Goal: Task Accomplishment & Management: Manage account settings

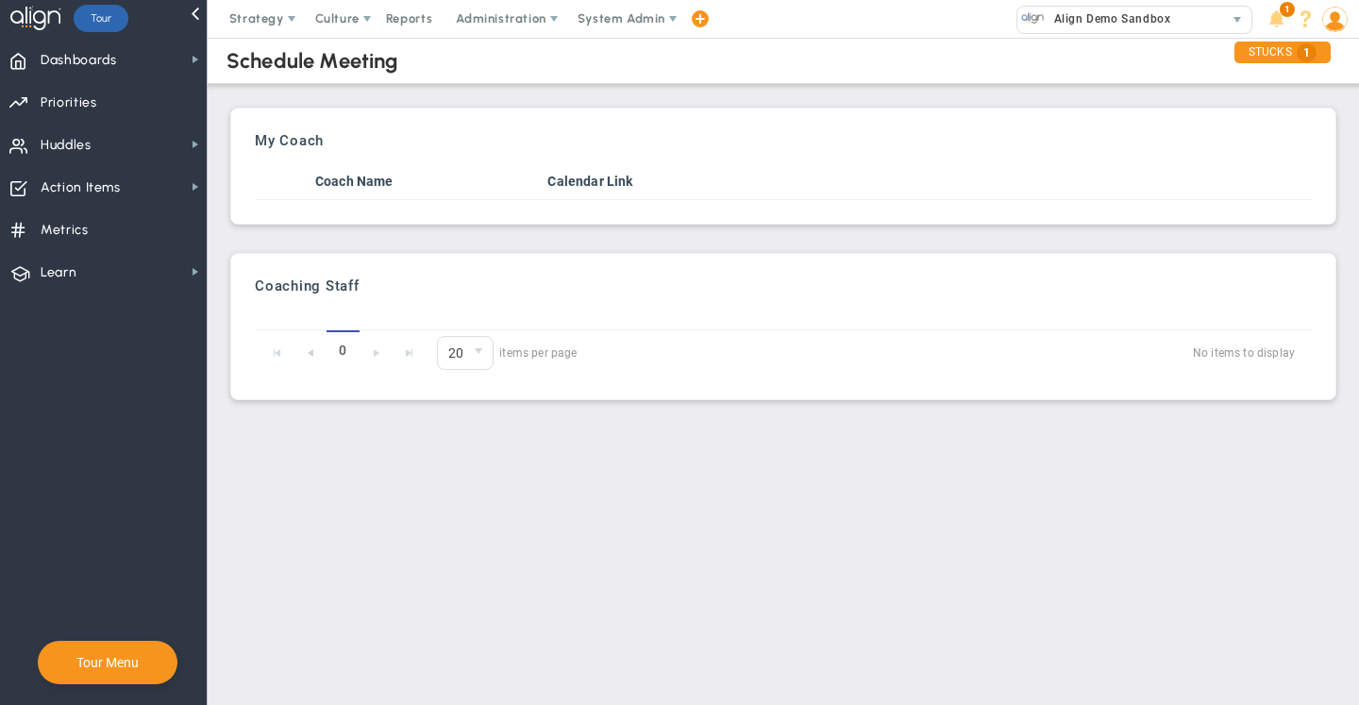
click at [1134, 24] on span "Align Demo Sandbox" at bounding box center [1108, 19] width 126 height 25
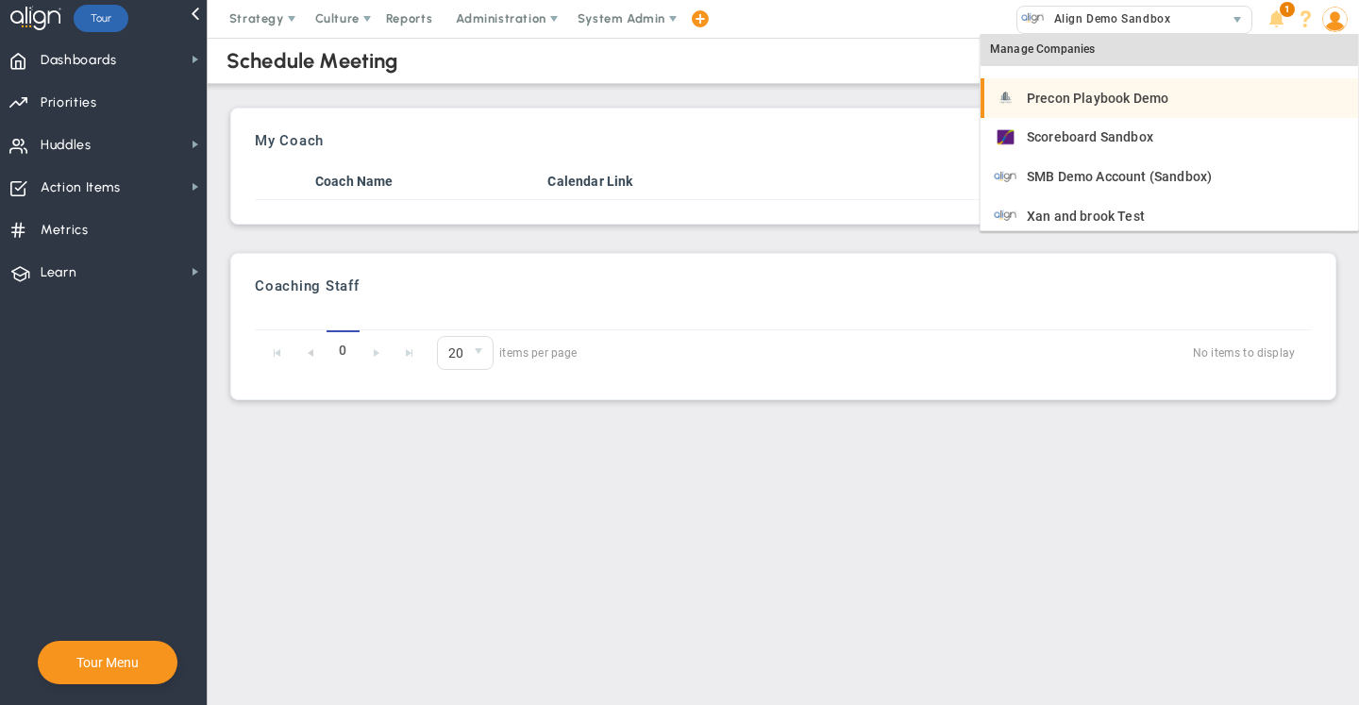
scroll to position [343, 0]
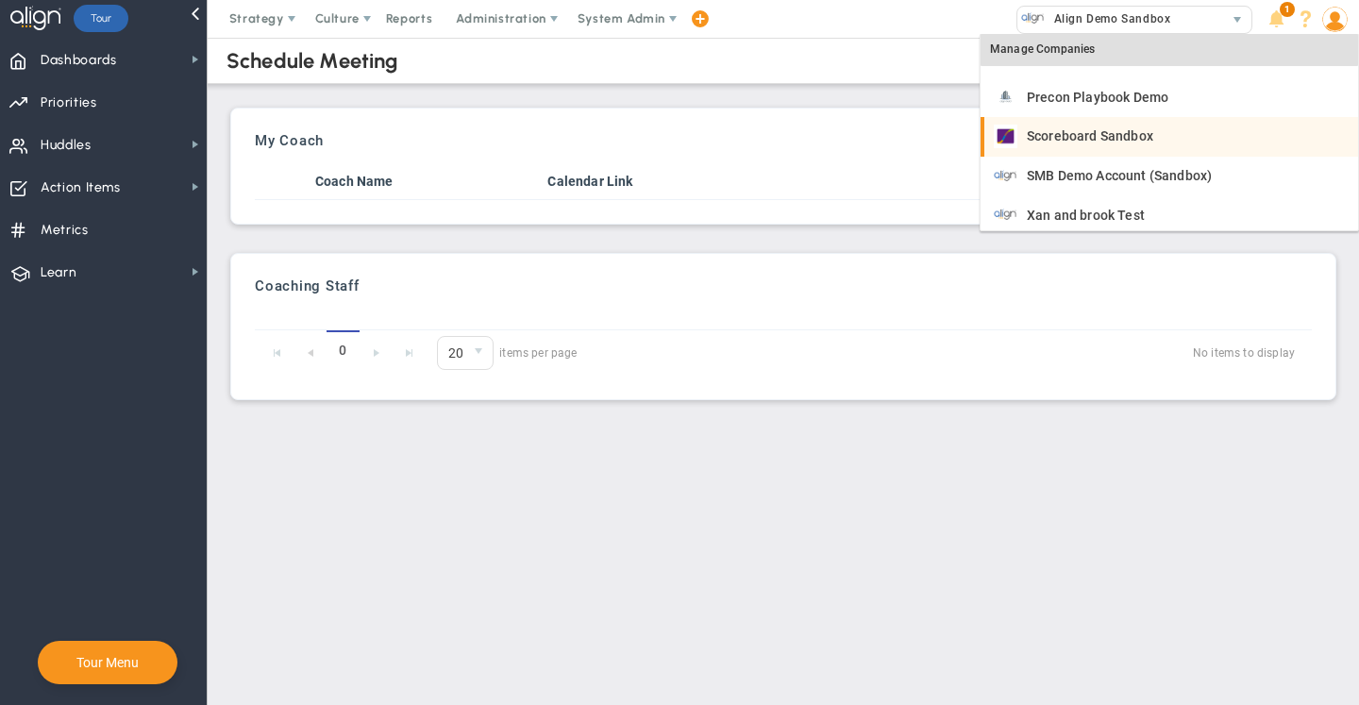
click at [1109, 124] on li "Scoreboard Sandbox" at bounding box center [1168, 137] width 377 height 40
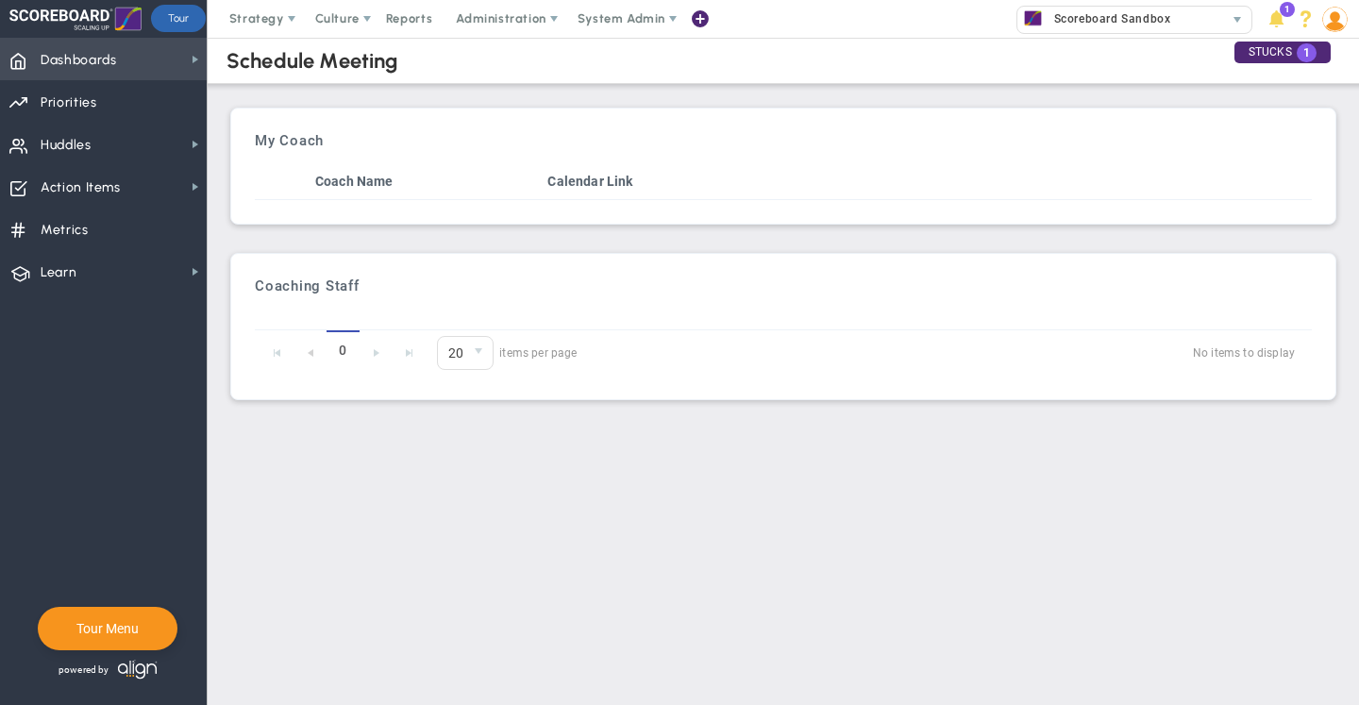
click at [98, 61] on span "Dashboards" at bounding box center [79, 61] width 76 height 40
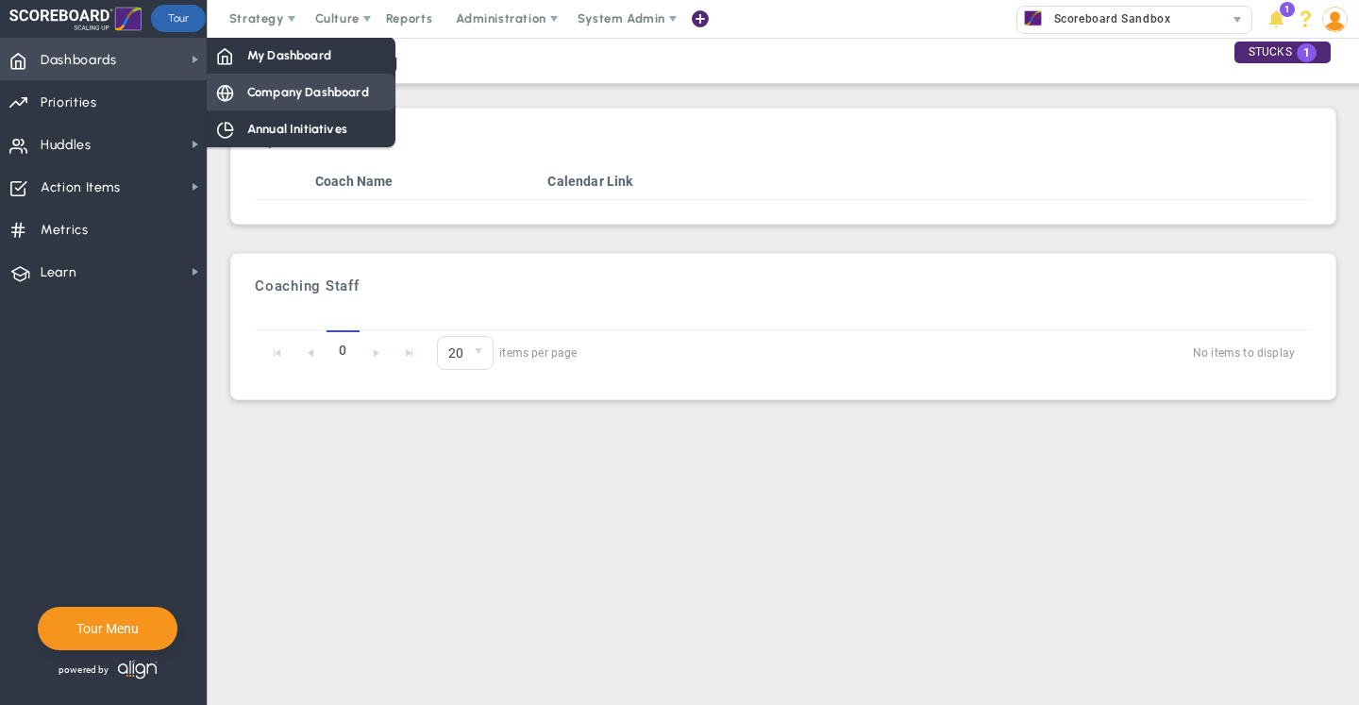
click at [300, 92] on span "Company Dashboard" at bounding box center [308, 92] width 122 height 18
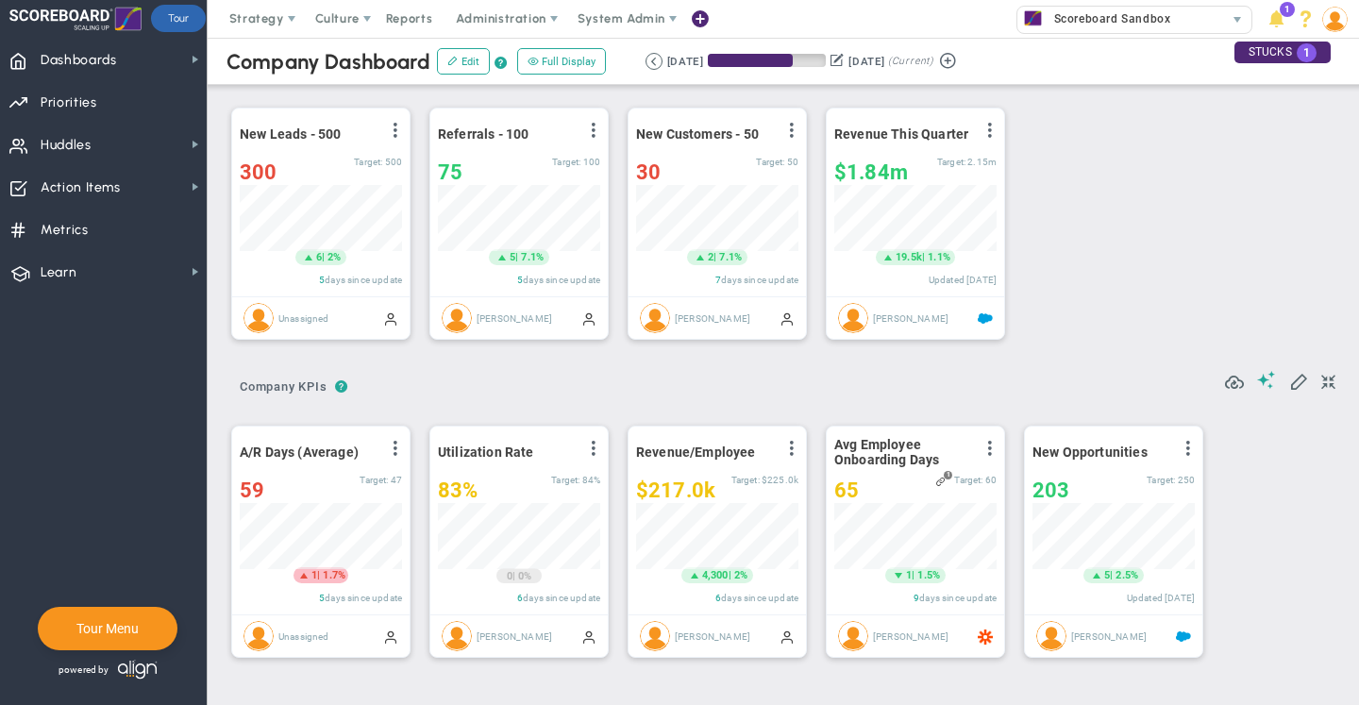
scroll to position [66, 0]
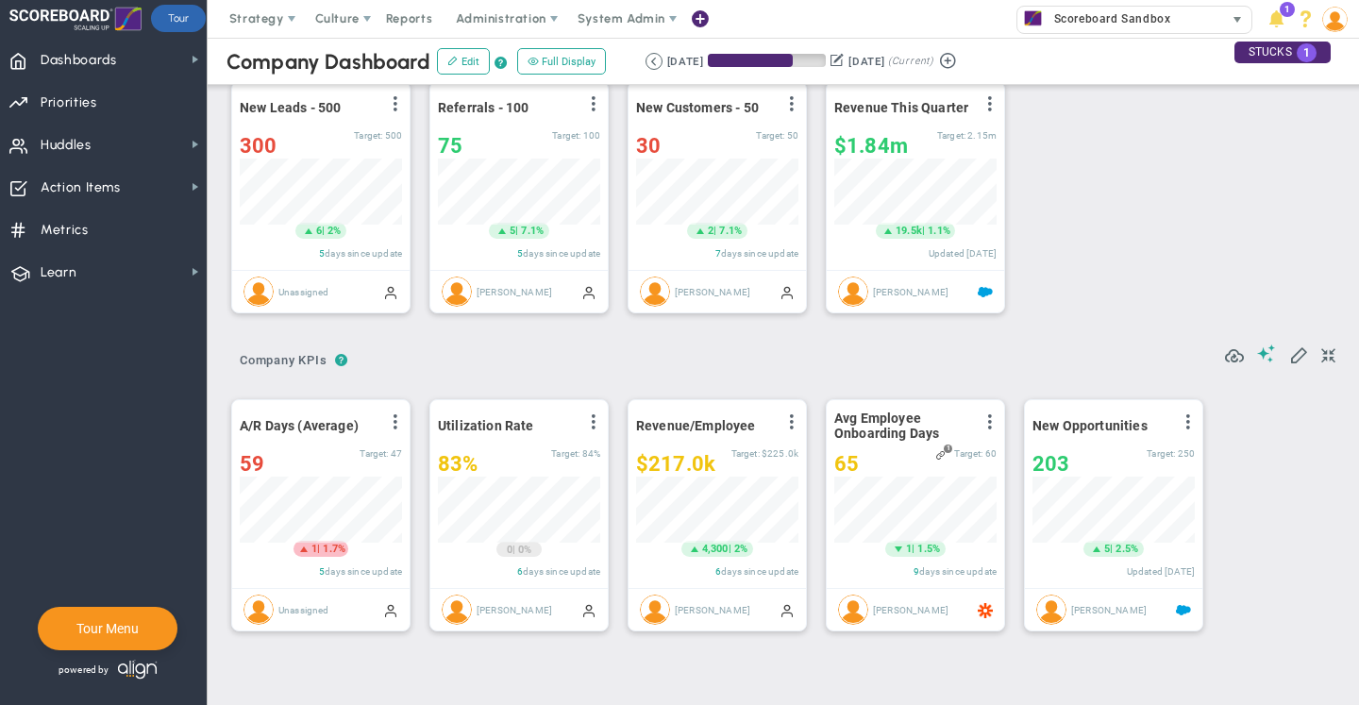
click at [1181, 21] on div "Scoreboard Sandbox" at bounding box center [1120, 19] width 207 height 25
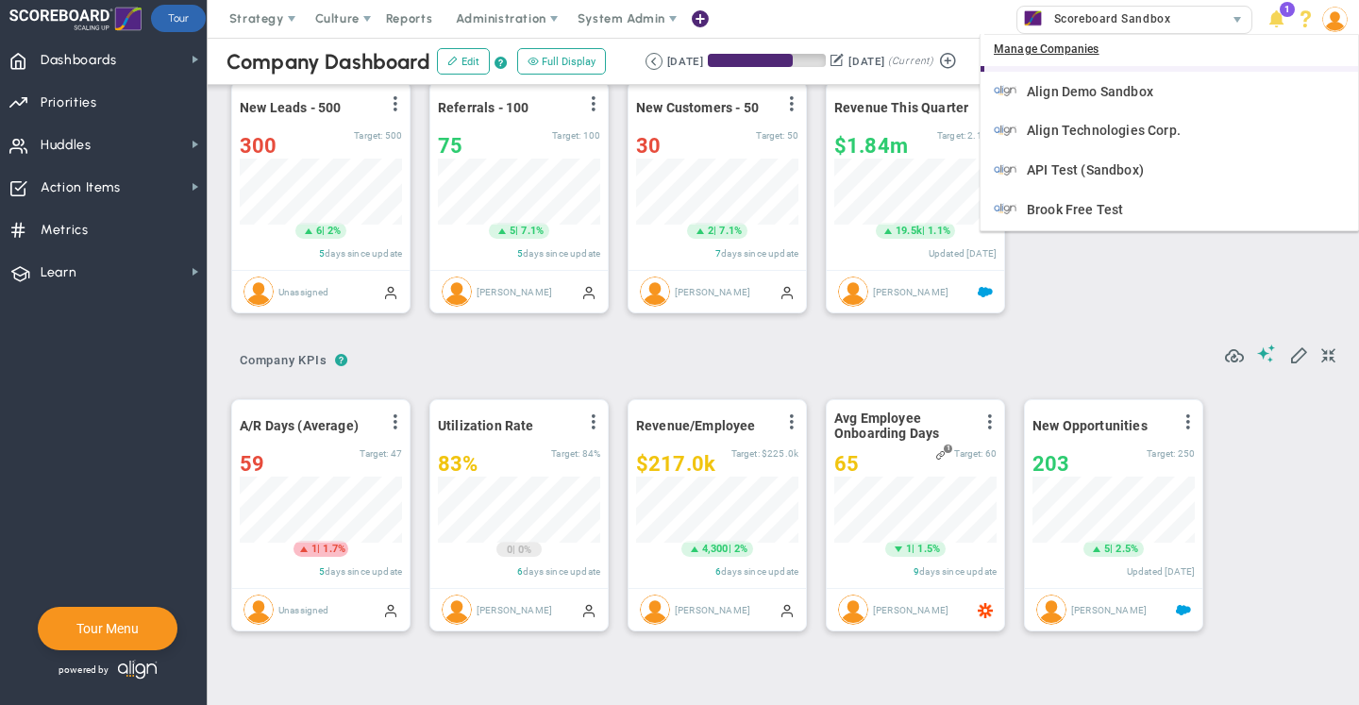
scroll to position [351, 0]
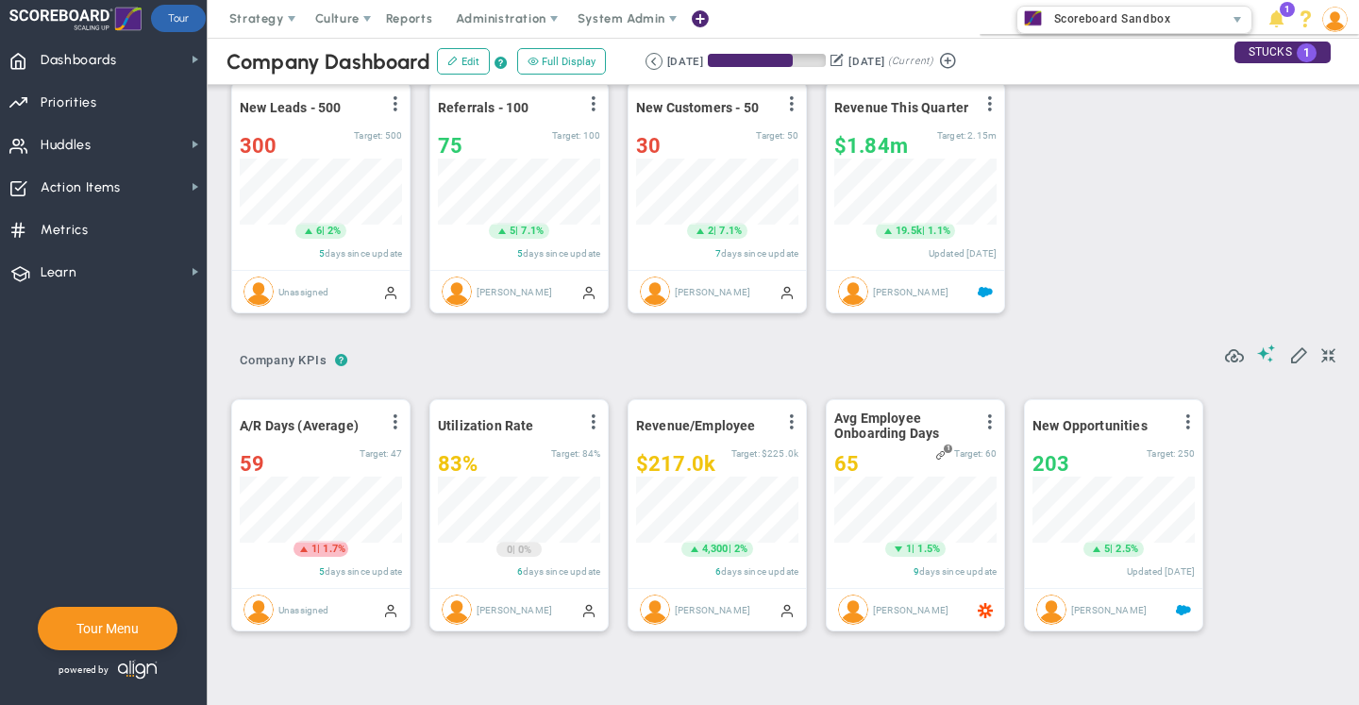
click at [1090, 266] on div "New Leads - 500 View Historical Graph Edit Make "No Change" Update Add Past Upd…" at bounding box center [776, 197] width 1128 height 265
click at [460, 71] on button "Edit" at bounding box center [463, 61] width 53 height 26
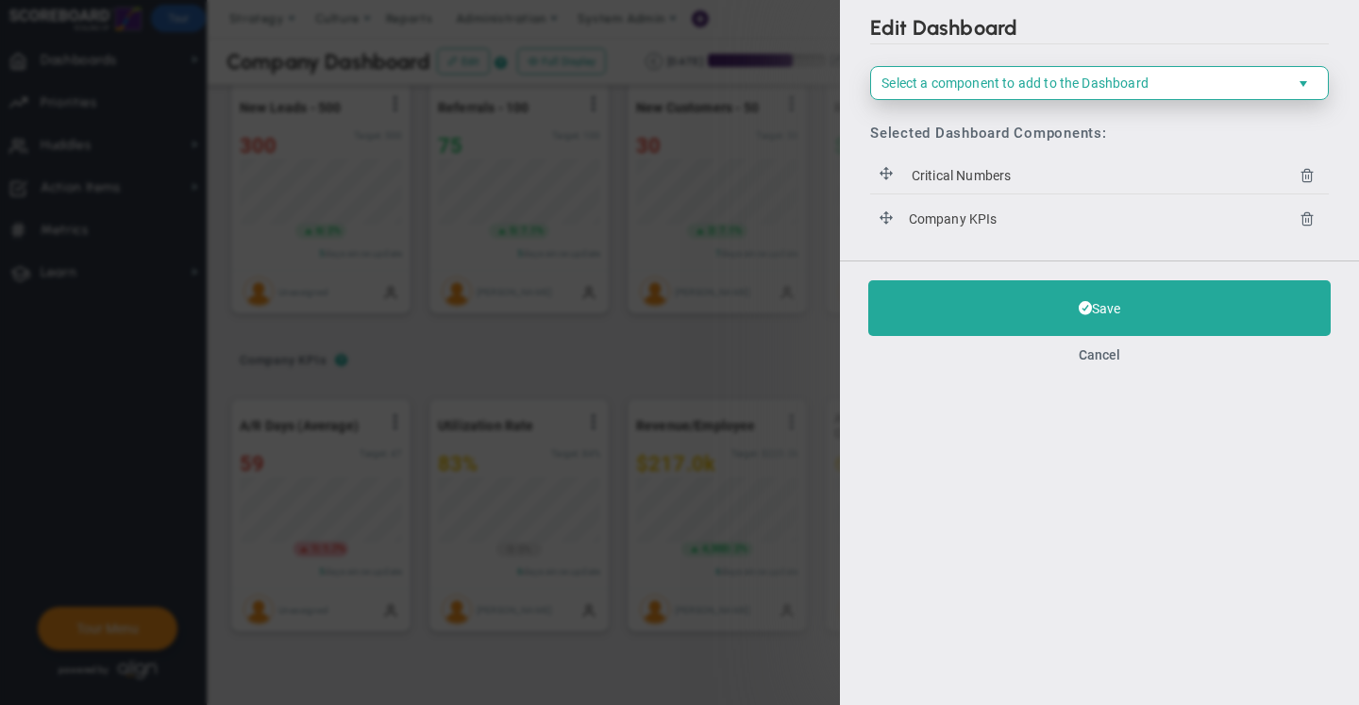
click at [989, 89] on span "Select a component to add to the Dashboard" at bounding box center [1014, 82] width 267 height 15
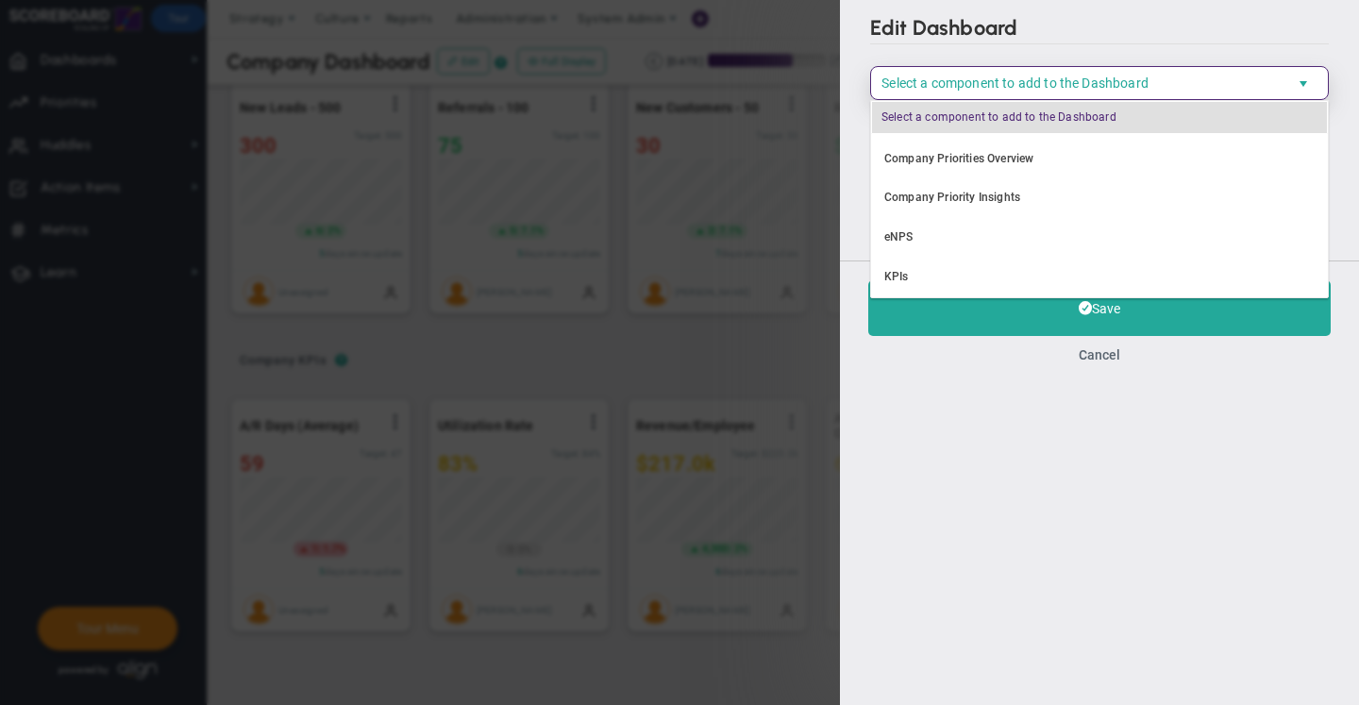
scroll to position [115, 0]
click at [966, 165] on li "Company Priorities Overview" at bounding box center [1099, 158] width 457 height 40
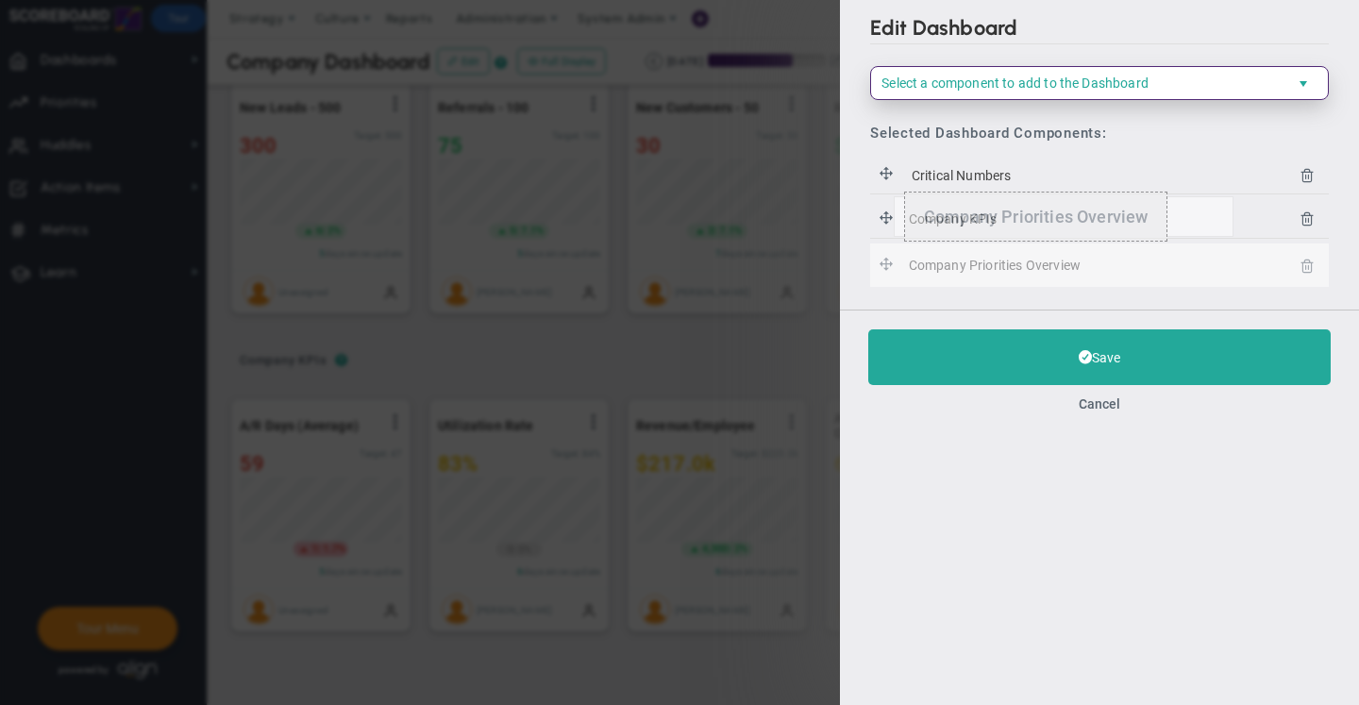
drag, startPoint x: 886, startPoint y: 260, endPoint x: 894, endPoint y: 196, distance: 64.6
click at [894, 196] on body "Welcome to Scaling Up Scoreboard! You are currently logged into a sandbox compa…" at bounding box center [679, 352] width 1359 height 705
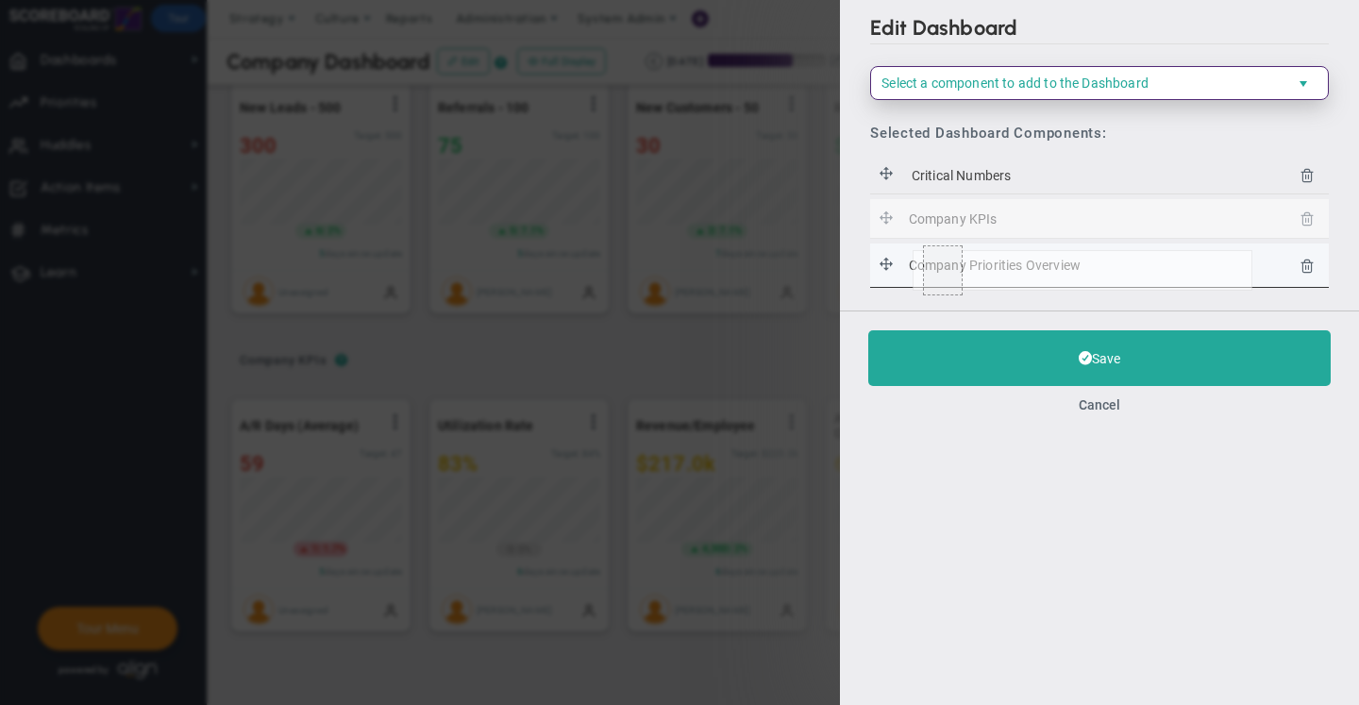
drag, startPoint x: 887, startPoint y: 214, endPoint x: 913, endPoint y: 283, distance: 73.4
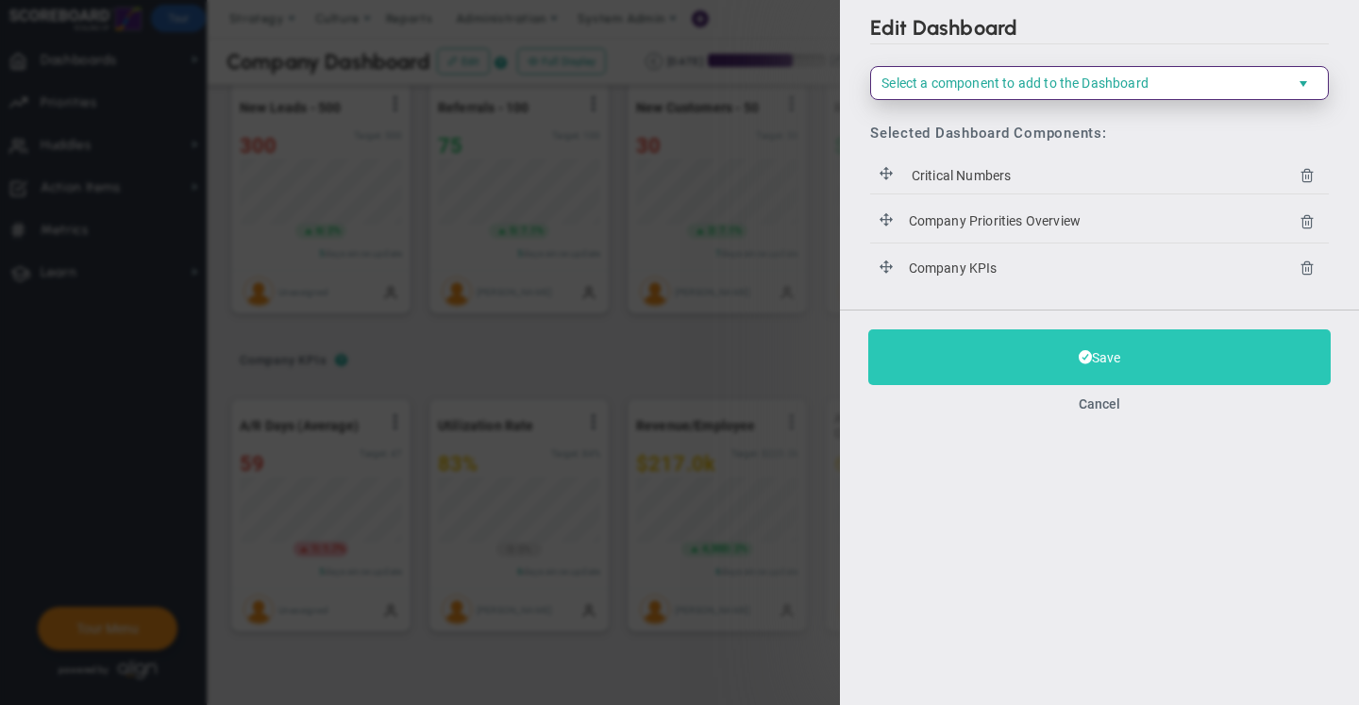
click at [964, 333] on button "Save" at bounding box center [1099, 357] width 462 height 56
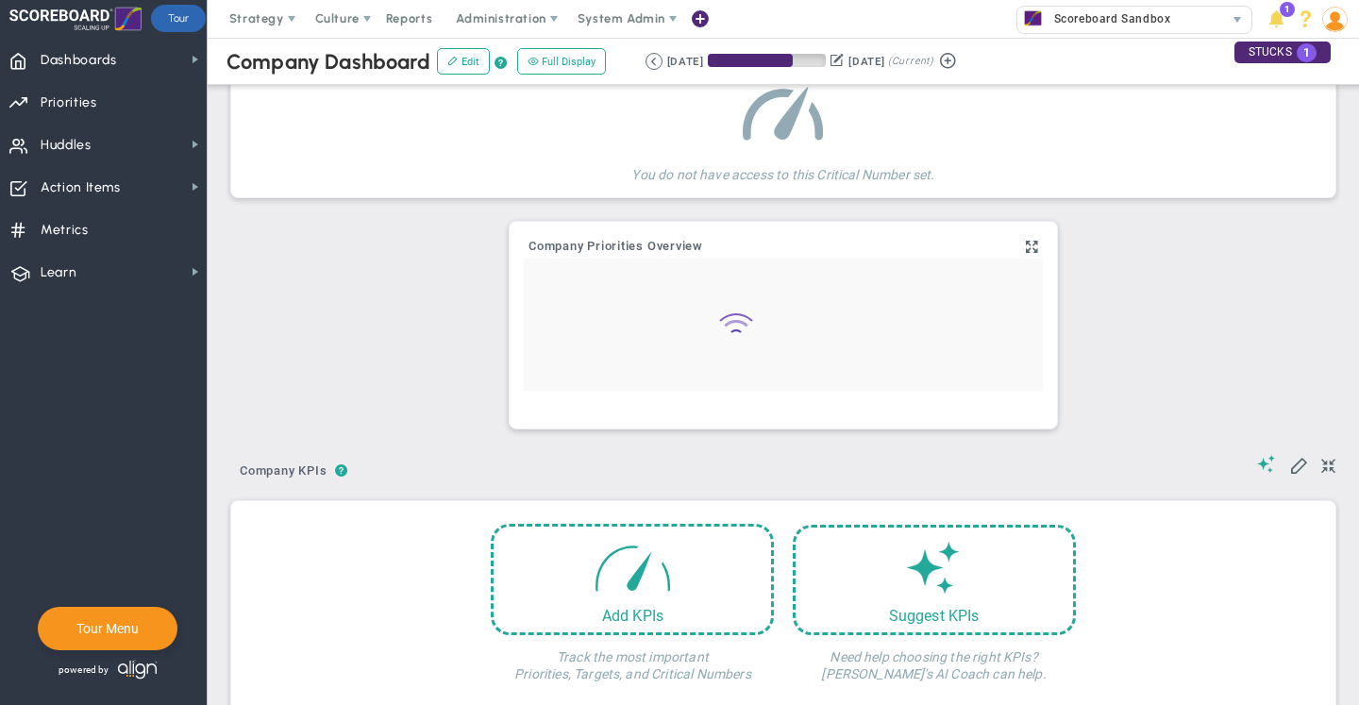
scroll to position [0, 0]
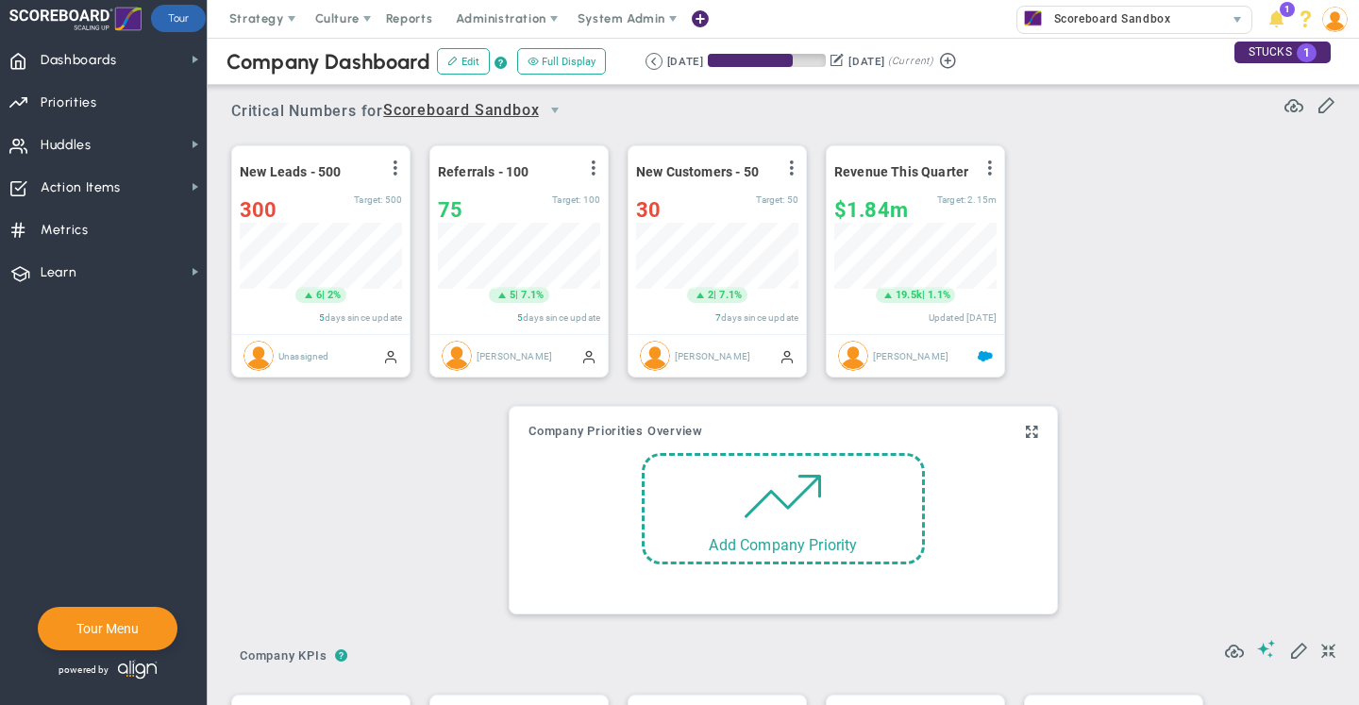
scroll to position [66, 162]
click at [778, 522] on span at bounding box center [783, 491] width 80 height 80
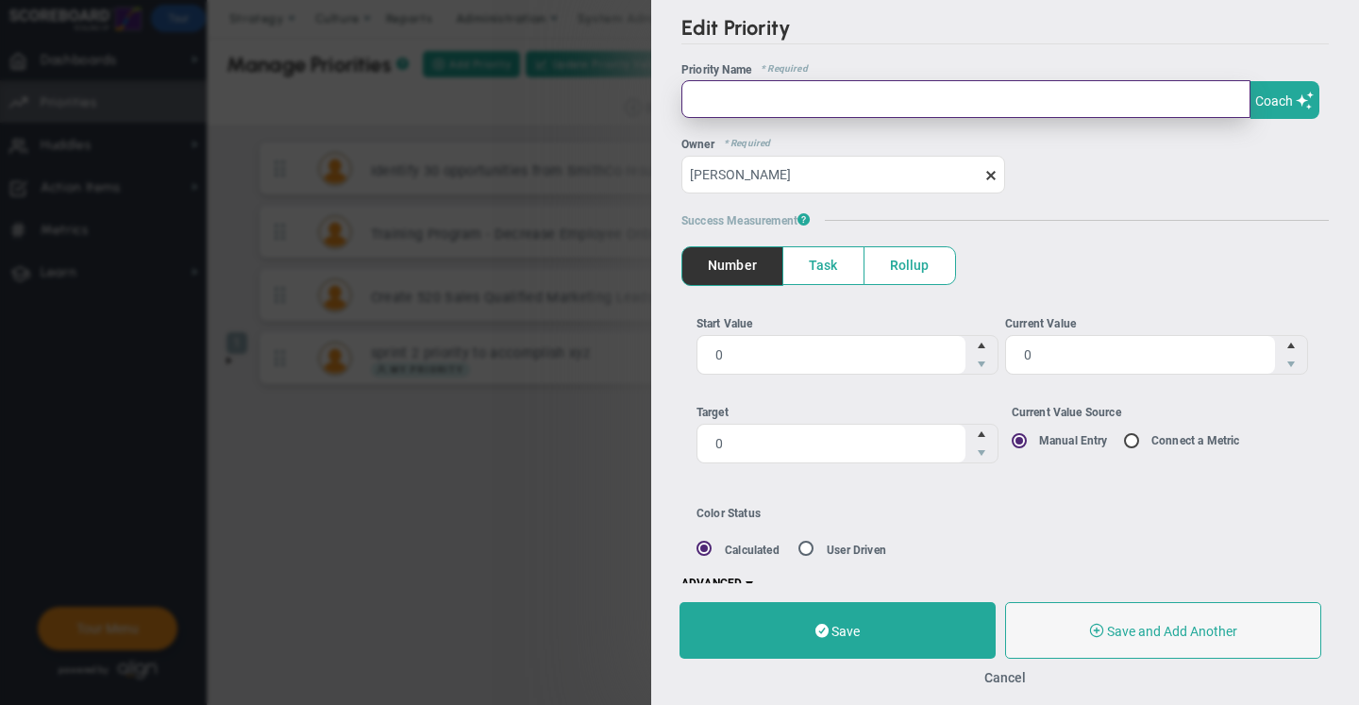
click at [815, 96] on input "text" at bounding box center [965, 99] width 569 height 38
type input "#1 Thing - Attend 15 Networking Events to Increase Top of Funnel by 100"
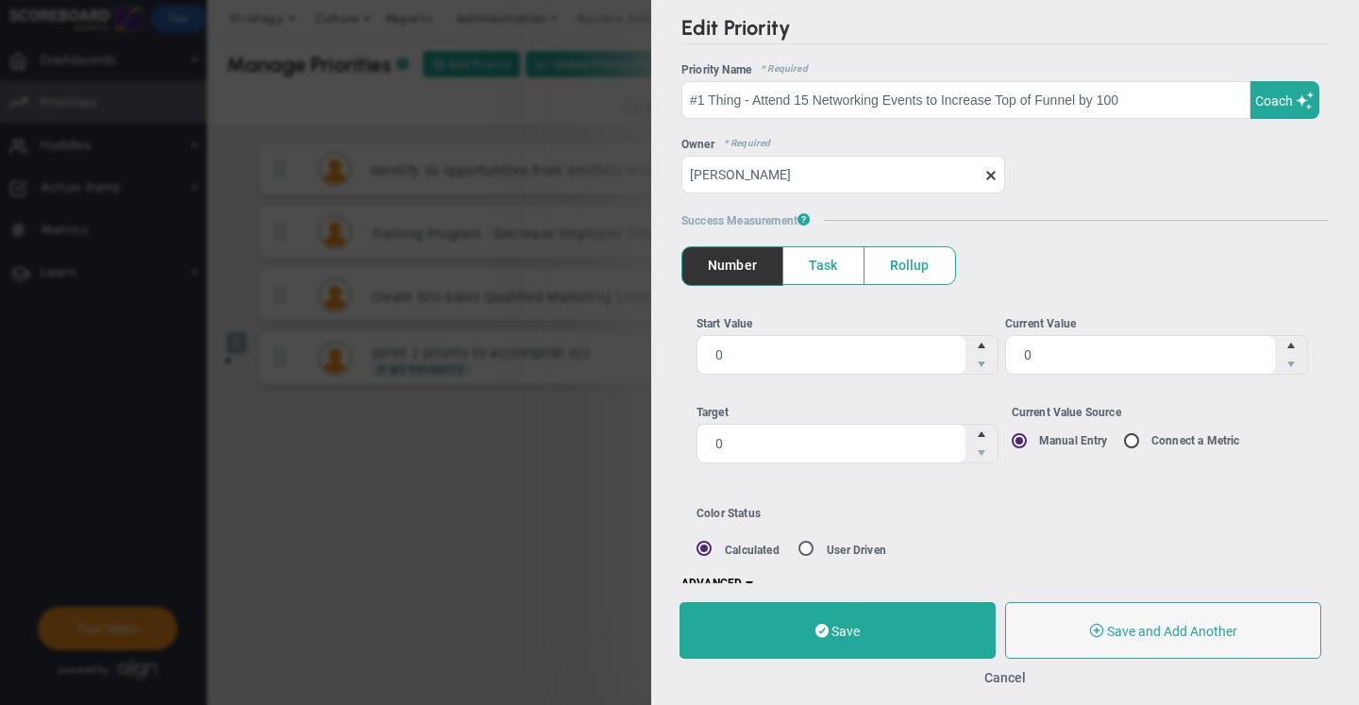
click at [1160, 218] on h5 "Success Measurement ?" at bounding box center [1004, 219] width 647 height 15
type input "2"
drag, startPoint x: 1069, startPoint y: 359, endPoint x: 1020, endPoint y: 354, distance: 49.3
click at [1020, 354] on span "0 2" at bounding box center [1156, 354] width 303 height 40
click at [0, 0] on input "0" at bounding box center [0, 0] width 0 height 0
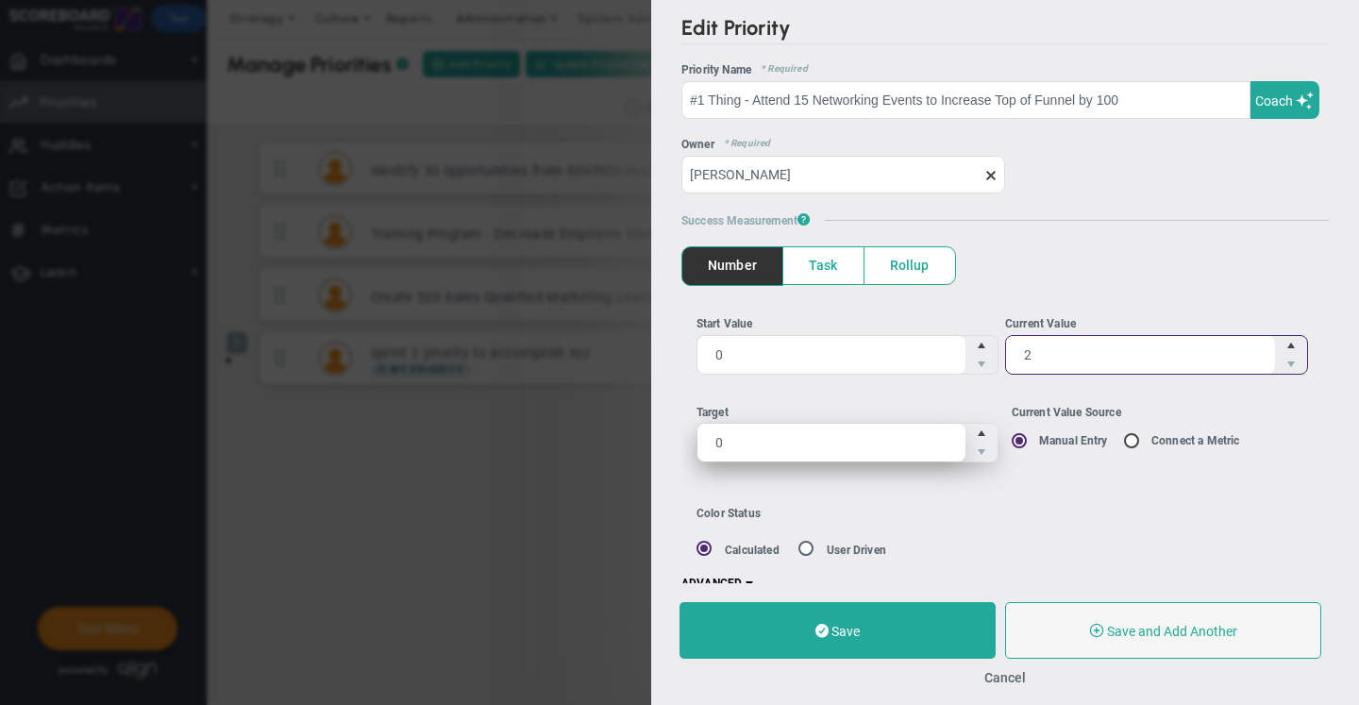
type input "2"
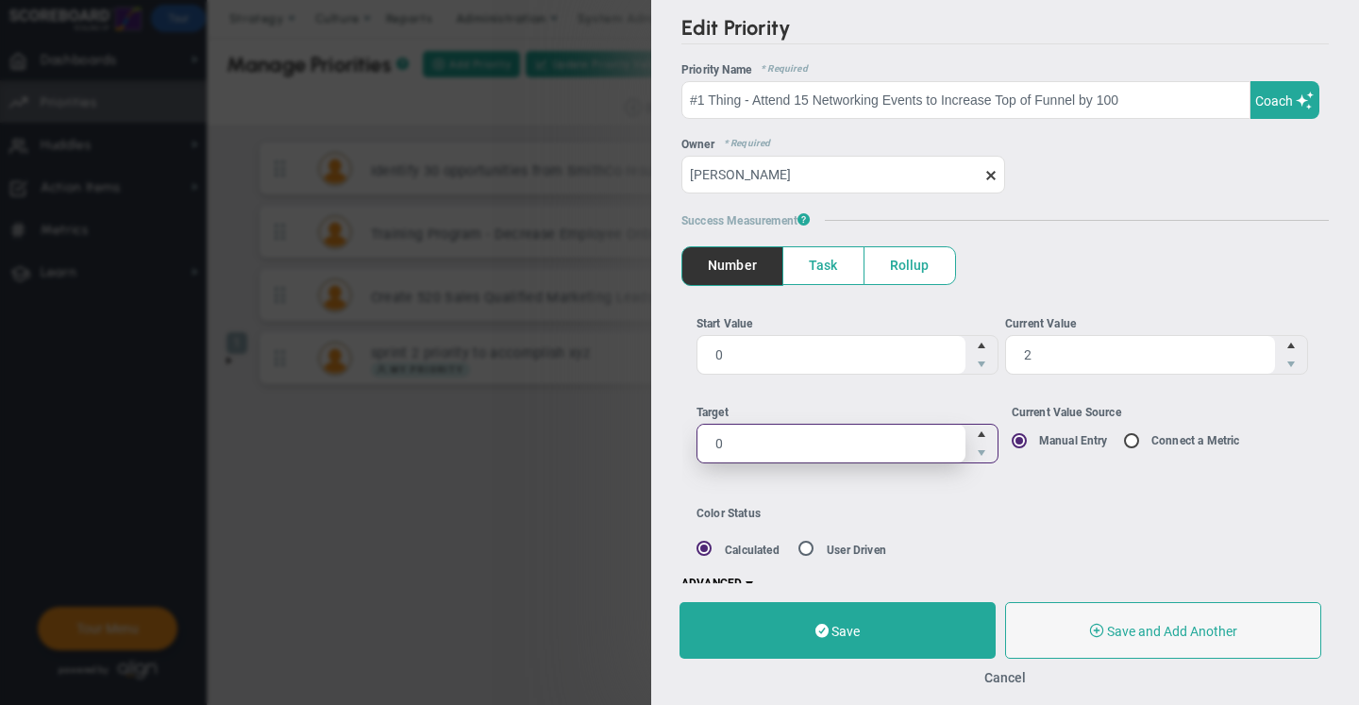
drag, startPoint x: 803, startPoint y: 445, endPoint x: 624, endPoint y: 441, distance: 179.4
click at [624, 441] on div "Edit Priority OKR Name Priority Name #1 Thing - Attend 15 Networking Events to …" at bounding box center [679, 352] width 1359 height 705
type input "15"
click at [950, 539] on div "Color Status Calculated User Driven" at bounding box center [885, 532] width 379 height 50
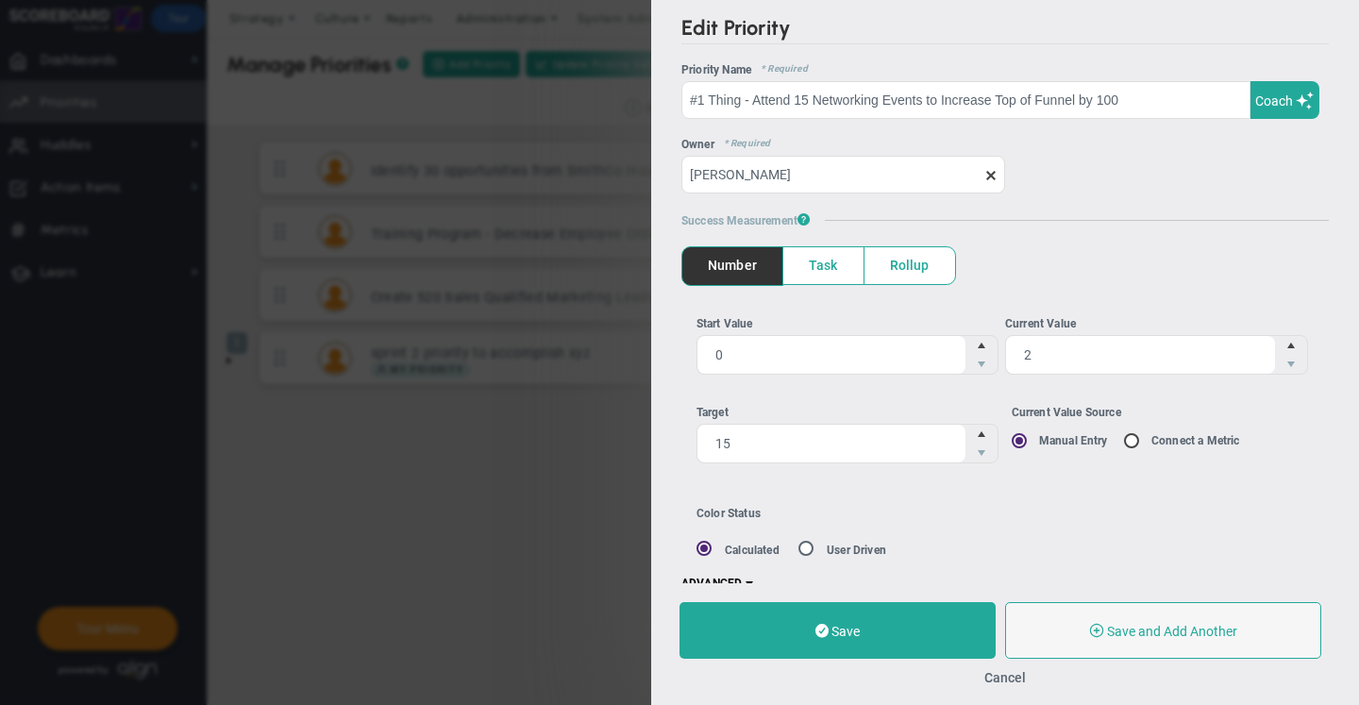
click at [750, 577] on span at bounding box center [749, 584] width 15 height 15
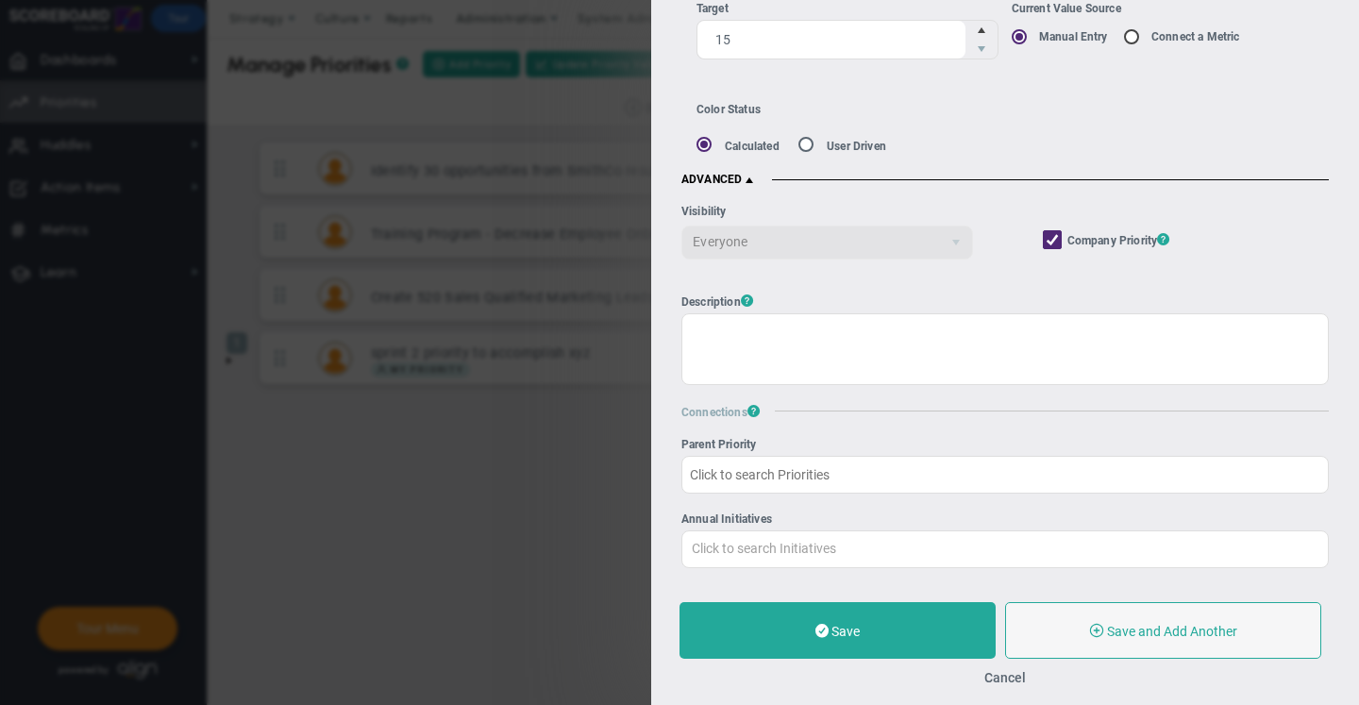
scroll to position [609, 0]
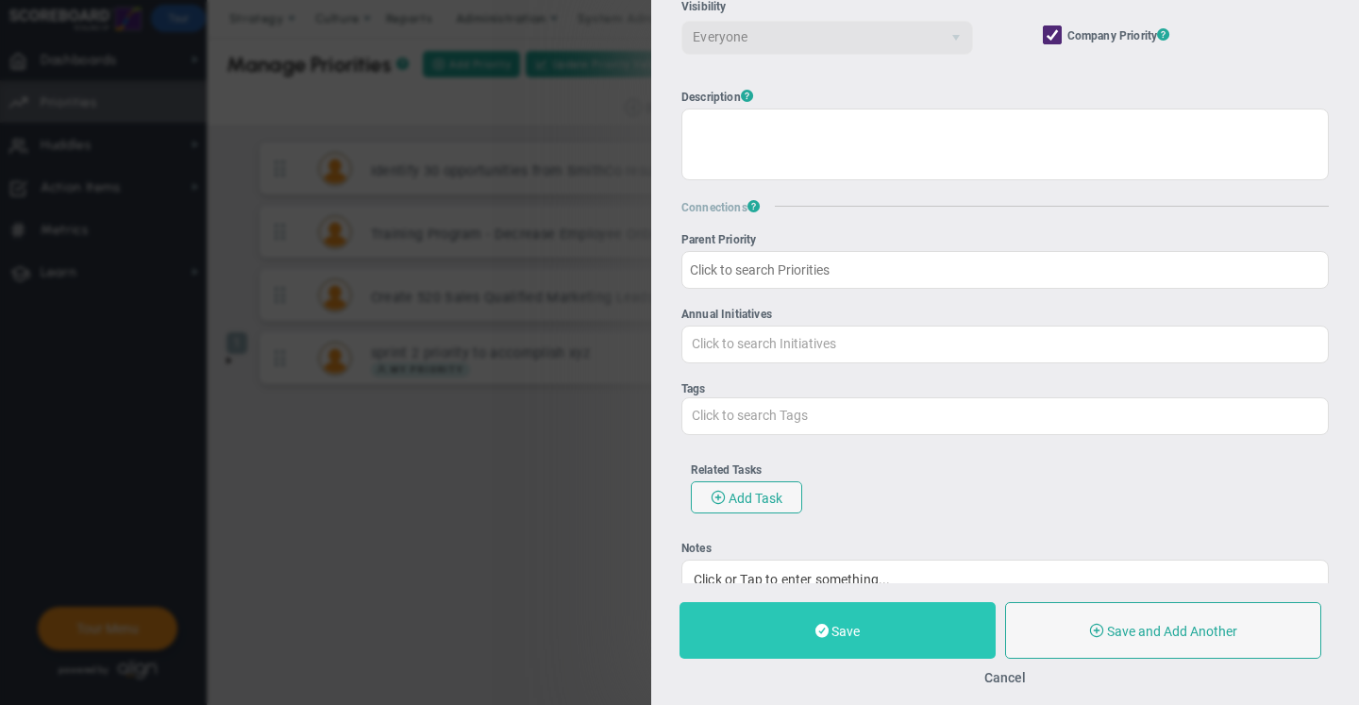
click at [852, 625] on span "Save" at bounding box center [845, 631] width 28 height 15
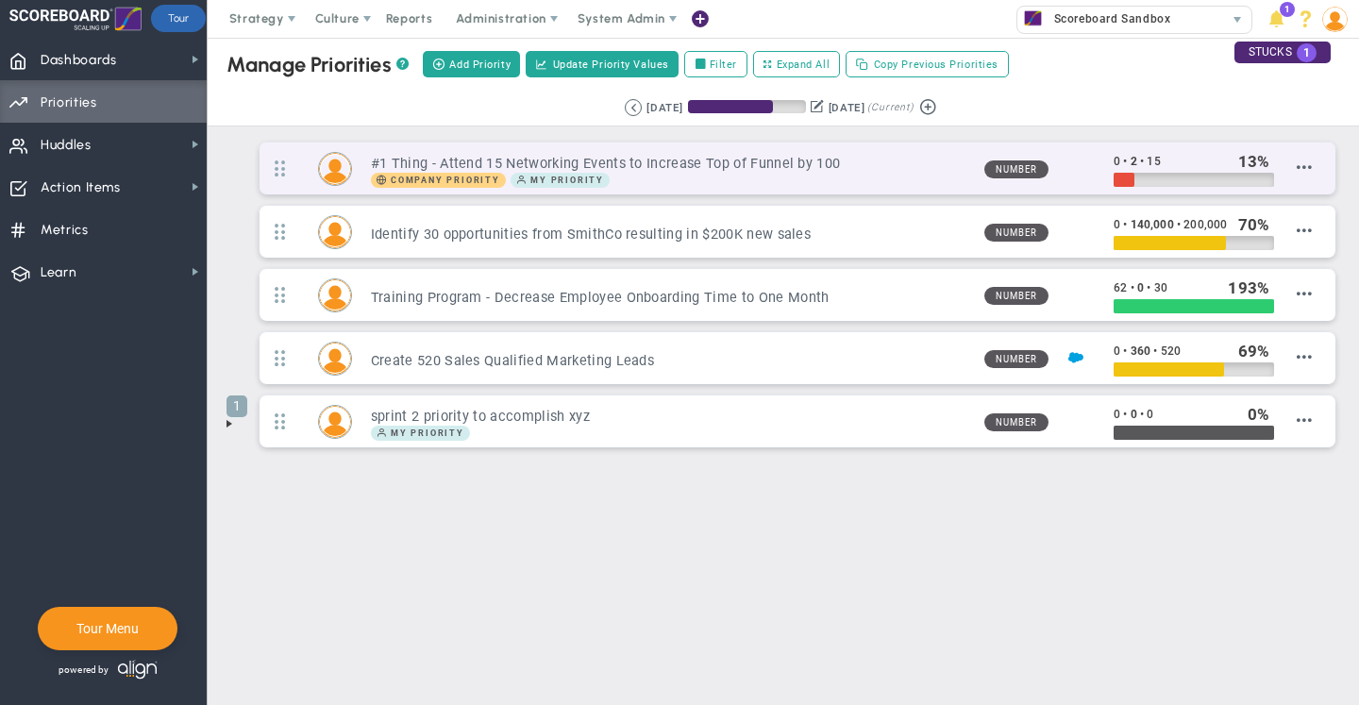
click at [1124, 175] on div at bounding box center [1124, 180] width 21 height 14
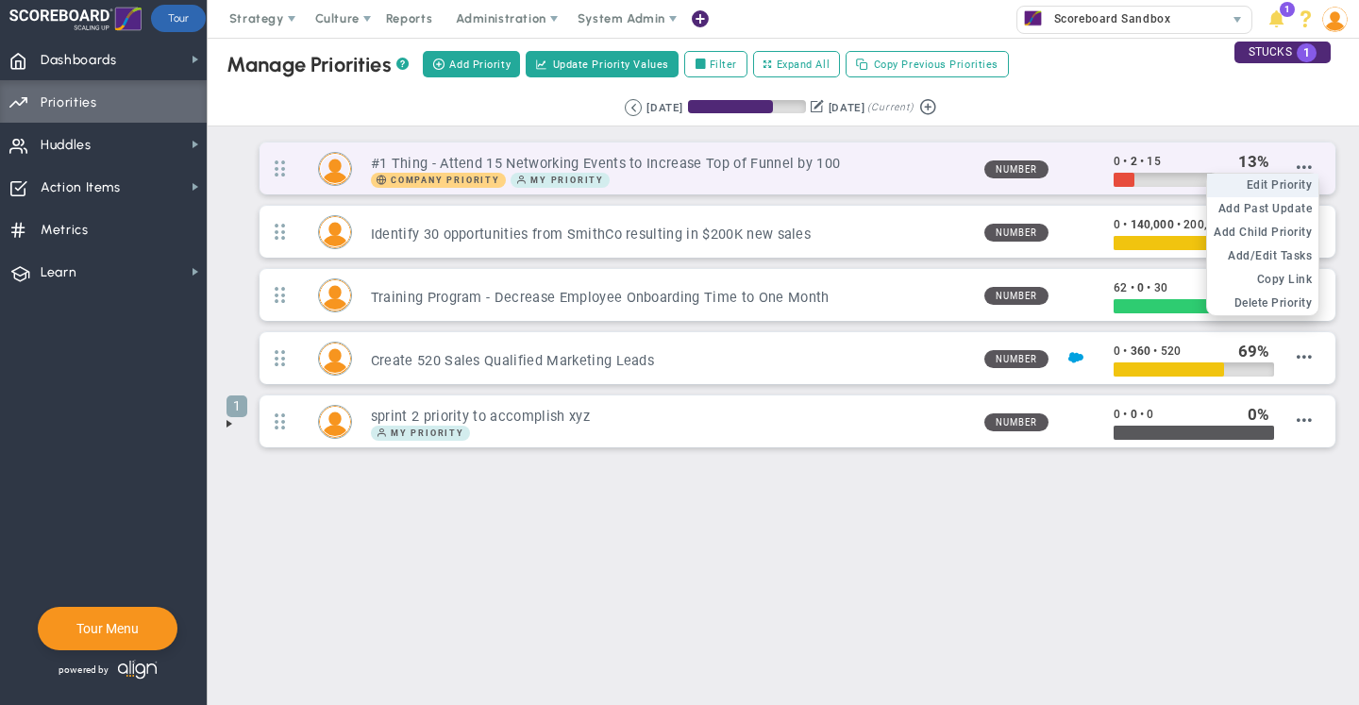
click at [1293, 181] on span "Edit Priority" at bounding box center [1280, 184] width 66 height 13
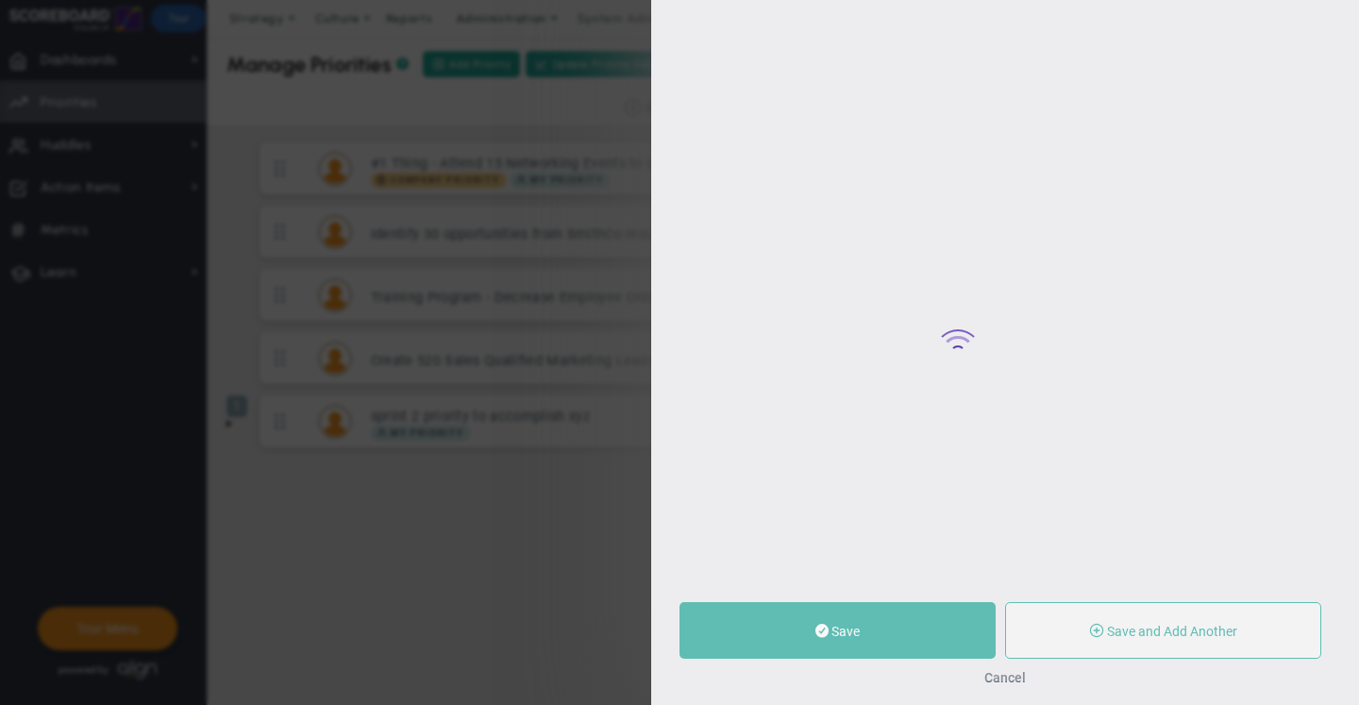
type input "#1 Thing - Attend 15 Networking Events to Increase Top of Funnel by 100"
type input "0"
type input "2"
type input "15"
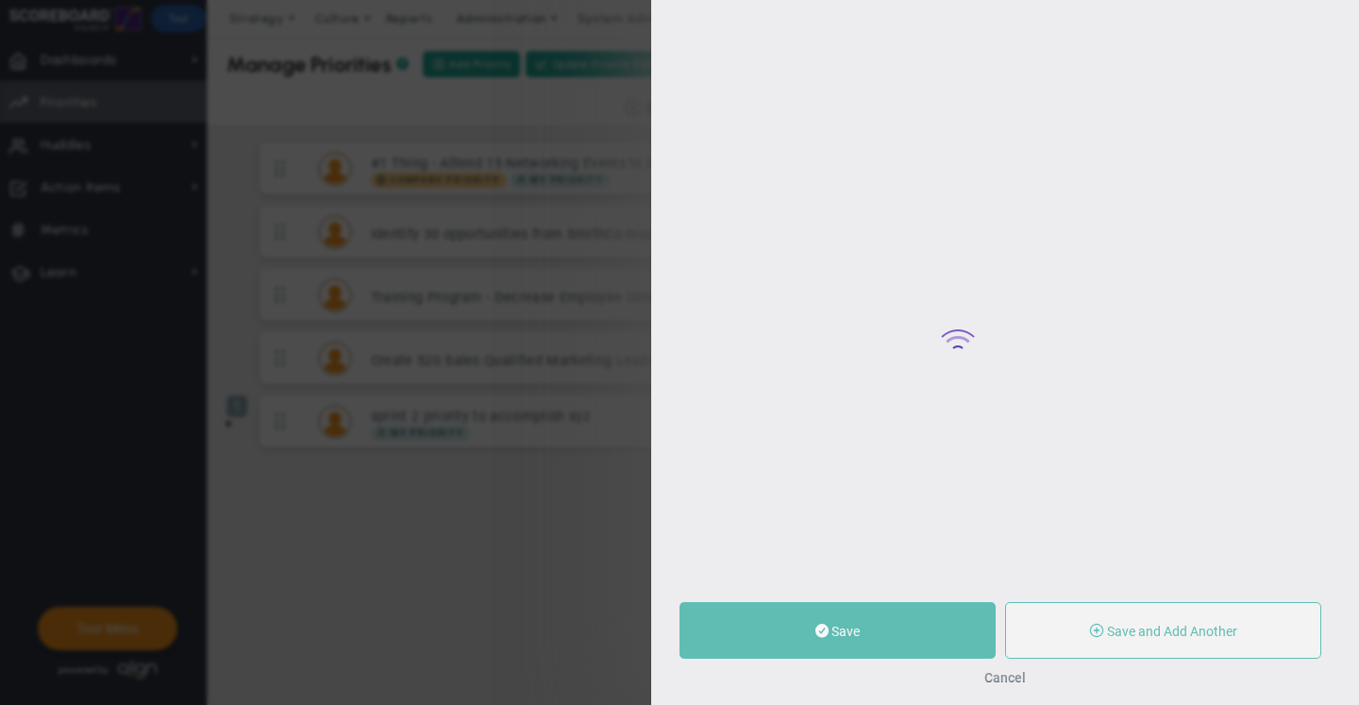
radio input "true"
type input "[PERSON_NAME]"
type input "0"
type input "2"
type input "15"
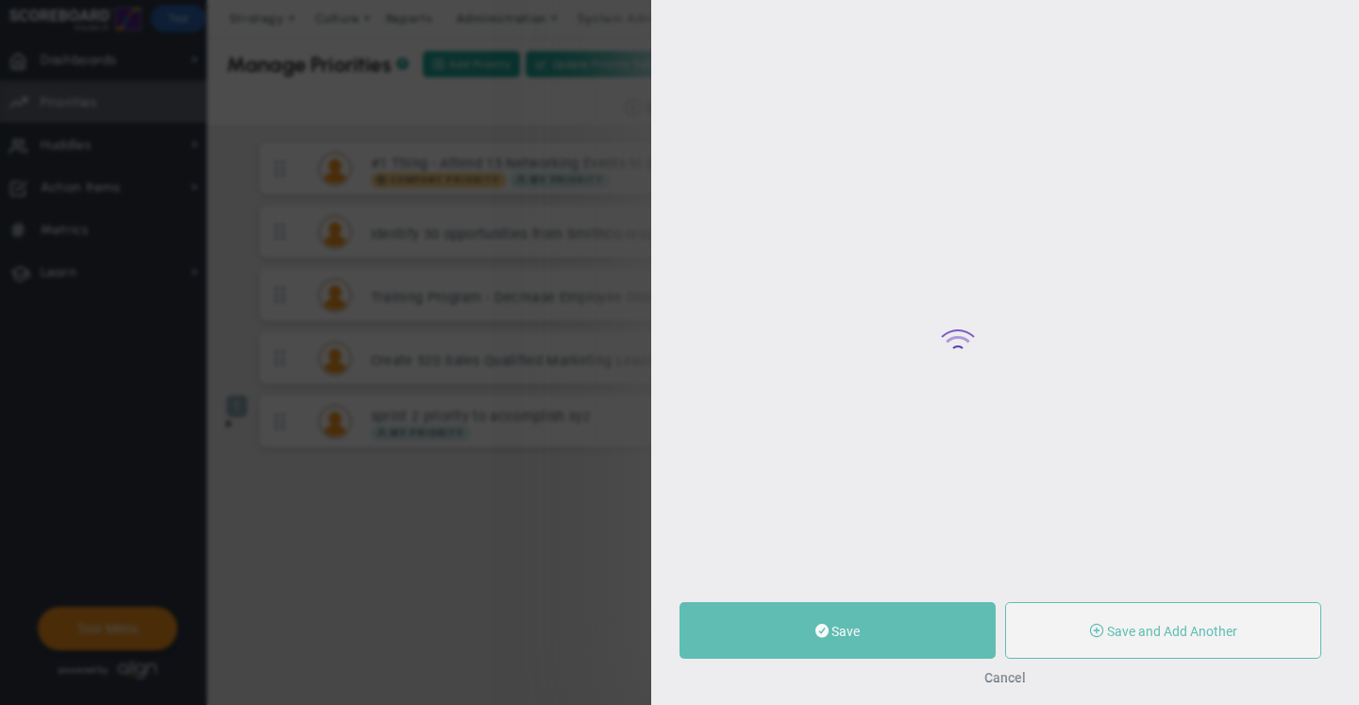
radio input "true"
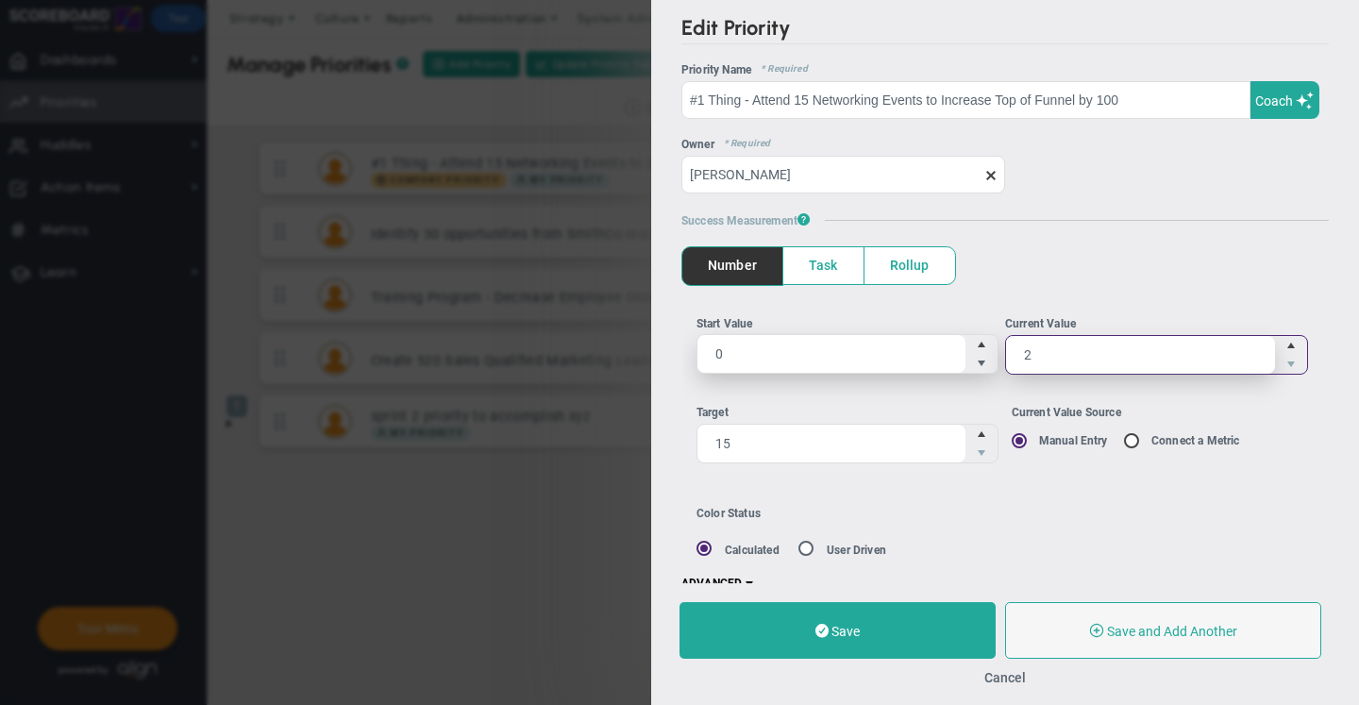
drag, startPoint x: 1029, startPoint y: 365, endPoint x: 976, endPoint y: 365, distance: 52.8
click at [976, 365] on ul "Start Value 0 0 Current Value 2 2" at bounding box center [1005, 352] width 618 height 74
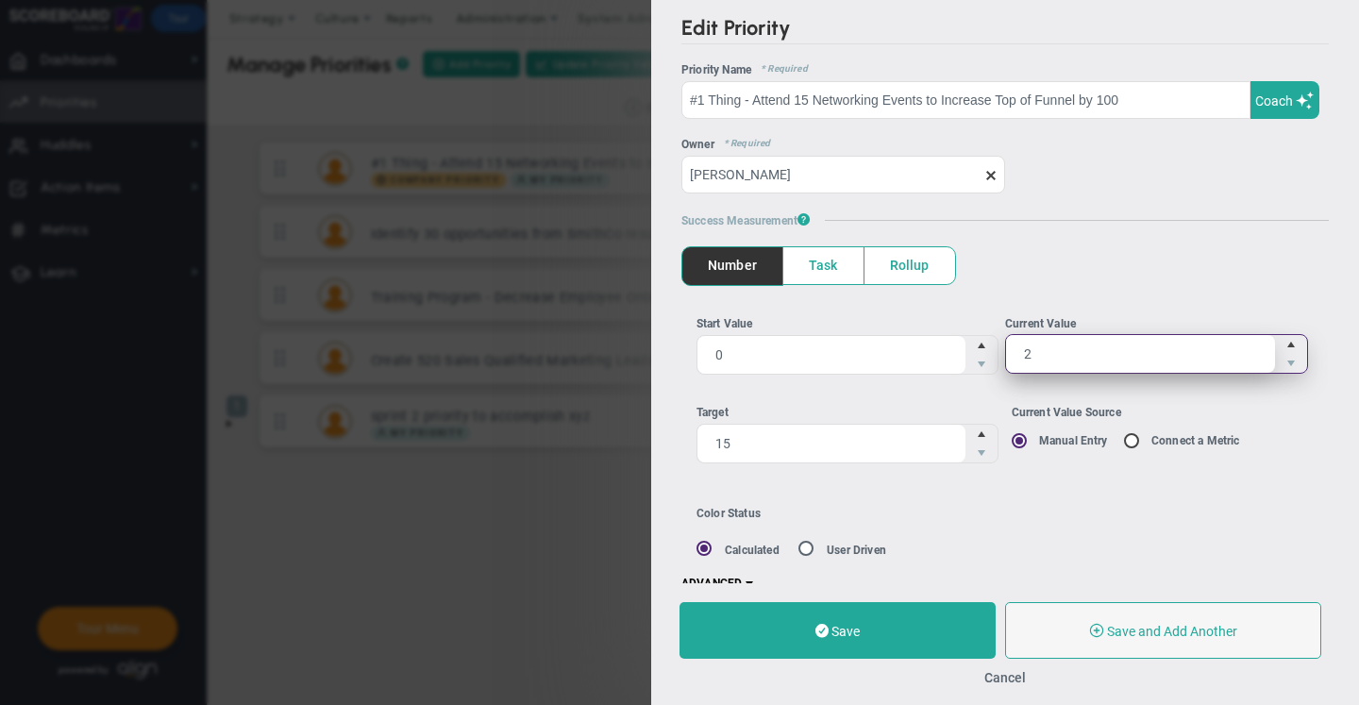
drag, startPoint x: 1057, startPoint y: 350, endPoint x: 1005, endPoint y: 352, distance: 51.9
click at [1006, 352] on input "2" at bounding box center [1140, 354] width 269 height 38
type input "11"
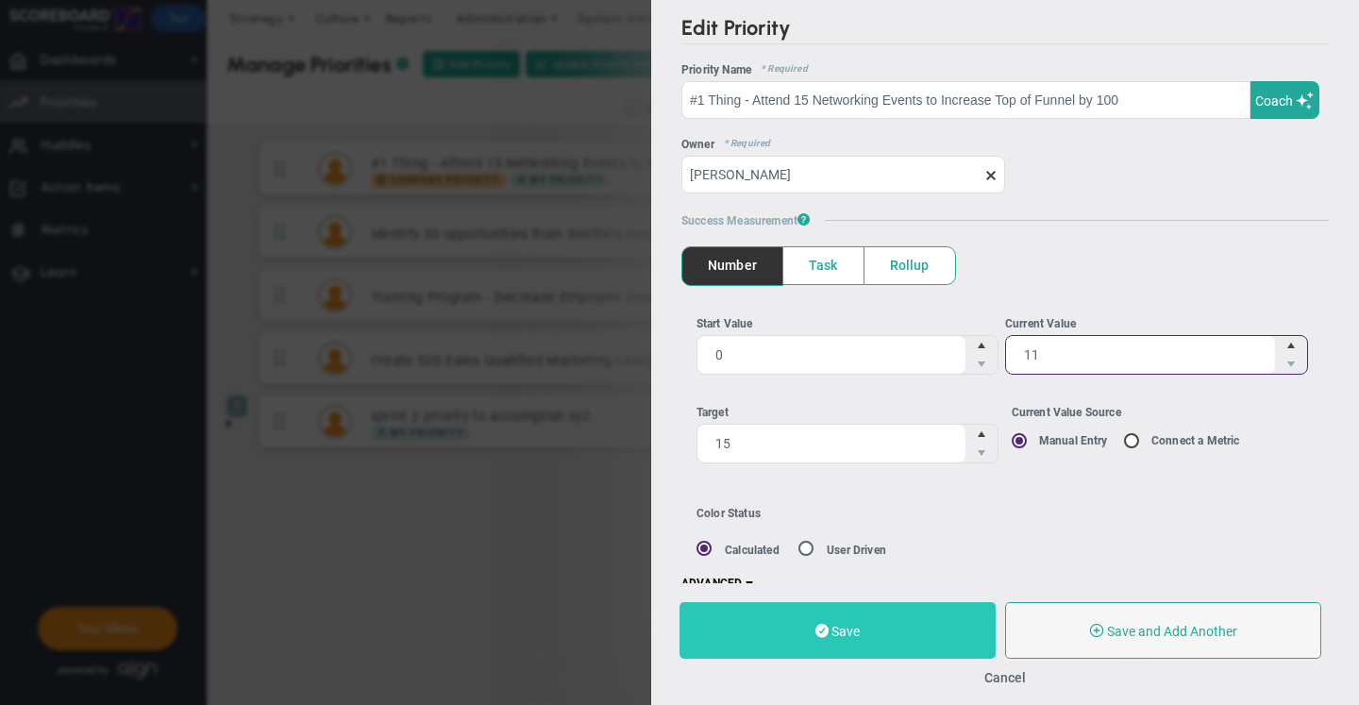
type input "11"
click at [902, 620] on button "Save" at bounding box center [837, 630] width 316 height 57
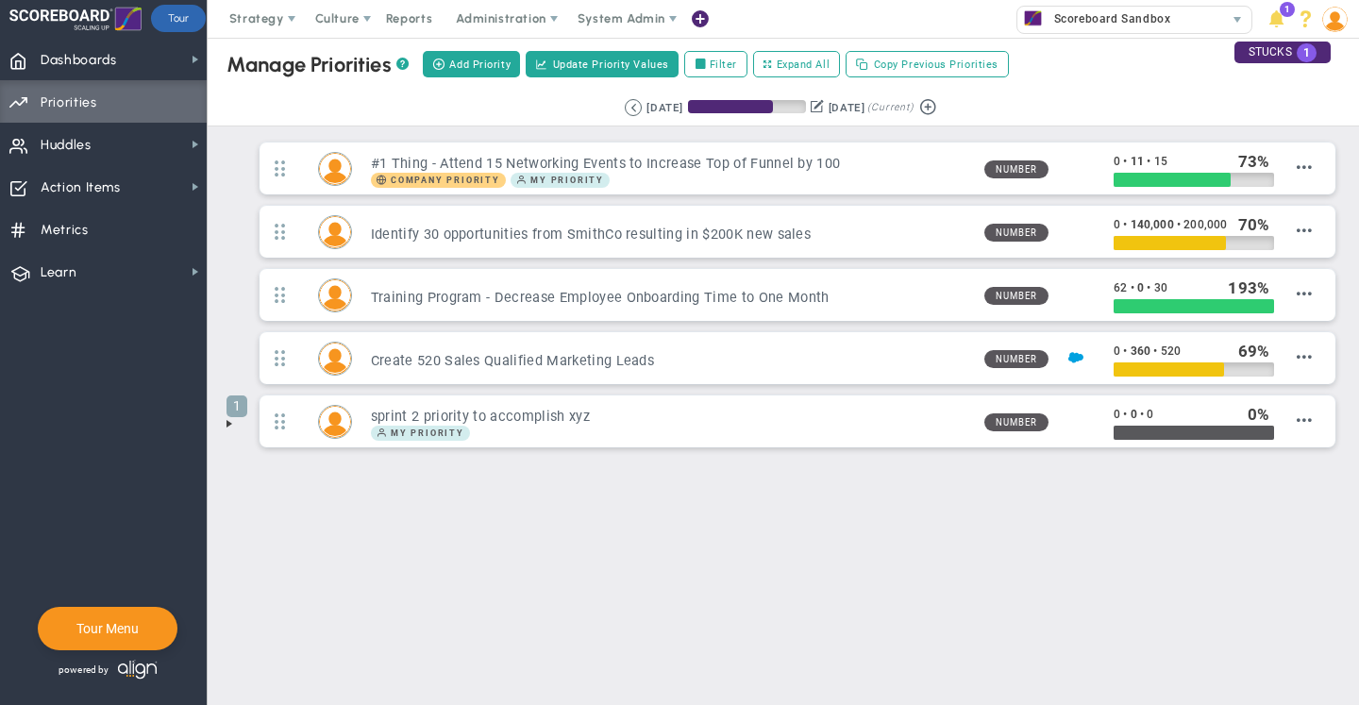
click at [814, 106] on button at bounding box center [817, 106] width 13 height 20
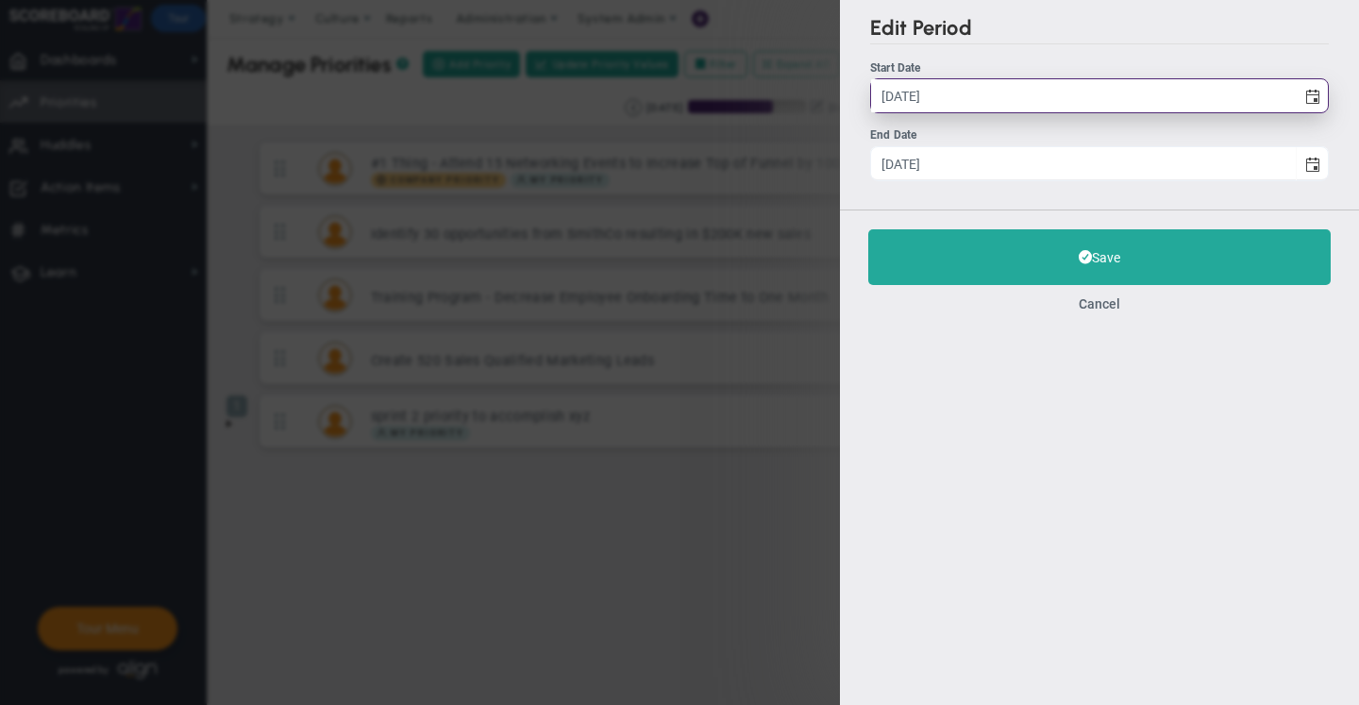
click at [907, 94] on input "6/15/2025" at bounding box center [1083, 95] width 425 height 33
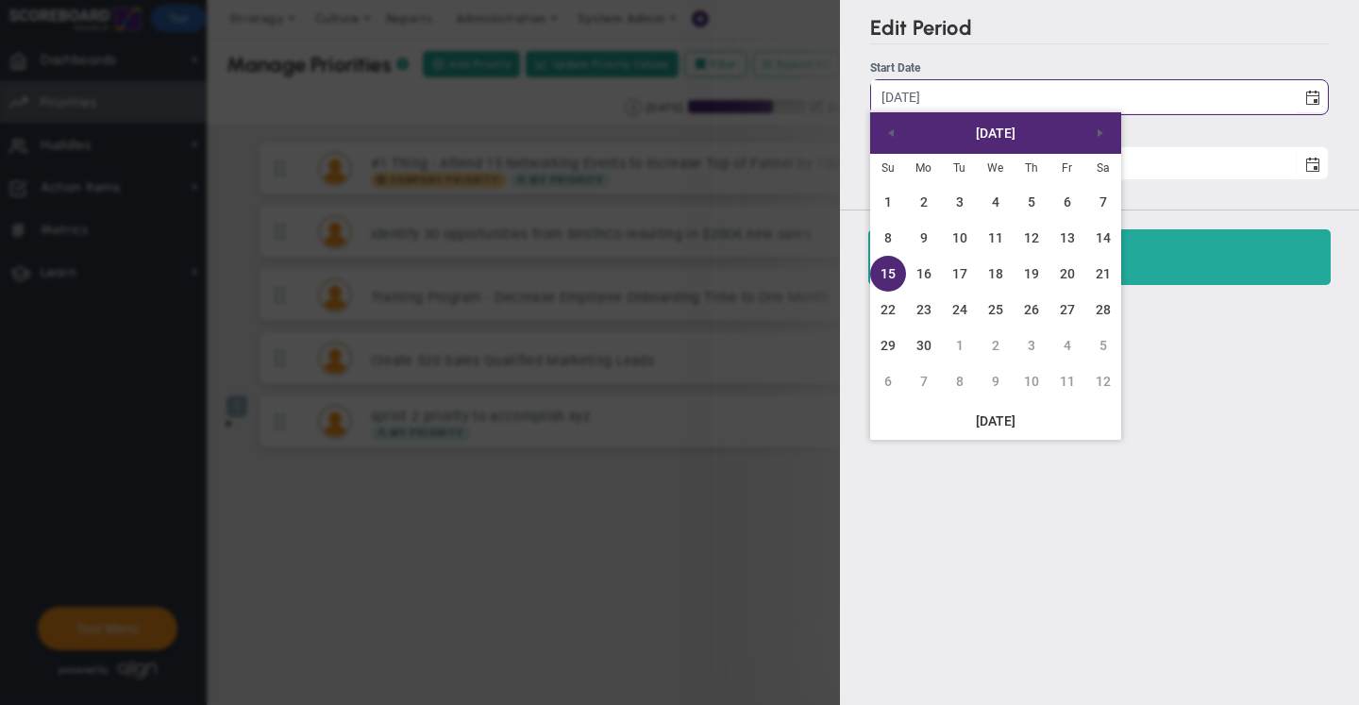
type input "[DATE]"
click at [1119, 45] on div "Edit Period Start Date 6/15/2025 Start Date 6/1/2025 End Date 9/13/2025" at bounding box center [1099, 104] width 519 height 209
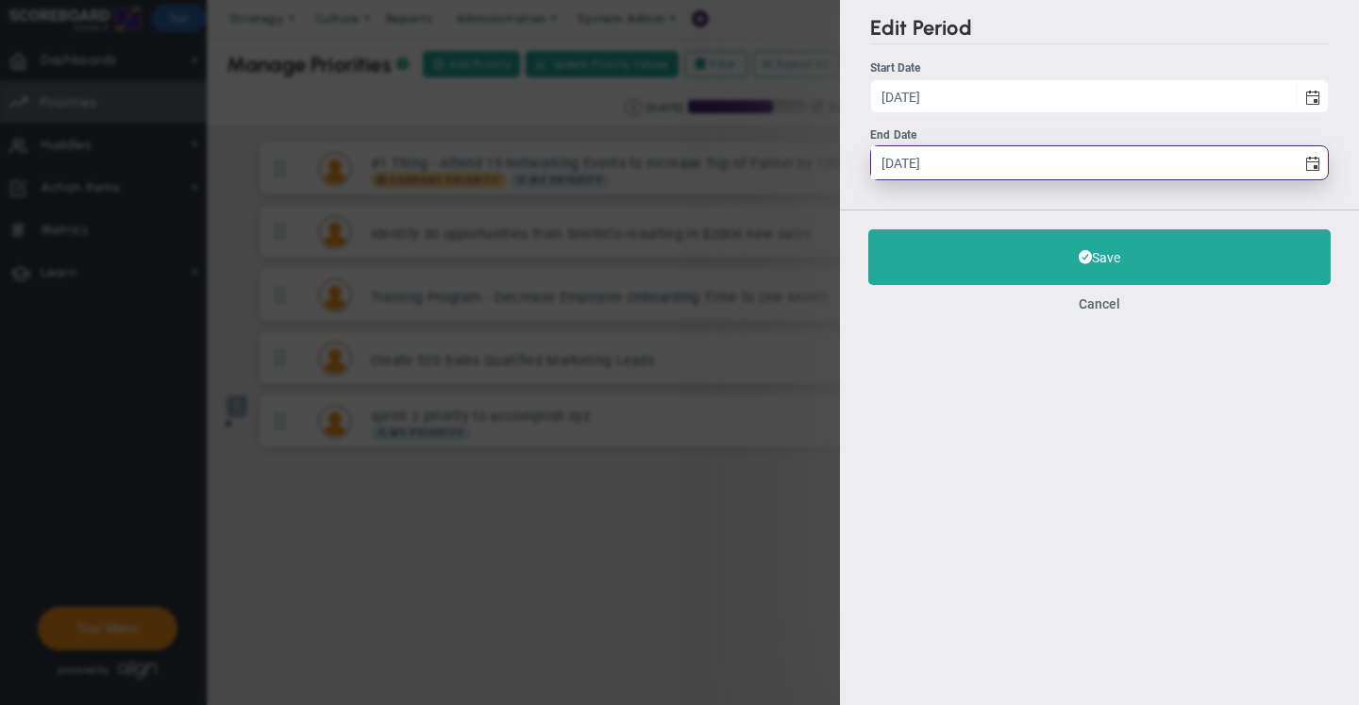
drag, startPoint x: 894, startPoint y: 164, endPoint x: 904, endPoint y: 161, distance: 10.8
click at [904, 161] on input "9/13/2025" at bounding box center [1083, 162] width 425 height 33
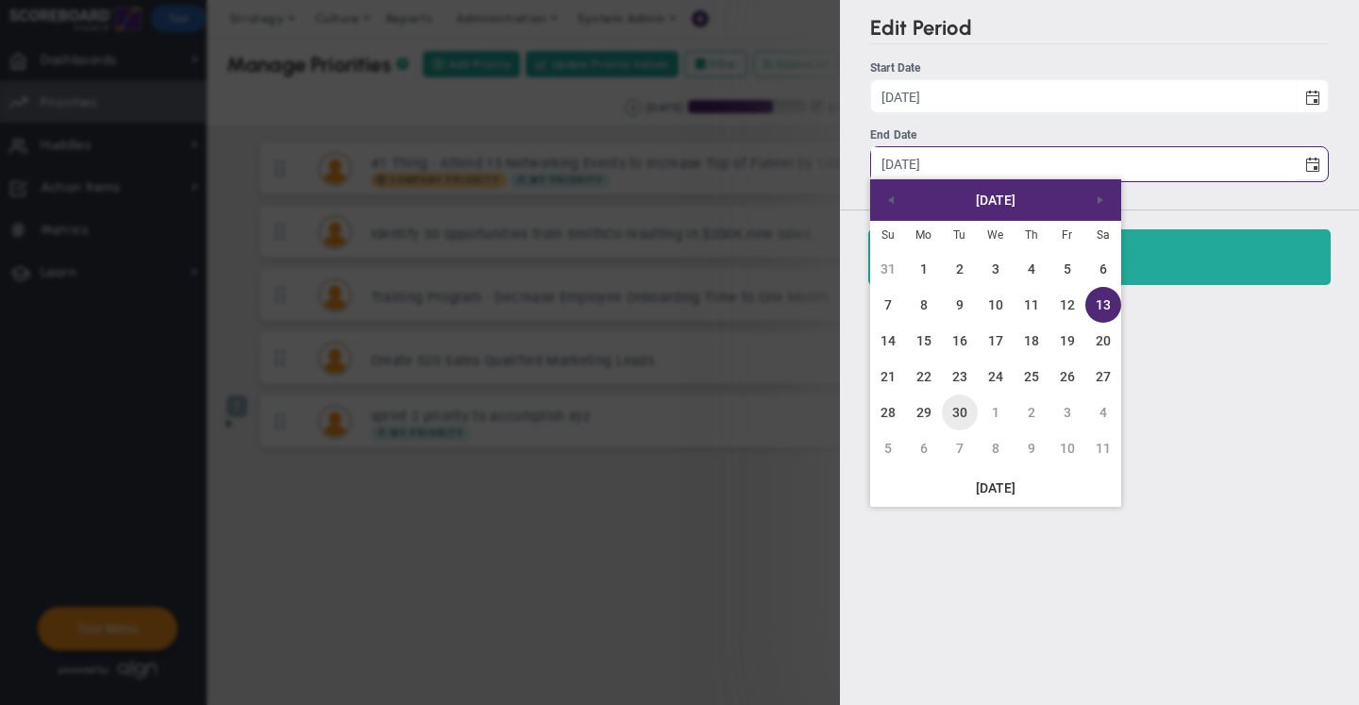
click at [958, 417] on link "30" at bounding box center [960, 412] width 36 height 36
type input "[DATE]"
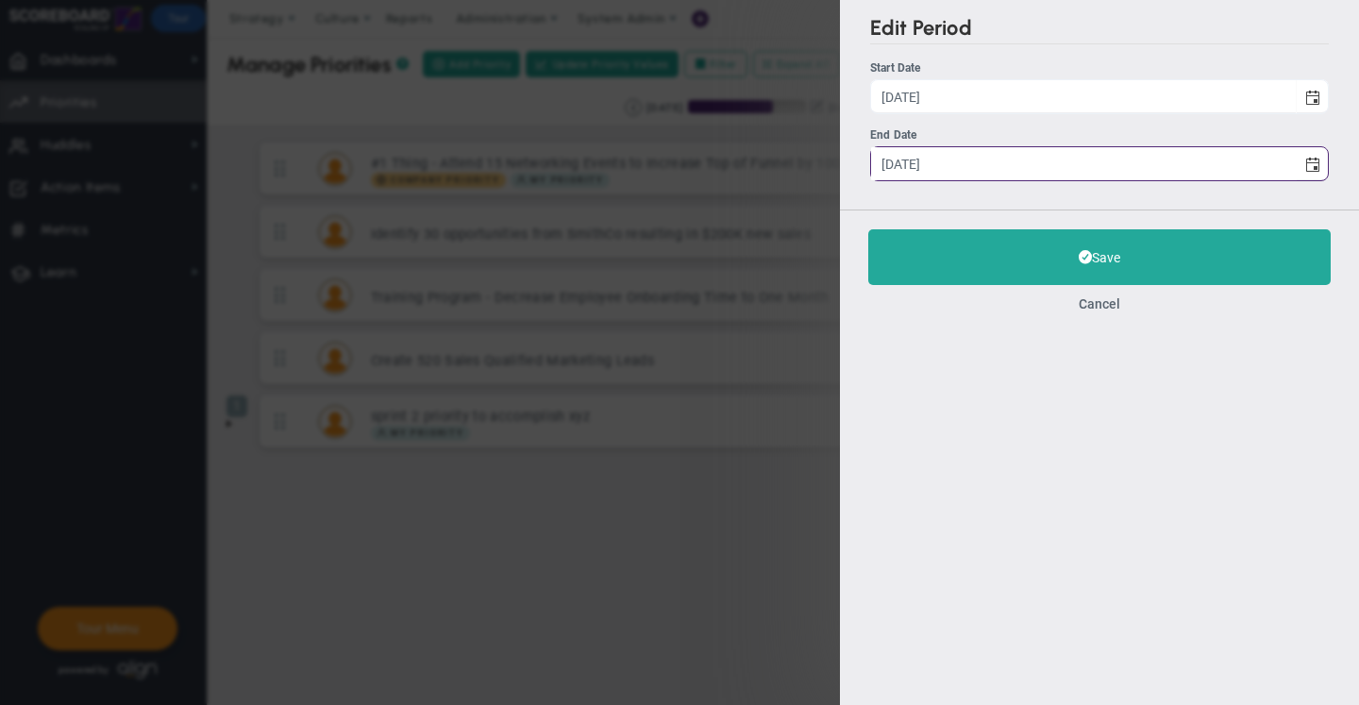
drag, startPoint x: 1136, startPoint y: 442, endPoint x: 1119, endPoint y: 431, distance: 19.9
click at [1135, 442] on div "Edit Period Start Date 6/1/2025 Start Date 6/1/2025 End Date 9/30/2025 Save" at bounding box center [1099, 352] width 519 height 705
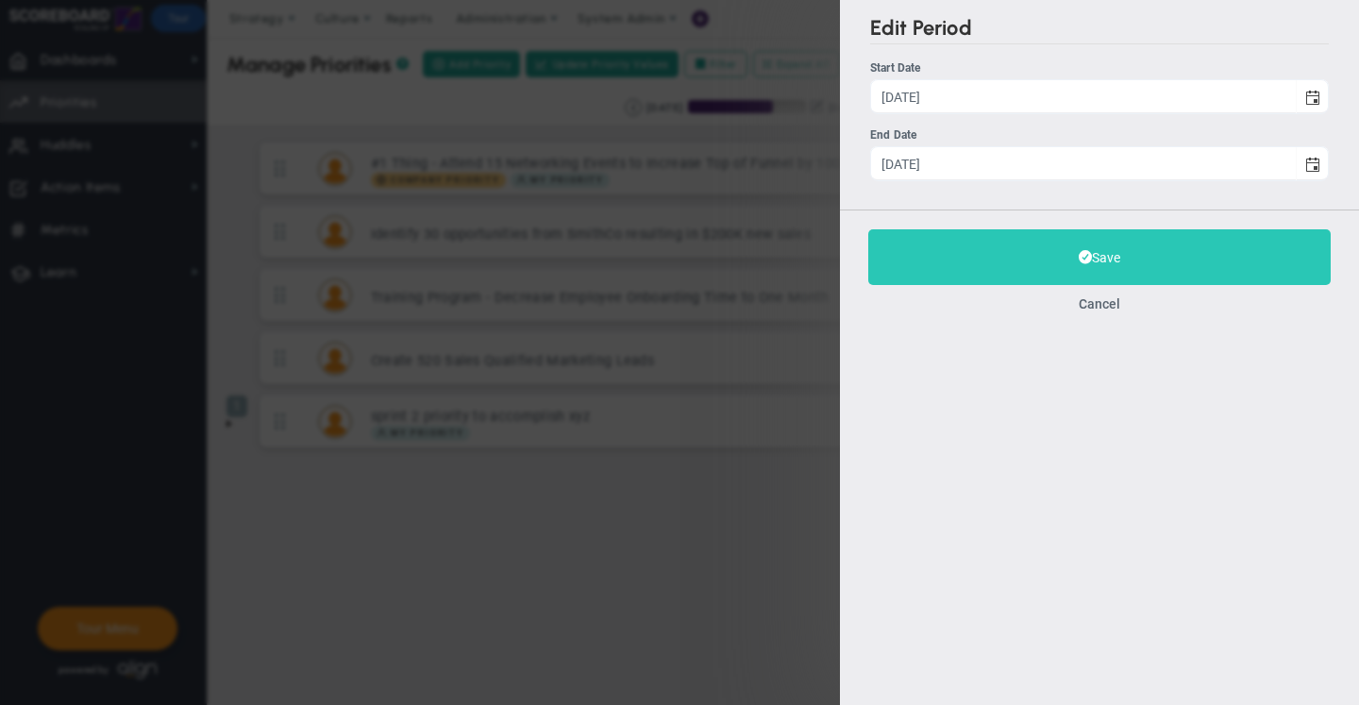
click at [970, 263] on button "Save" at bounding box center [1099, 257] width 462 height 56
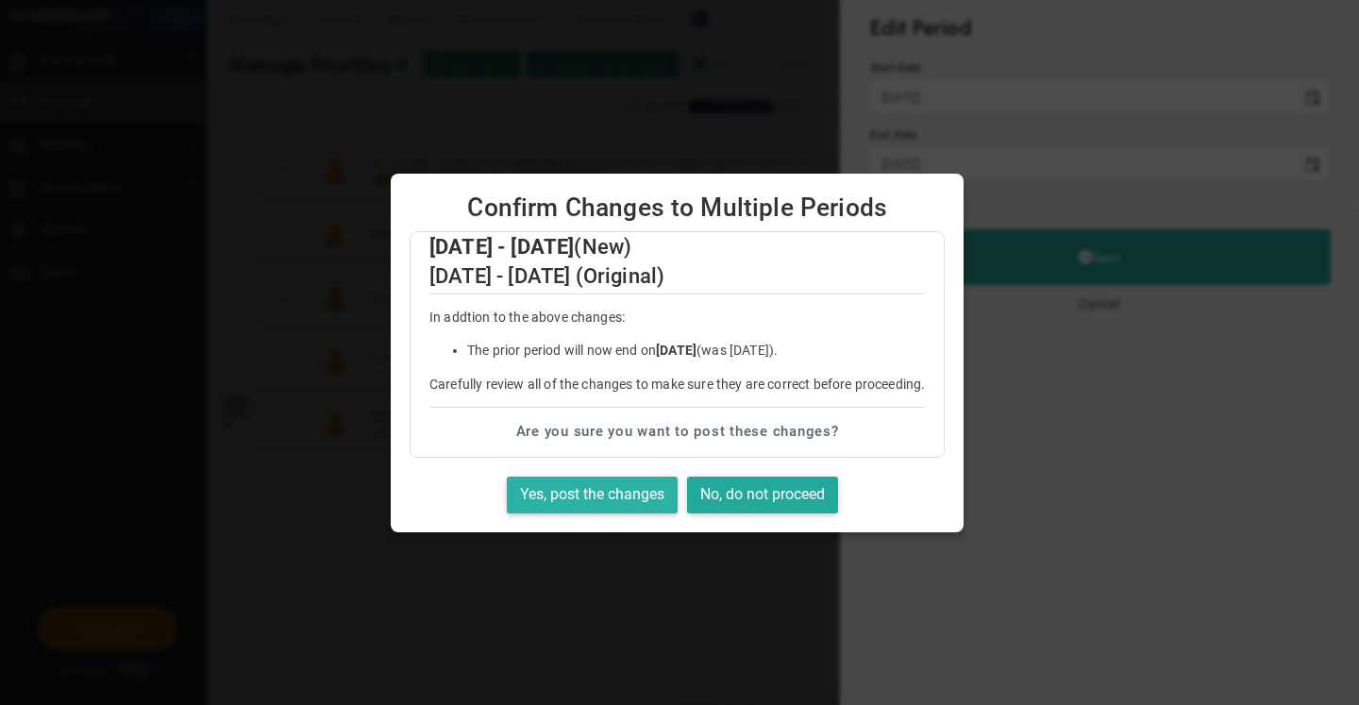
drag, startPoint x: 611, startPoint y: 497, endPoint x: 562, endPoint y: 473, distance: 54.0
click at [611, 496] on button "Yes, post the changes" at bounding box center [592, 495] width 171 height 37
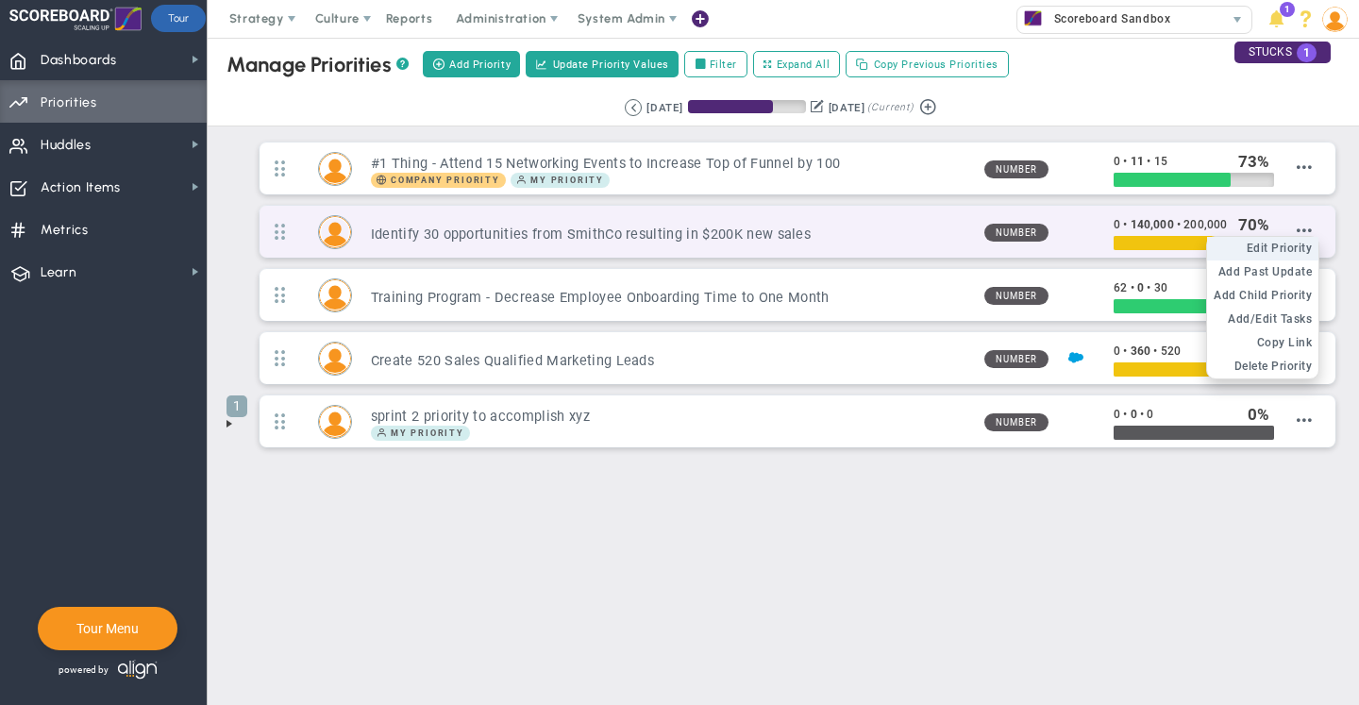
click at [1298, 238] on li "Edit OKR Edit Priority" at bounding box center [1262, 249] width 111 height 24
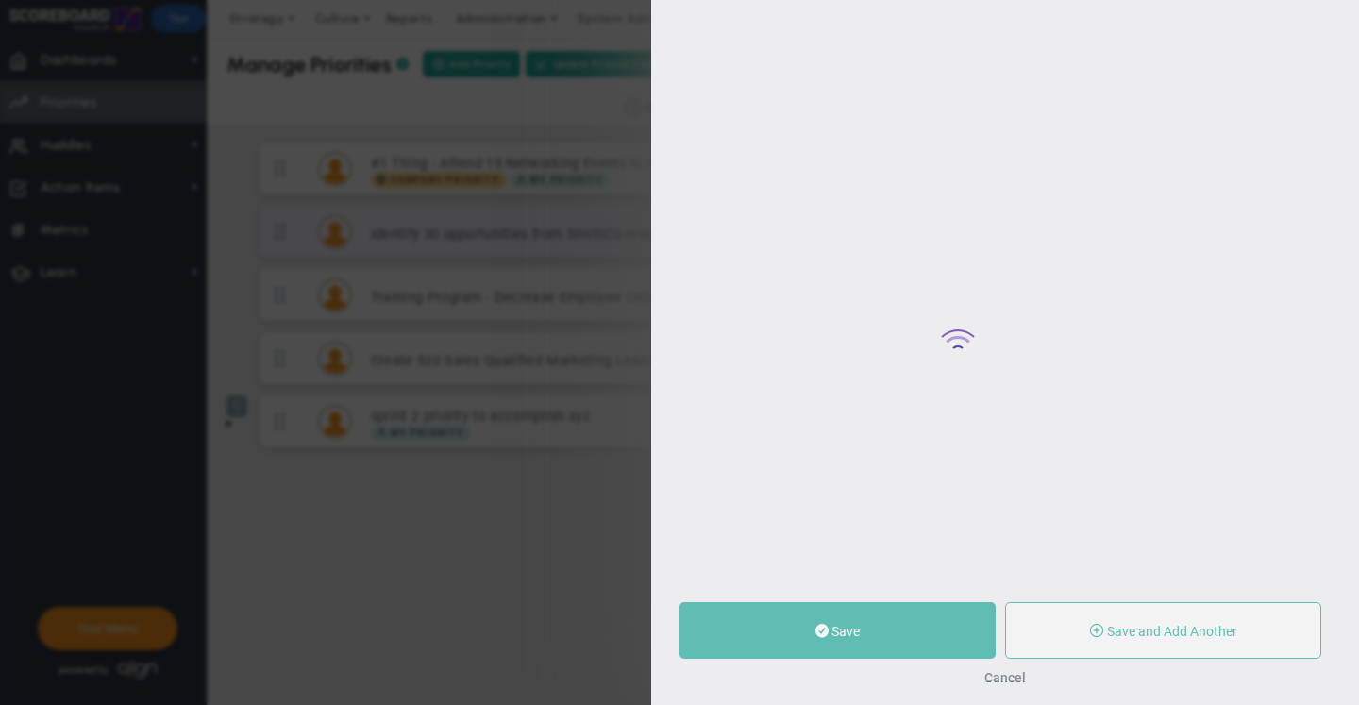
type input "Identify 30 opportunities from SmithCo resulting in $200K new sales"
type input "0"
type input "140,000"
type input "200,000"
radio input "true"
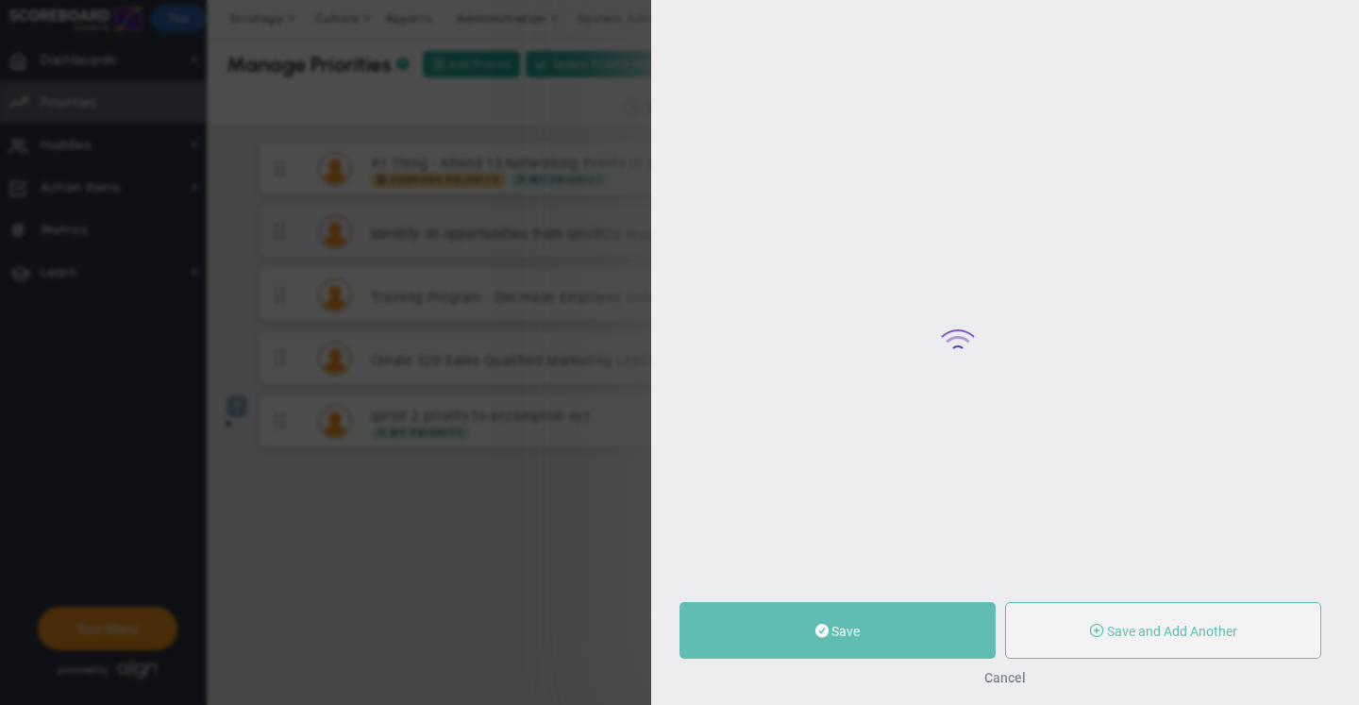
type input "[PERSON_NAME]"
type input "0"
type input "140,000"
type input "200,000"
radio input "true"
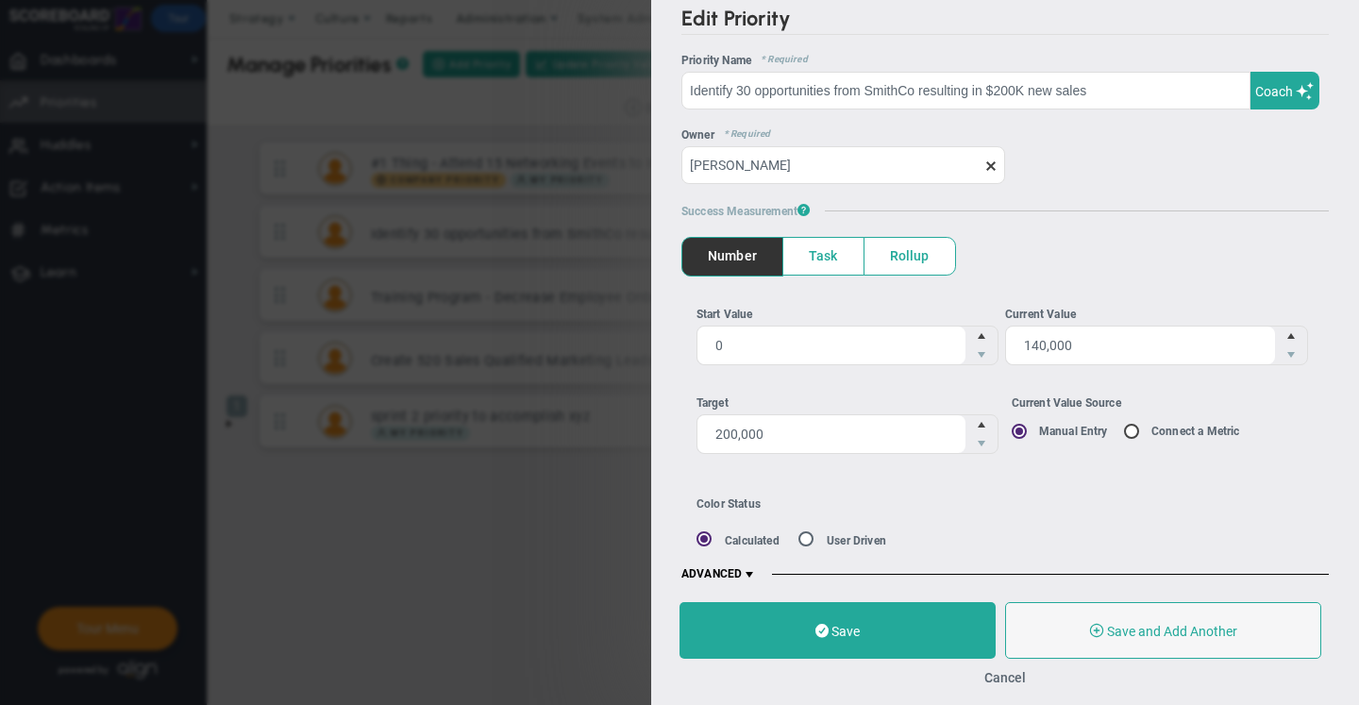
scroll to position [23, 0]
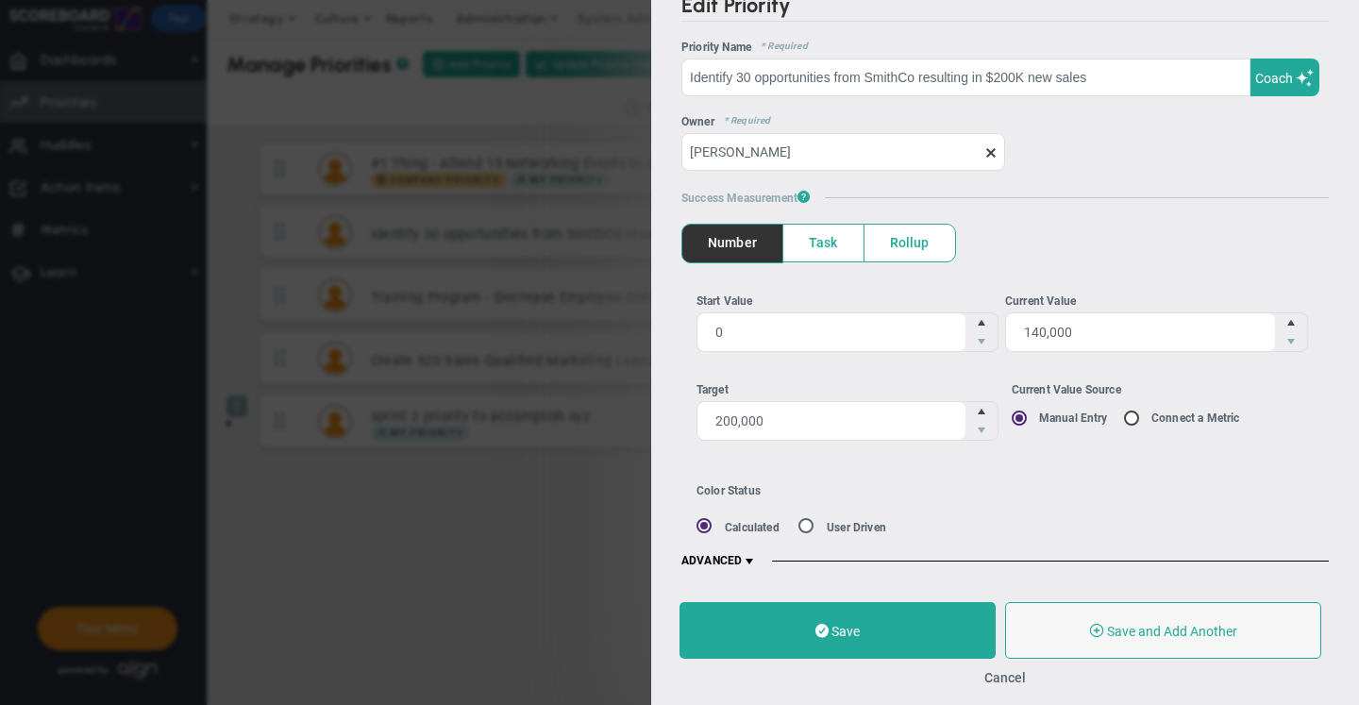
click at [760, 560] on h5 "ADVANCED" at bounding box center [1004, 561] width 647 height 15
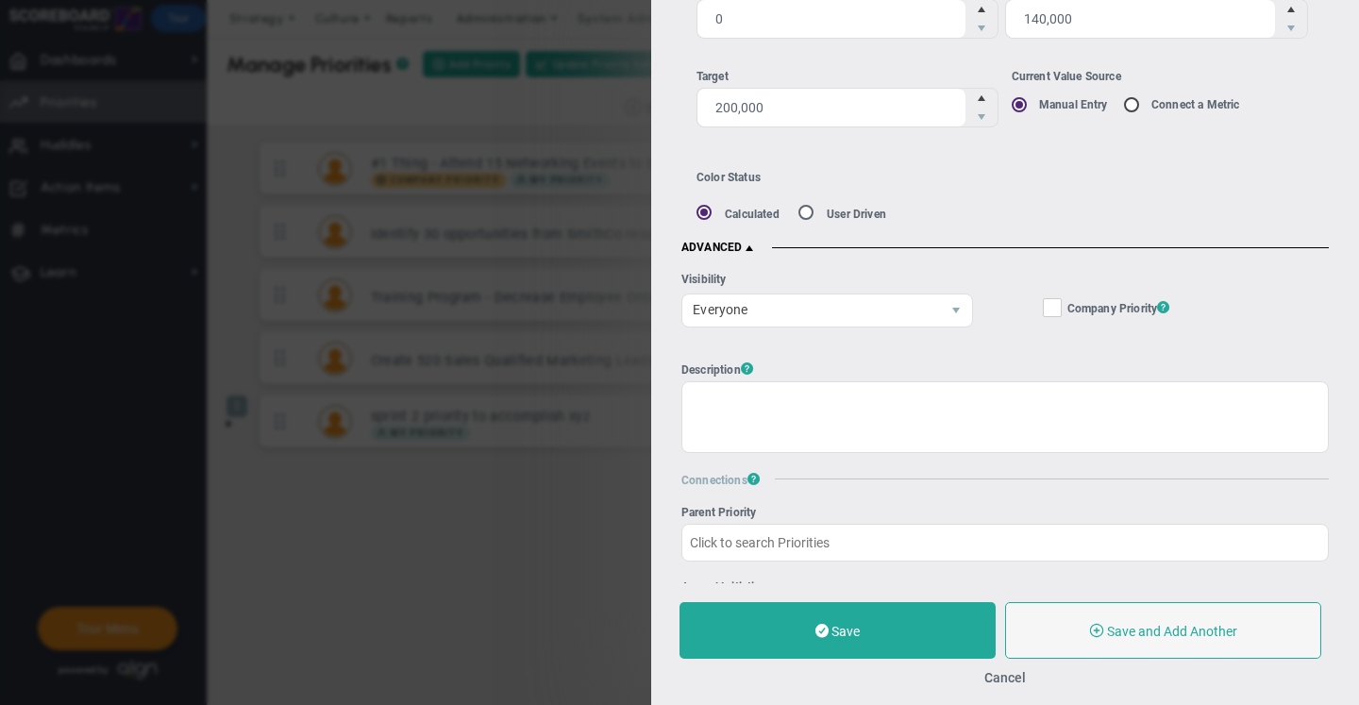
scroll to position [338, 0]
click at [1047, 303] on input "Company Objective ? Company Priority ?" at bounding box center [1053, 309] width 12 height 19
checkbox input "true"
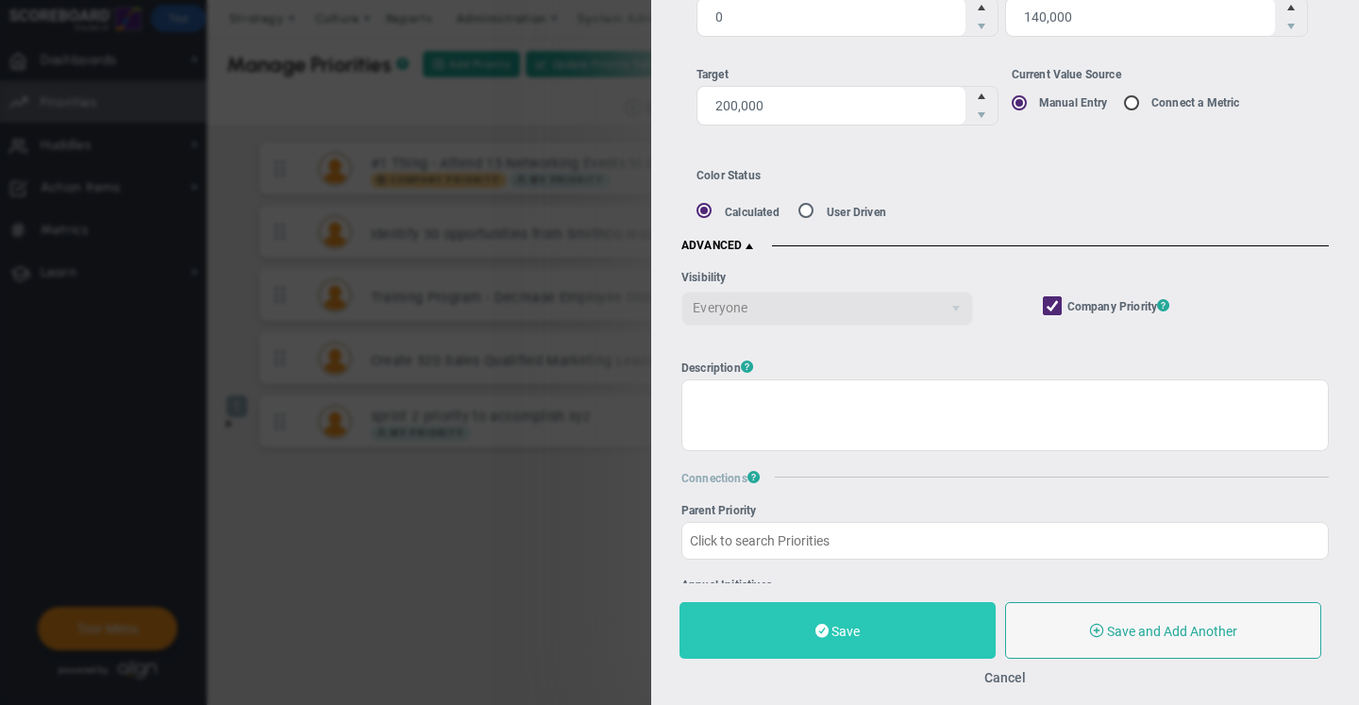
click at [850, 617] on button "Save" at bounding box center [837, 630] width 316 height 57
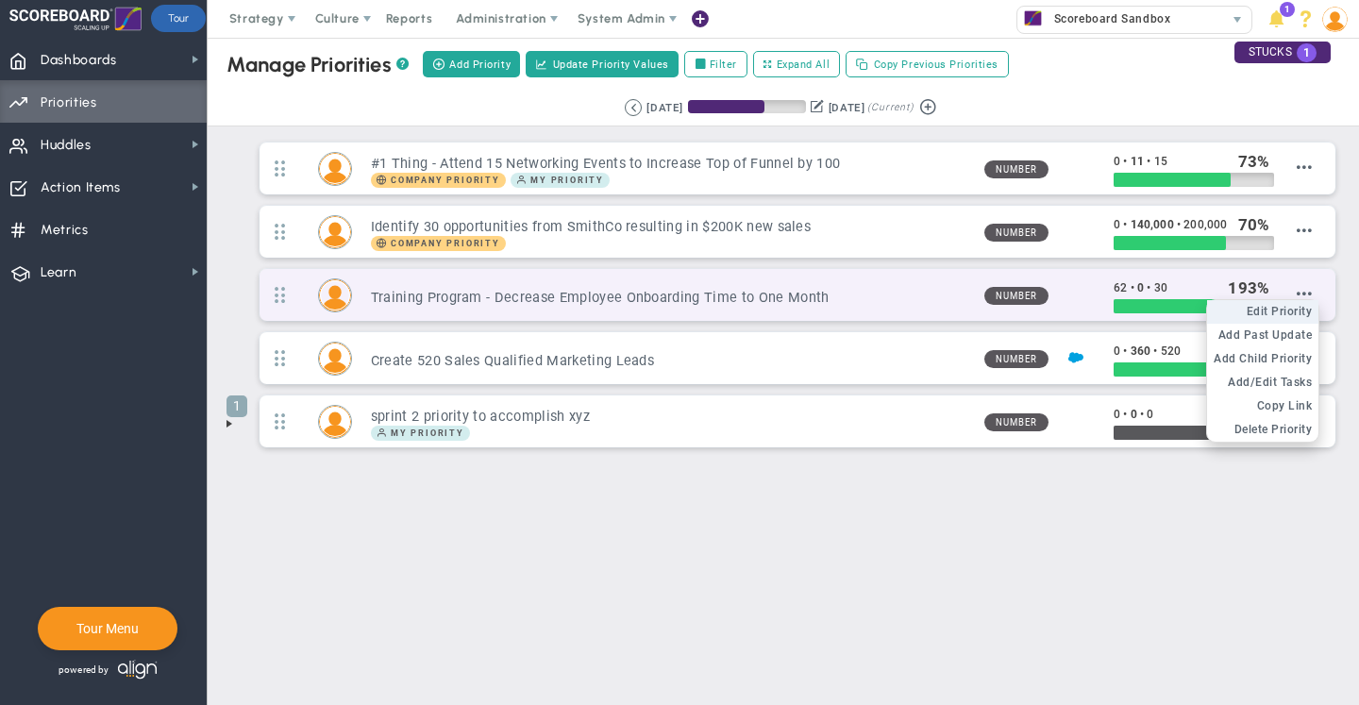
click at [1304, 305] on span "Edit Priority" at bounding box center [1280, 311] width 66 height 13
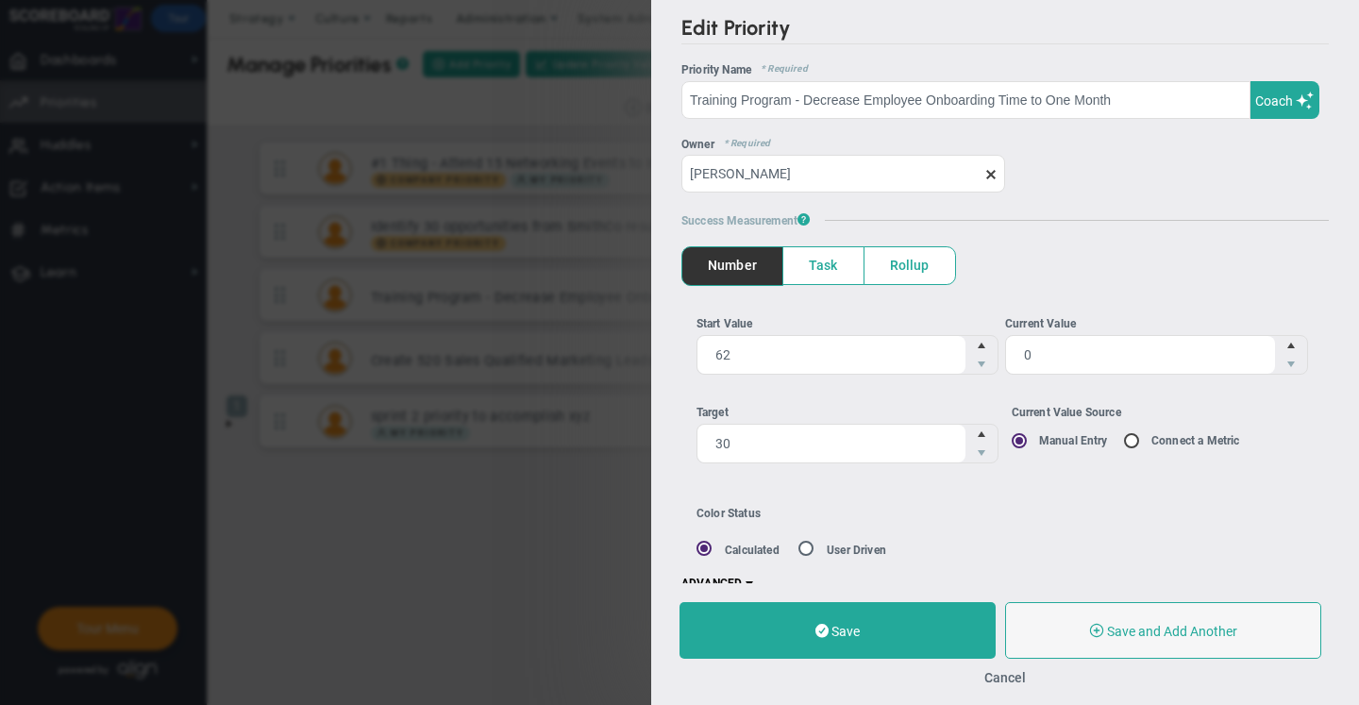
click at [987, 170] on span at bounding box center [990, 174] width 15 height 15
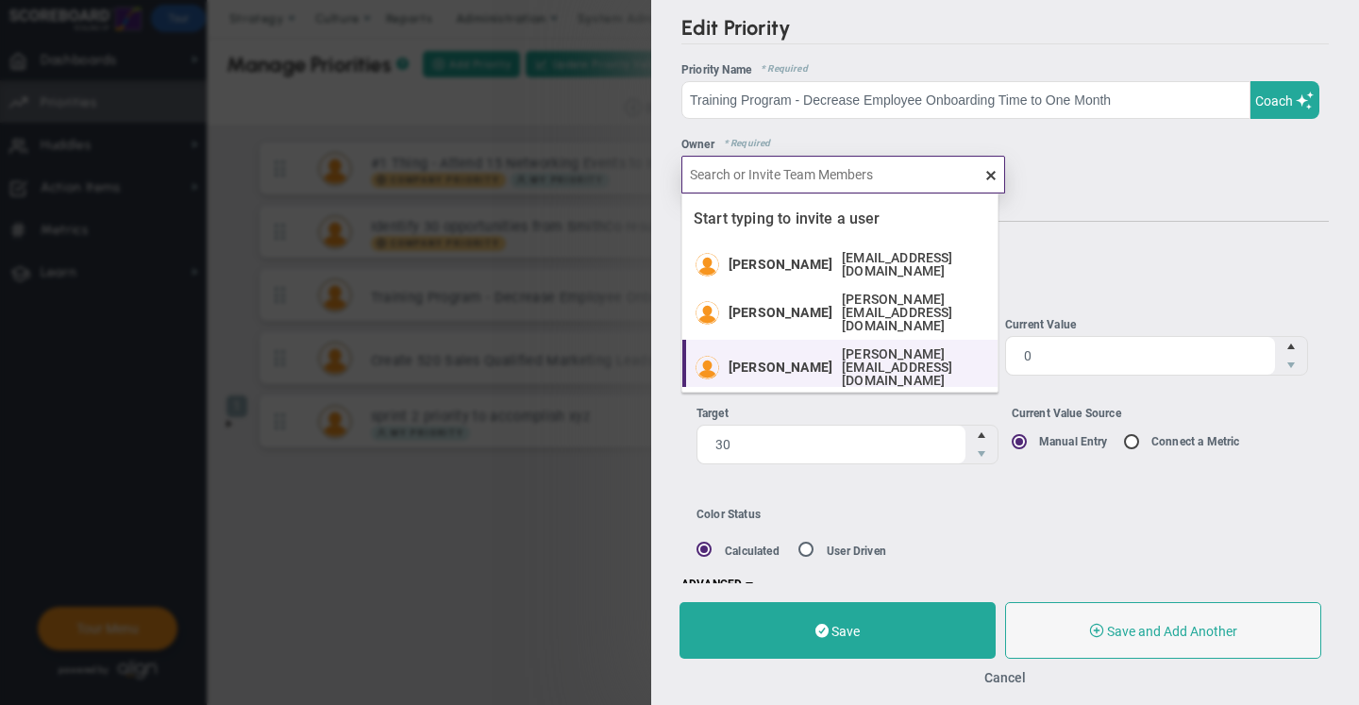
click at [811, 347] on div "Jane Wilson jane.wilson13700@testco.com" at bounding box center [859, 367] width 260 height 40
type input "[PERSON_NAME]"
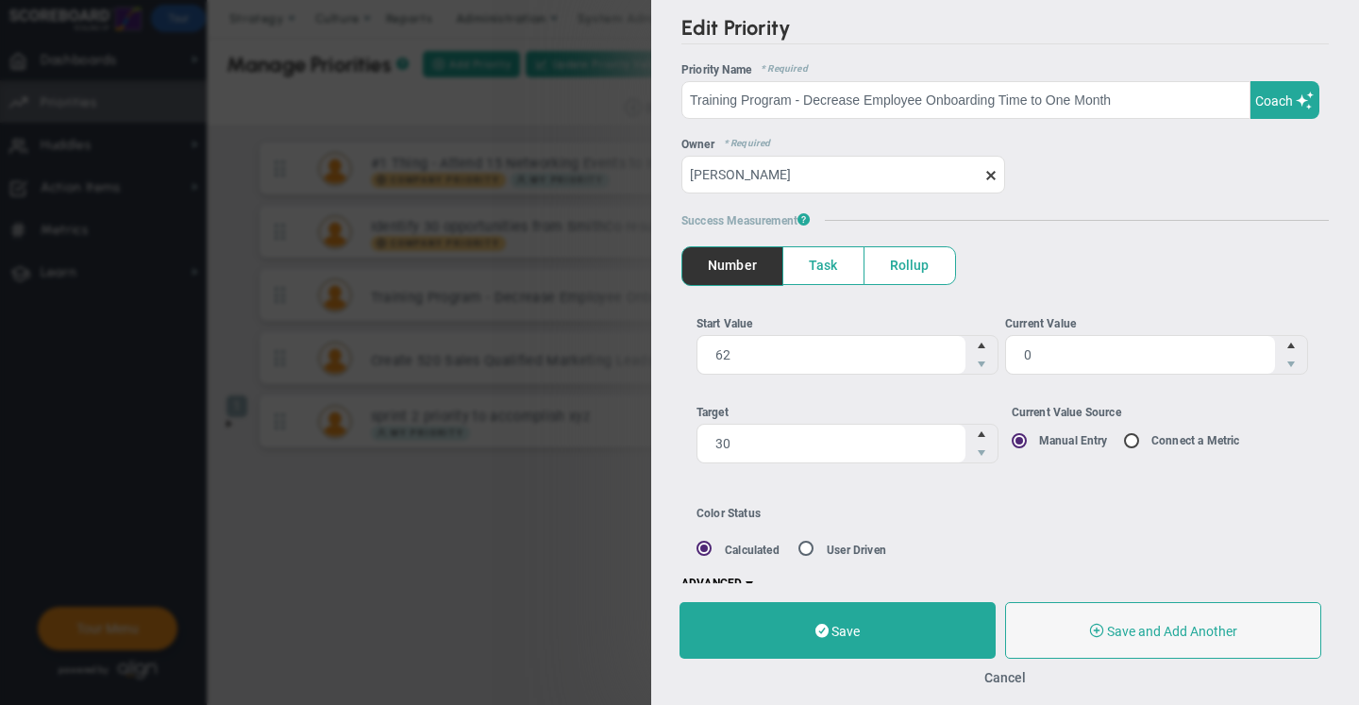
click at [928, 519] on div "Color Status Calculated User Driven" at bounding box center [885, 532] width 379 height 50
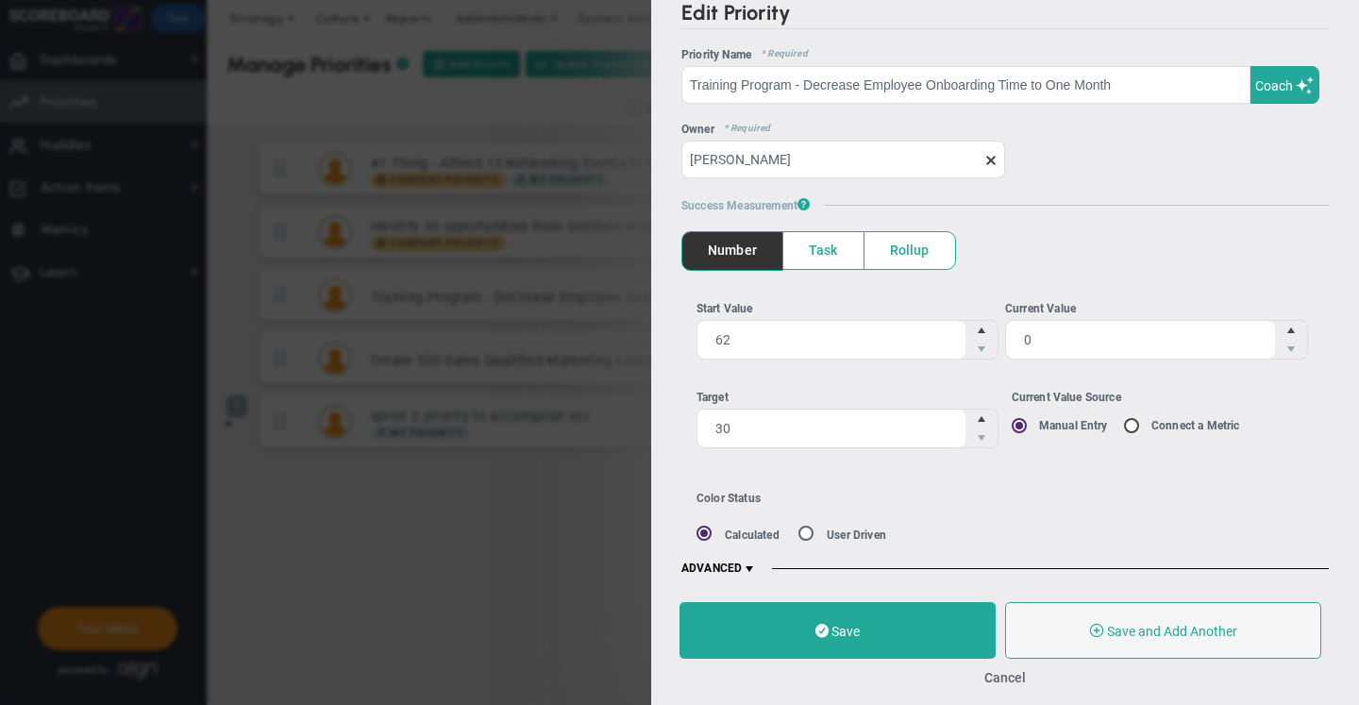
scroll to position [23, 0]
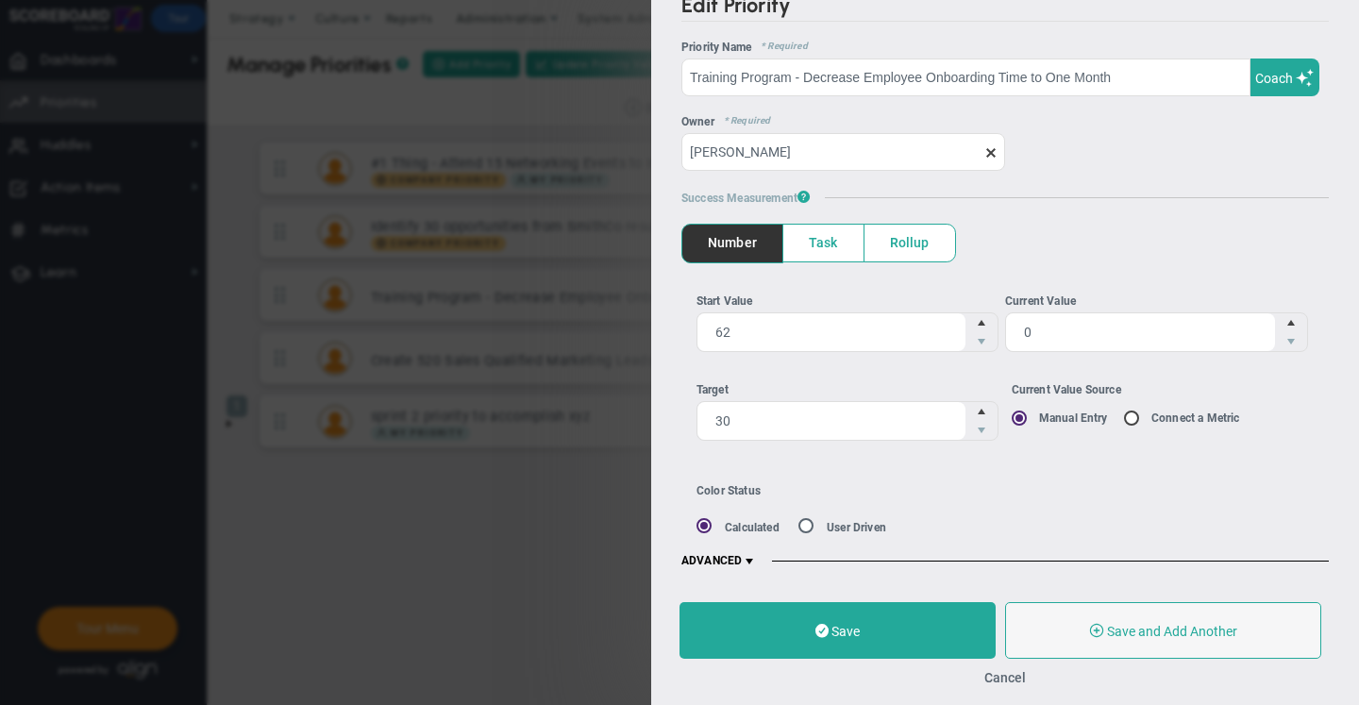
click at [750, 556] on span at bounding box center [749, 561] width 15 height 15
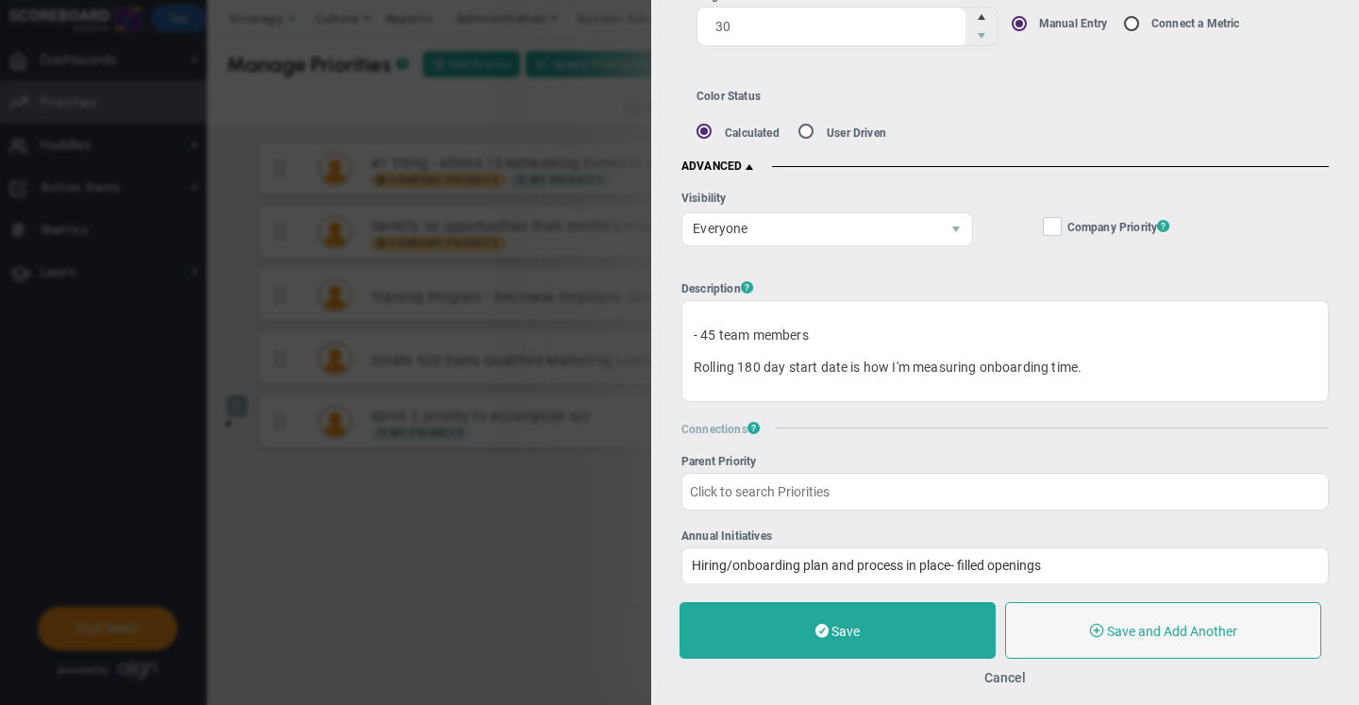
scroll to position [541, 0]
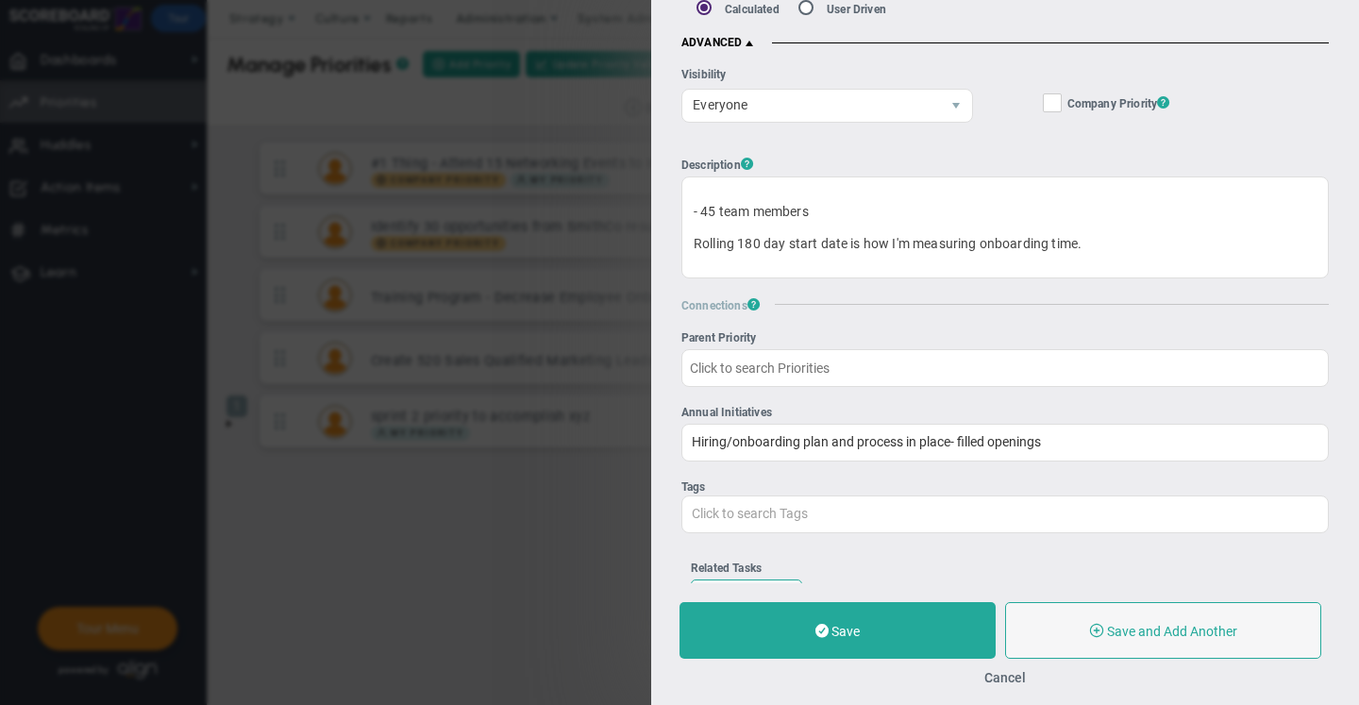
drag, startPoint x: 1044, startPoint y: 98, endPoint x: 1021, endPoint y: 159, distance: 65.4
click at [1047, 98] on input "Company Objective ? Company Priority ?" at bounding box center [1053, 106] width 12 height 19
checkbox input "true"
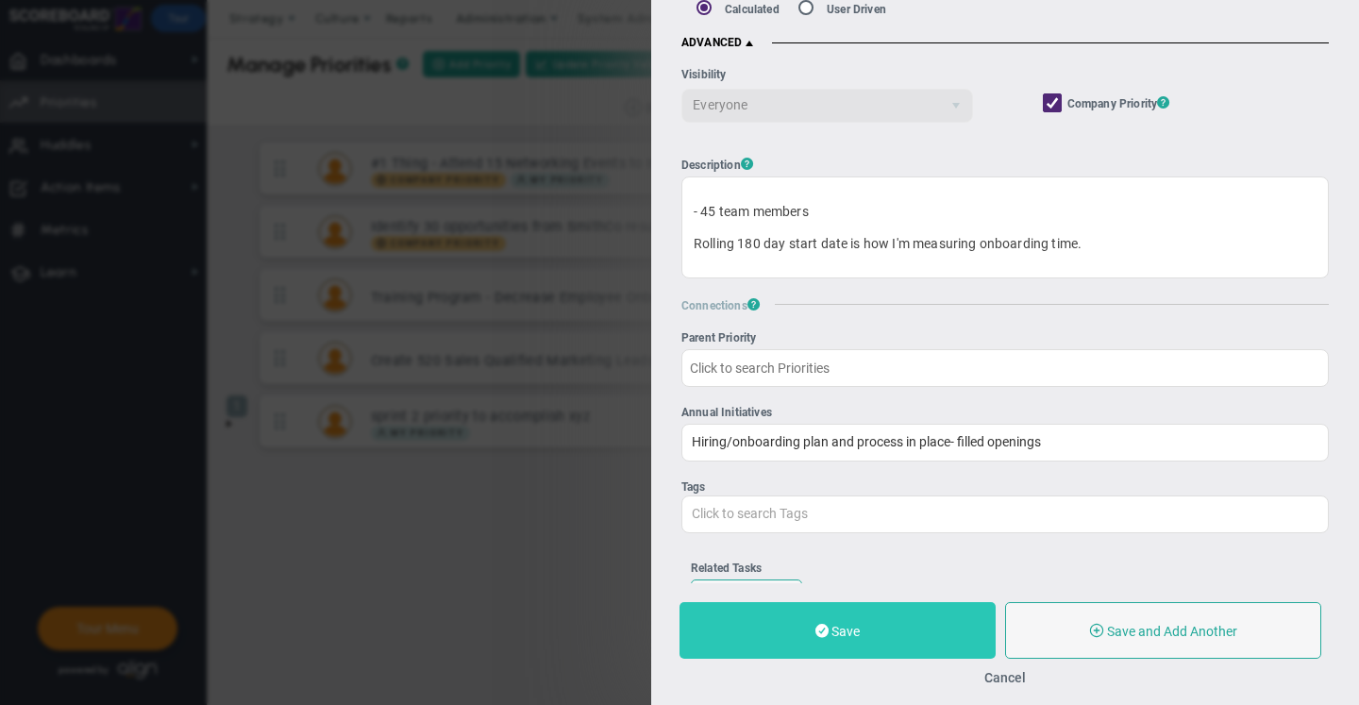
click at [847, 643] on button "Save" at bounding box center [837, 630] width 316 height 57
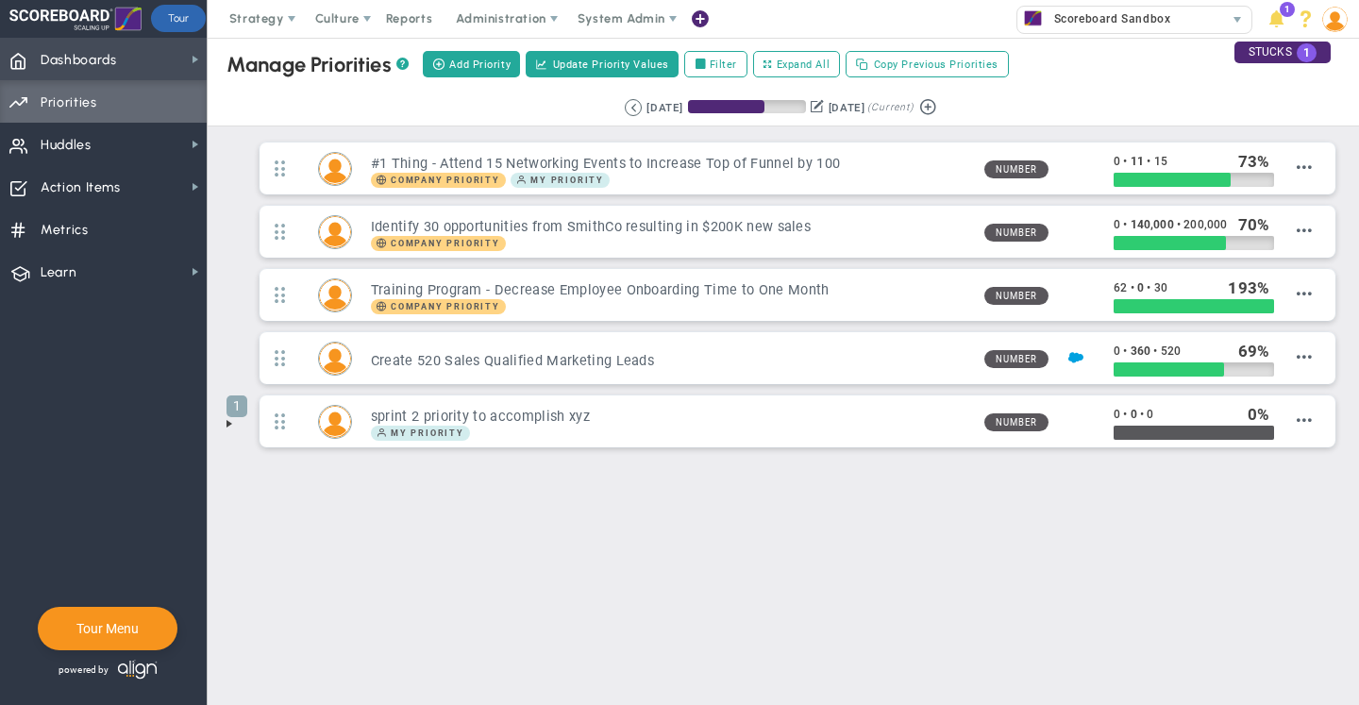
click at [72, 61] on span "Dashboards" at bounding box center [79, 61] width 76 height 40
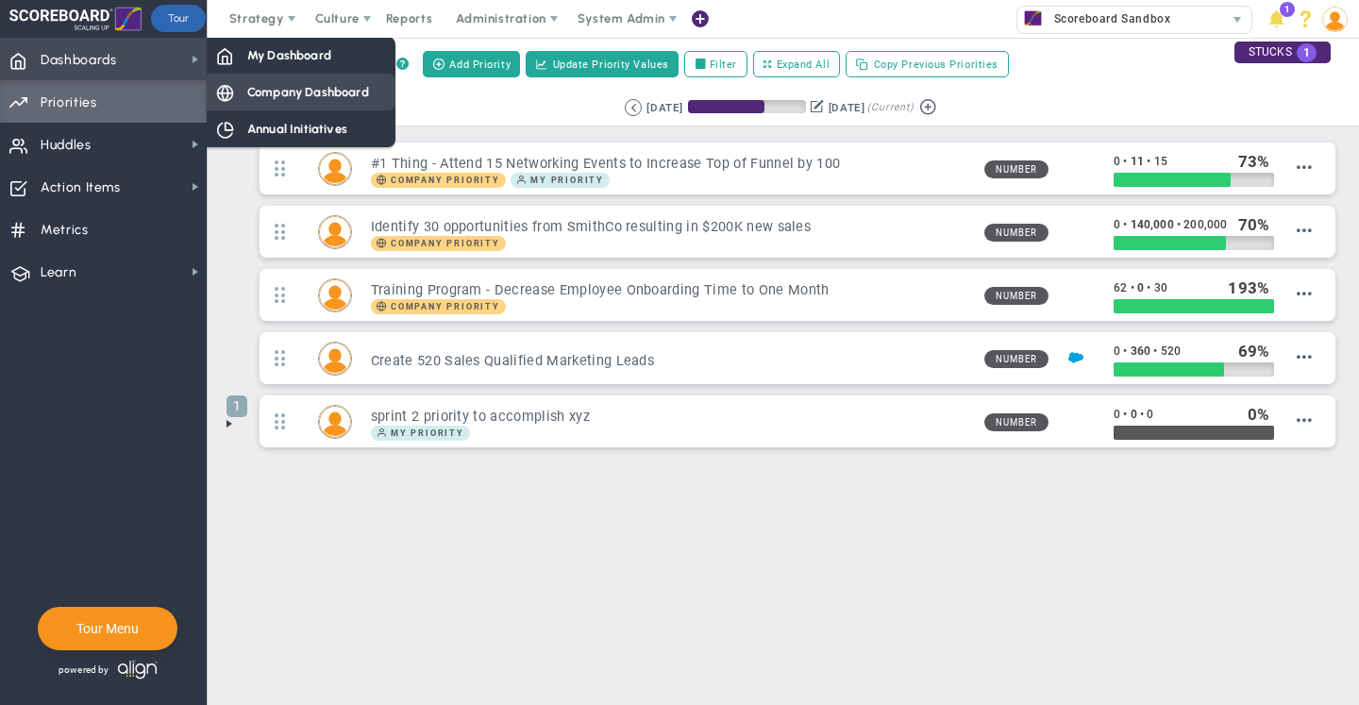
click at [259, 88] on span "Company Dashboard" at bounding box center [308, 92] width 122 height 18
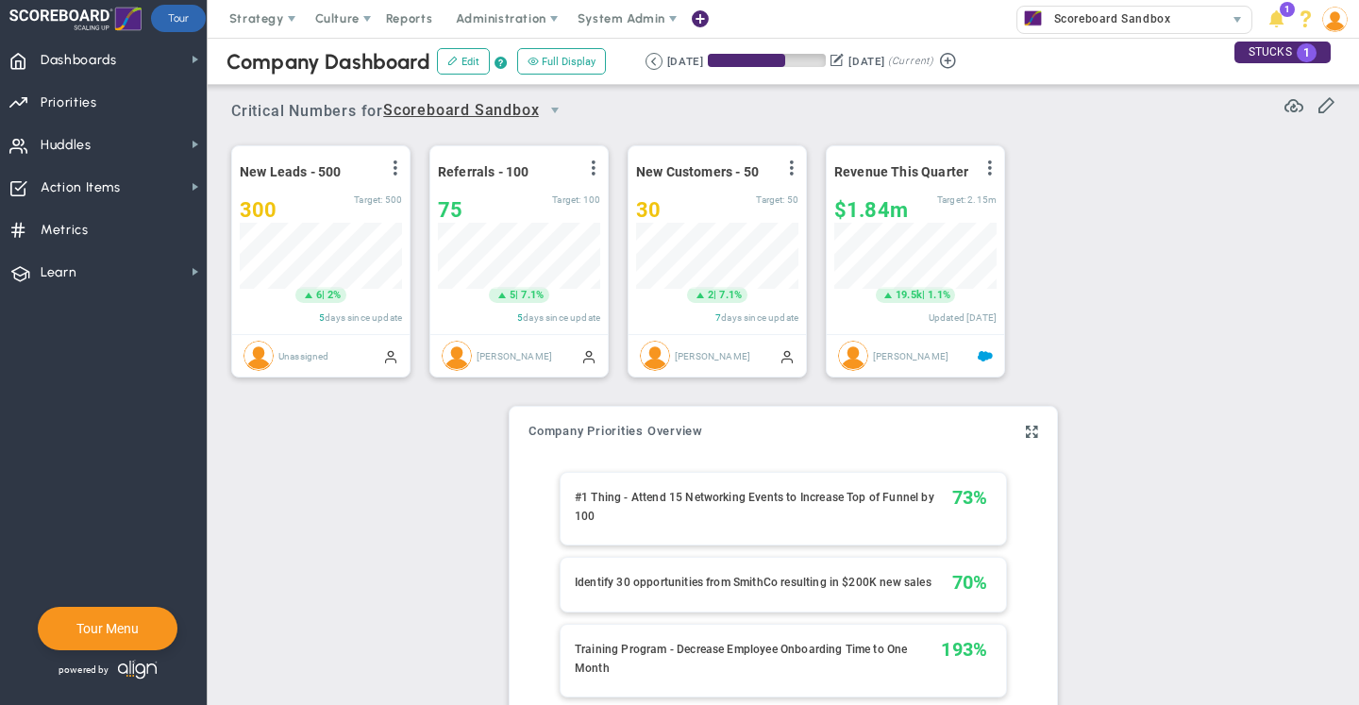
scroll to position [66, 162]
click at [1029, 435] on div "Company Objectives Overview Company Priorities Overview Add Company Objective o…" at bounding box center [783, 585] width 547 height 356
click at [1026, 428] on span at bounding box center [1032, 432] width 12 height 23
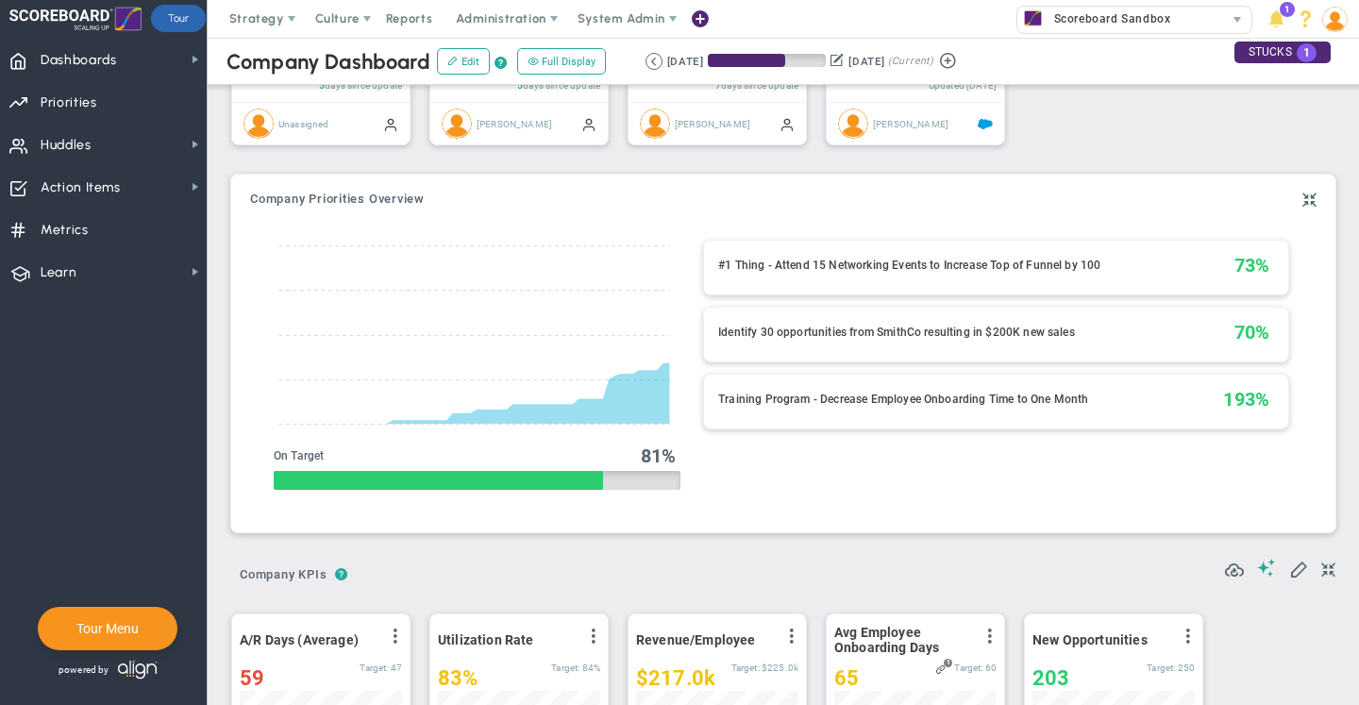
scroll to position [43, 0]
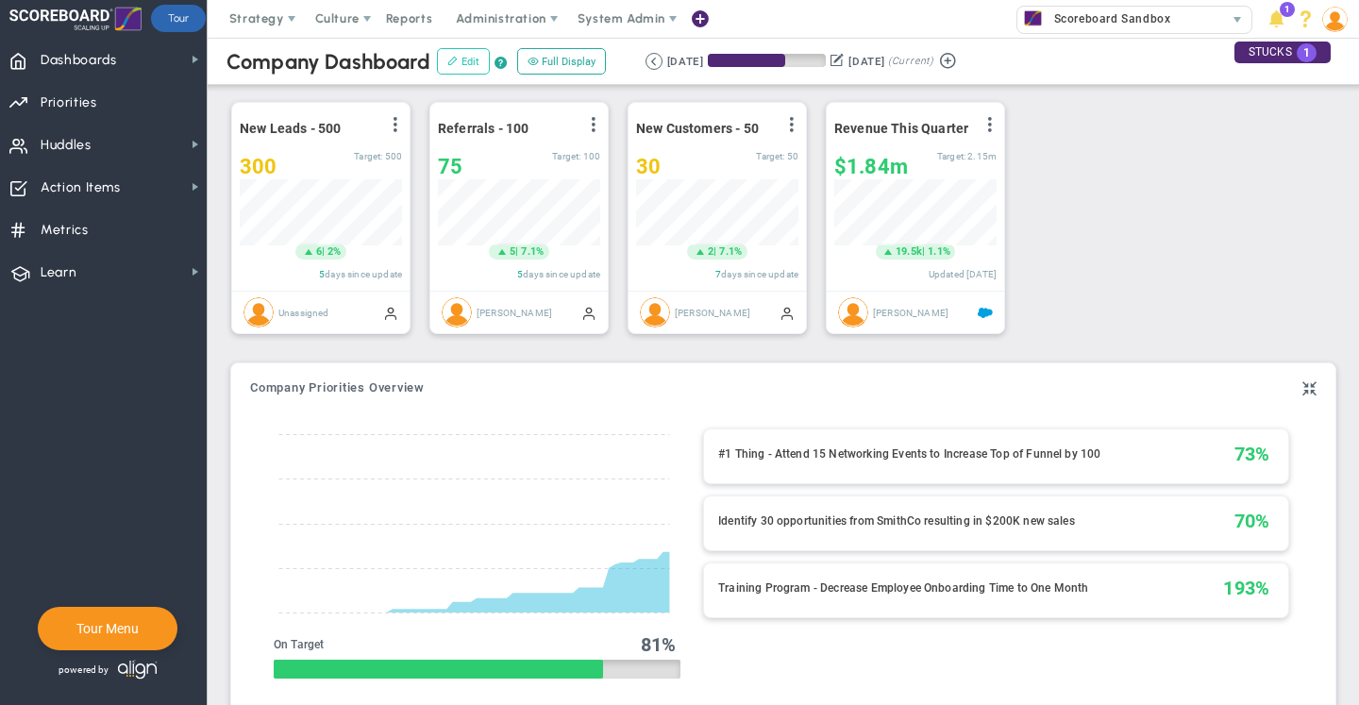
click at [472, 61] on button "Edit" at bounding box center [463, 61] width 53 height 26
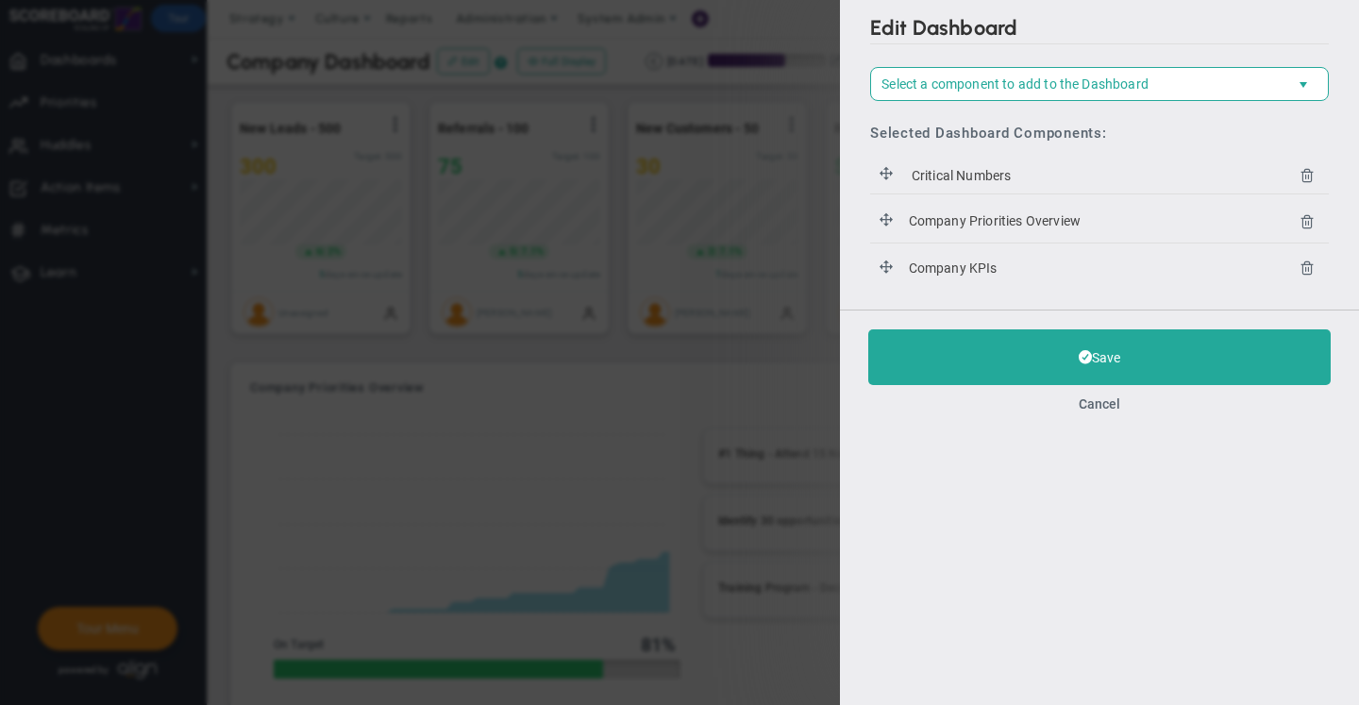
click at [1302, 219] on icon at bounding box center [1306, 220] width 15 height 15
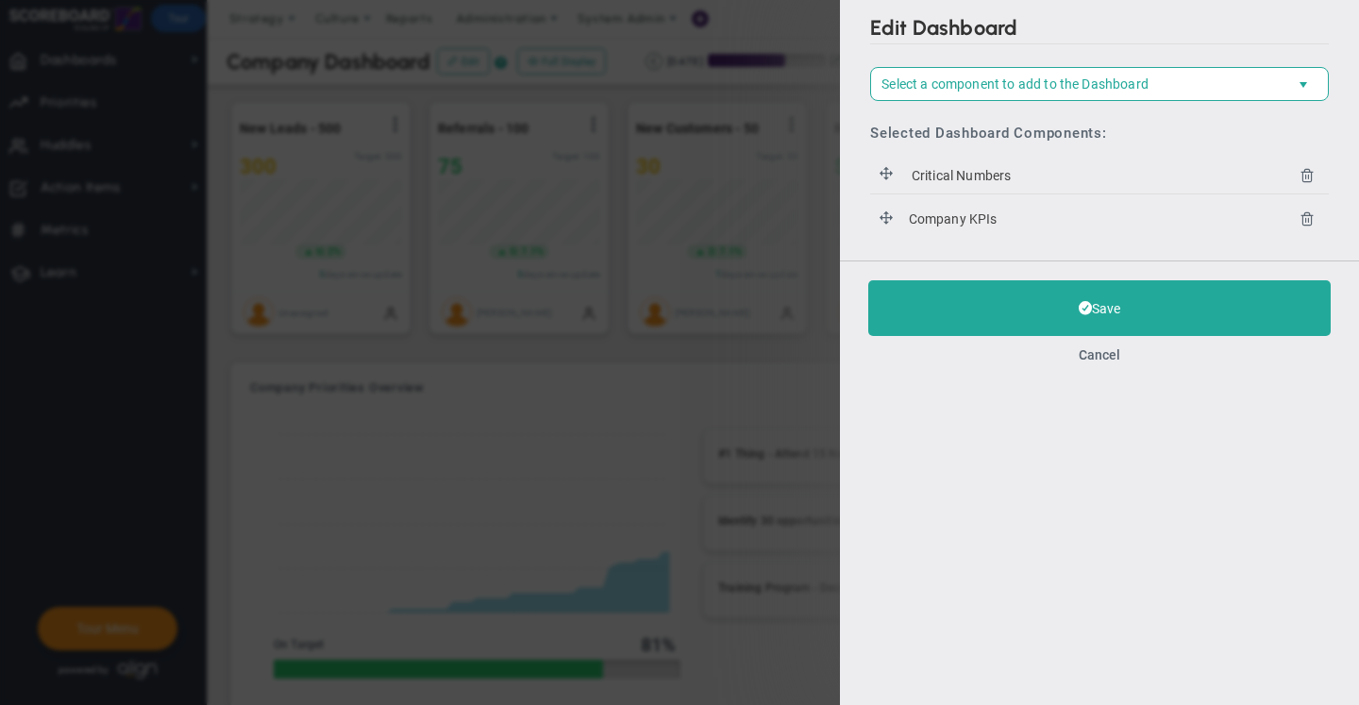
click at [1233, 102] on div "Selected Dashboard Components: Please select a component Critical Numbers for C…" at bounding box center [1099, 172] width 459 height 142
click at [1231, 92] on span "Select a component to add to the Dashboard" at bounding box center [1083, 83] width 425 height 32
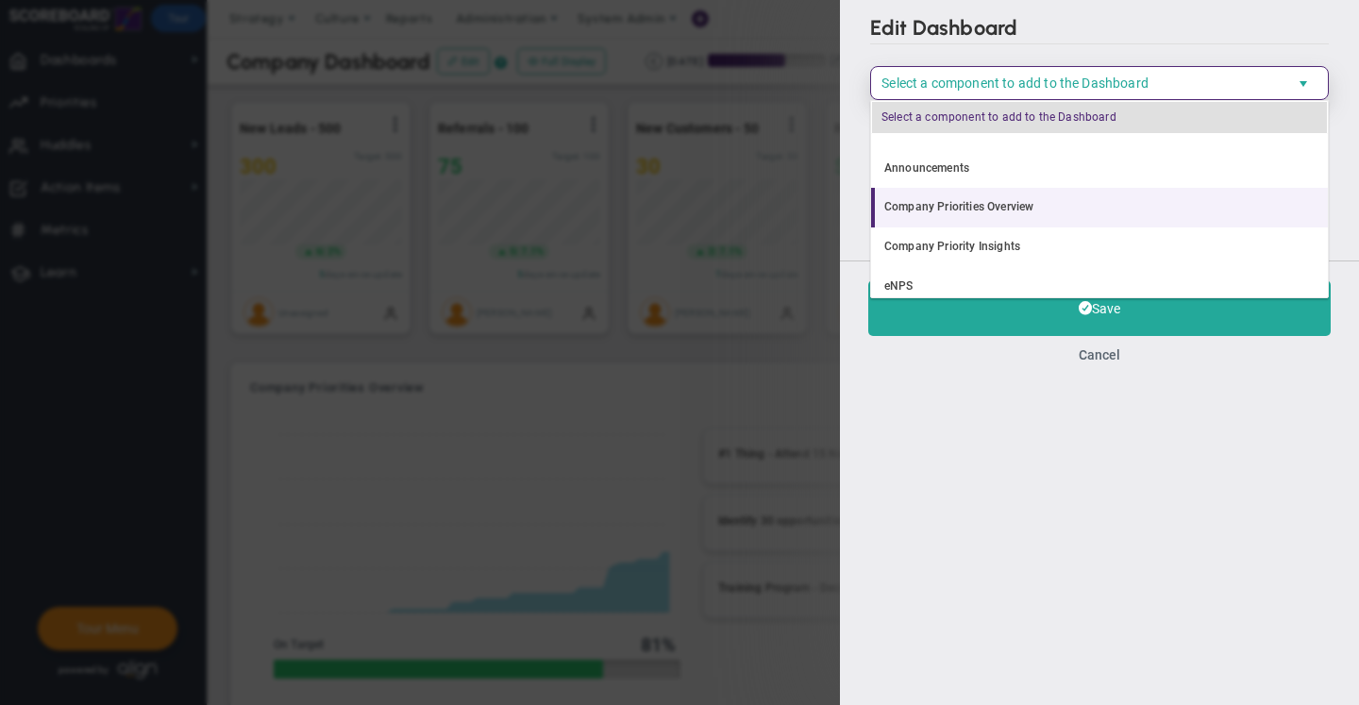
scroll to position [89, 0]
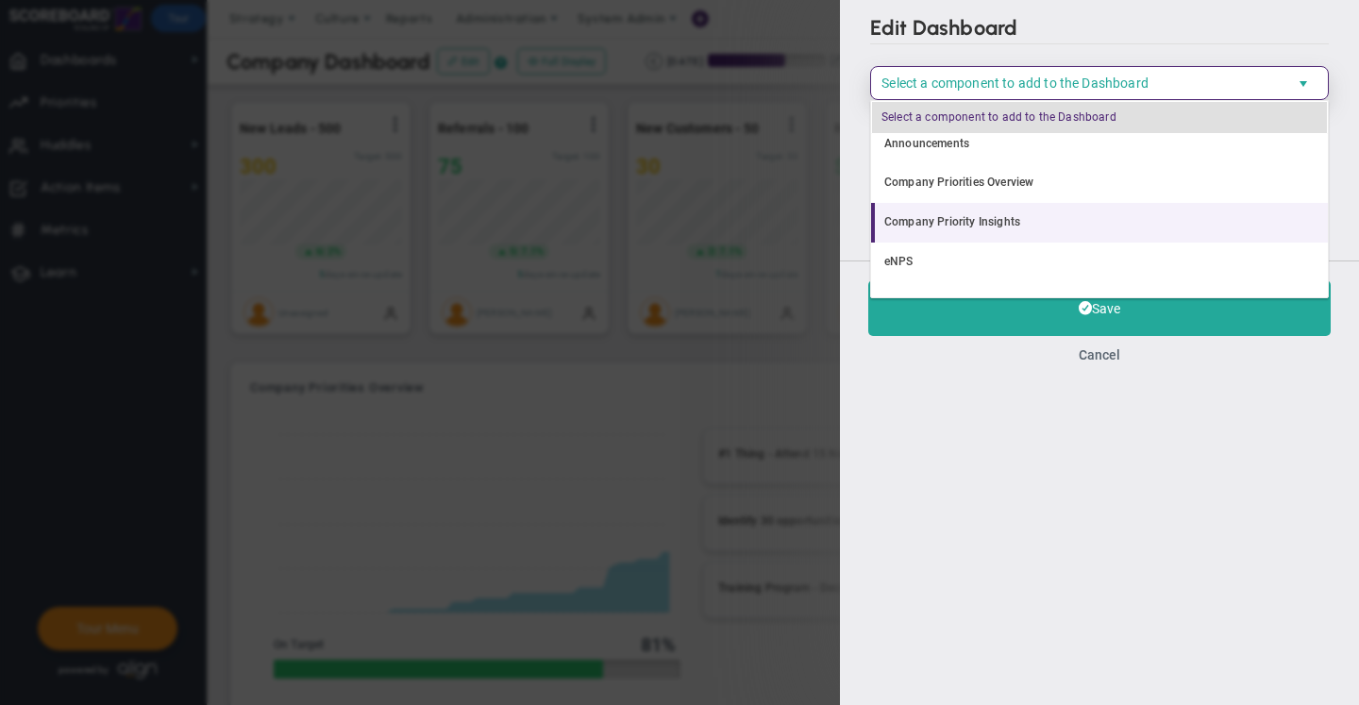
click at [1045, 213] on li "Company Priority Insights" at bounding box center [1099, 223] width 457 height 40
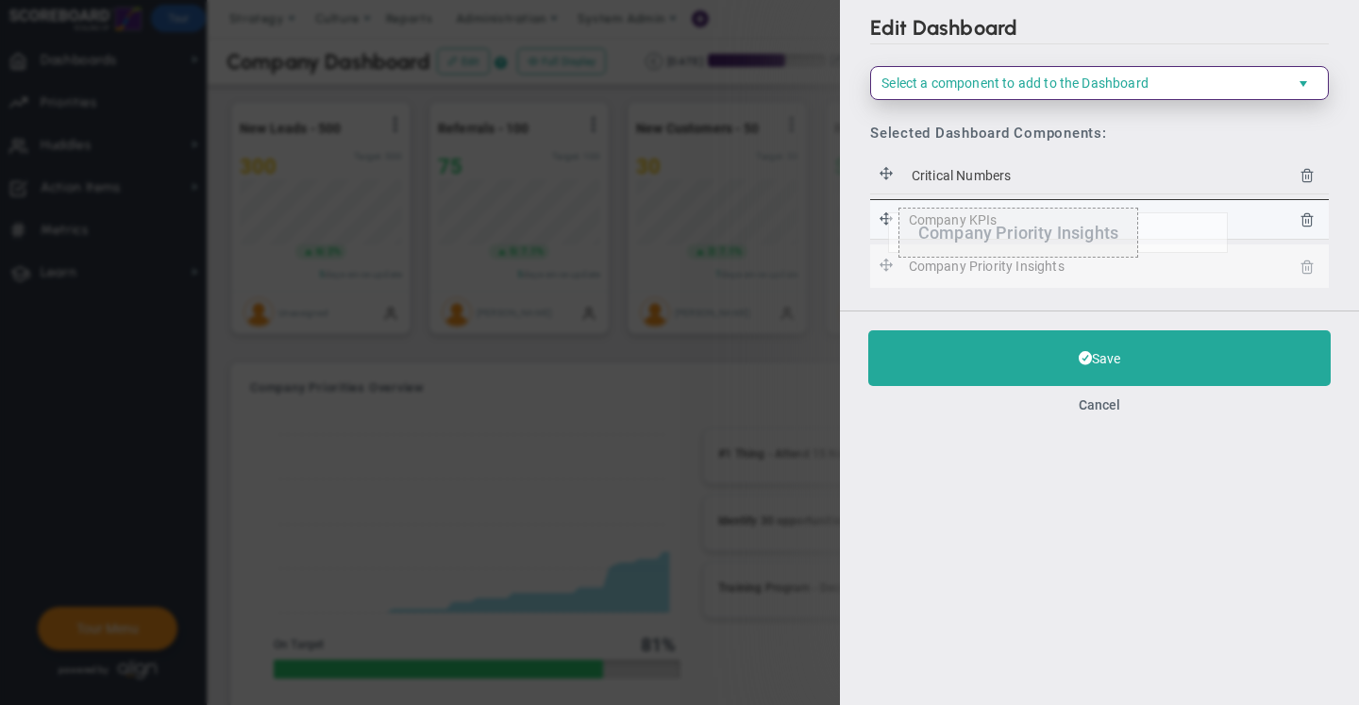
drag, startPoint x: 892, startPoint y: 259, endPoint x: 887, endPoint y: 210, distance: 48.4
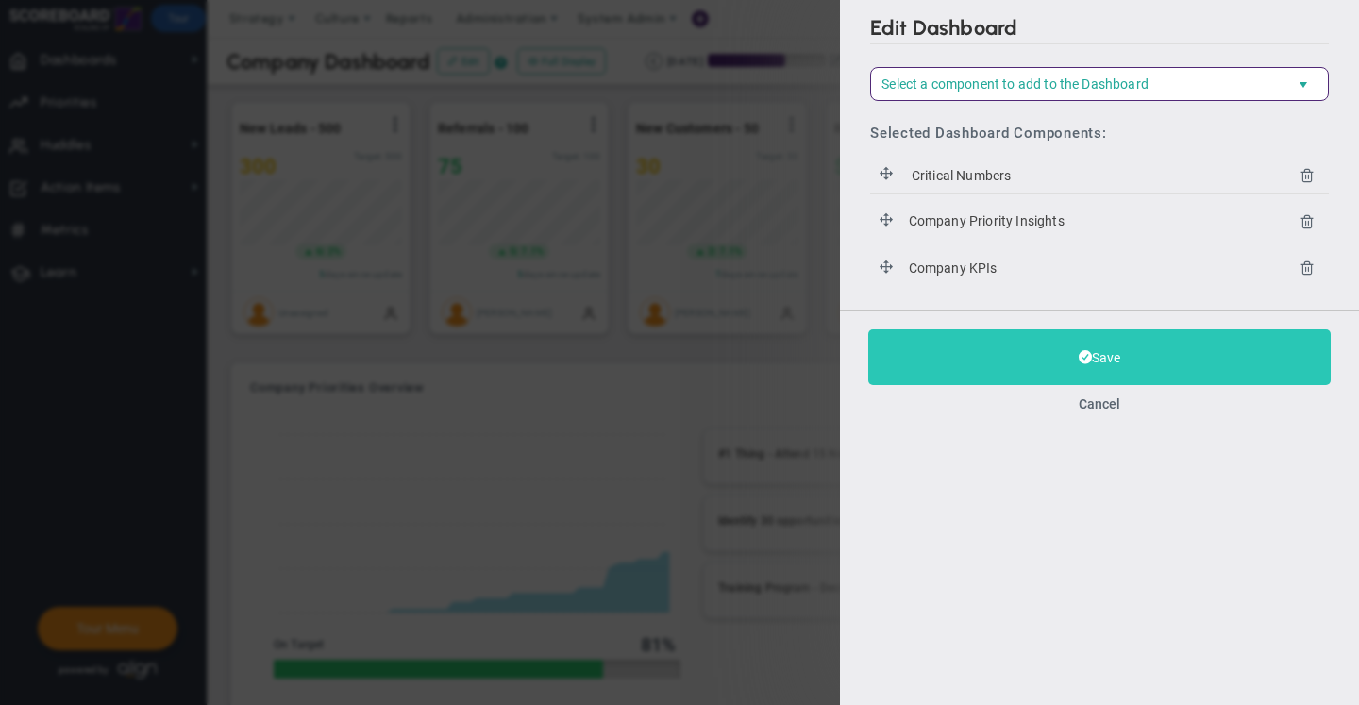
click at [944, 333] on button "Save" at bounding box center [1099, 357] width 462 height 56
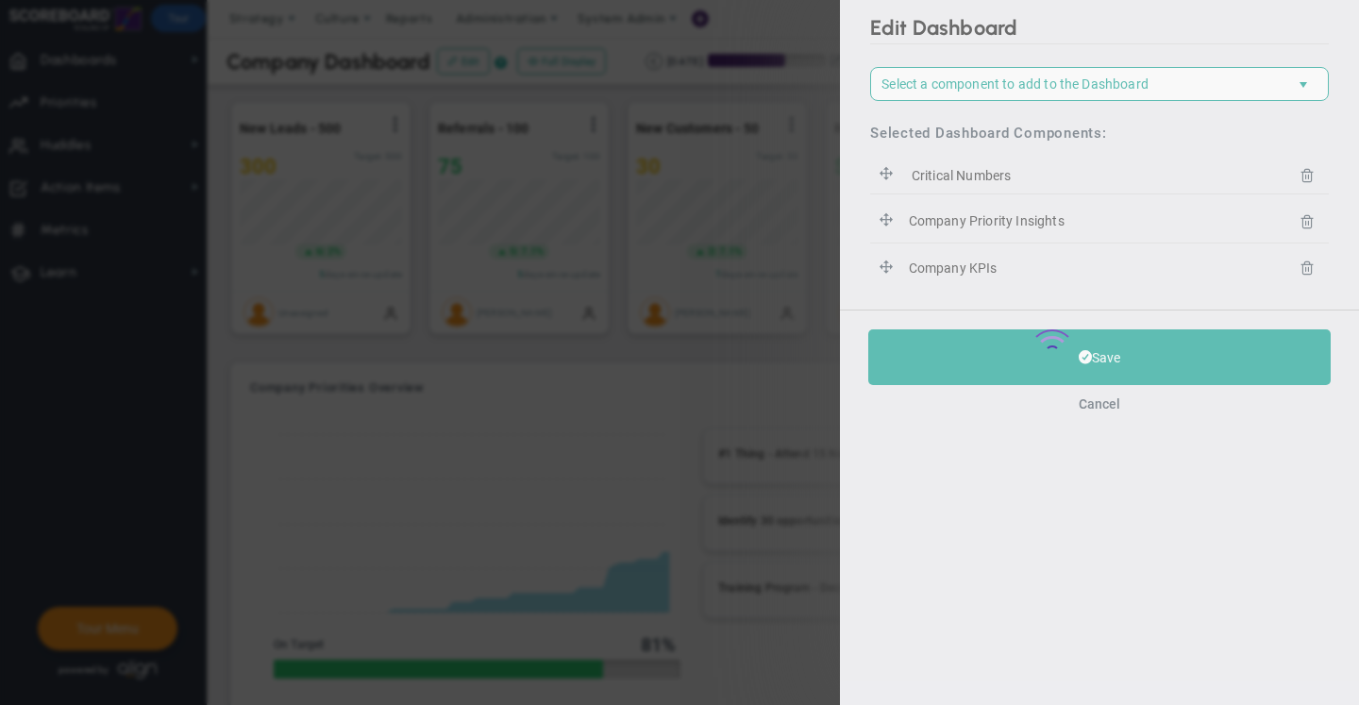
scroll to position [0, 0]
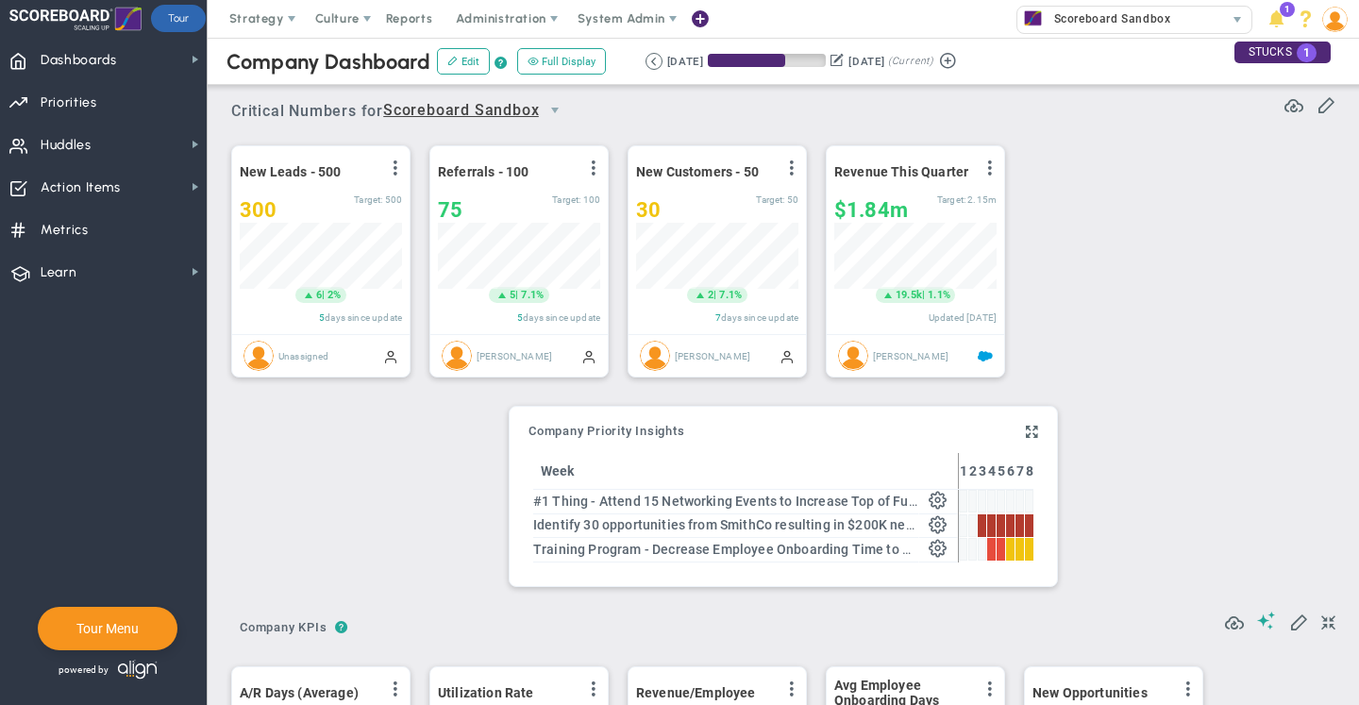
scroll to position [66, 162]
click at [1026, 427] on span at bounding box center [1032, 432] width 12 height 23
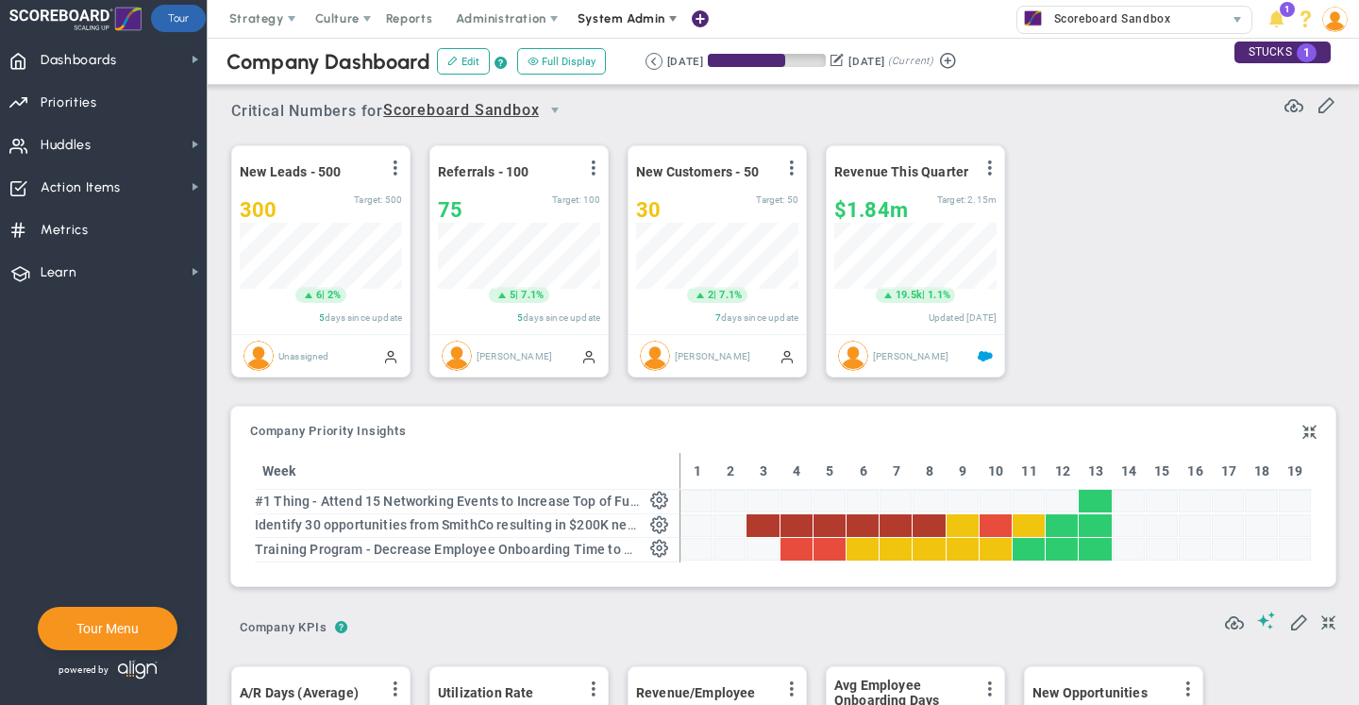
click at [627, 20] on span "System Admin" at bounding box center [622, 18] width 88 height 14
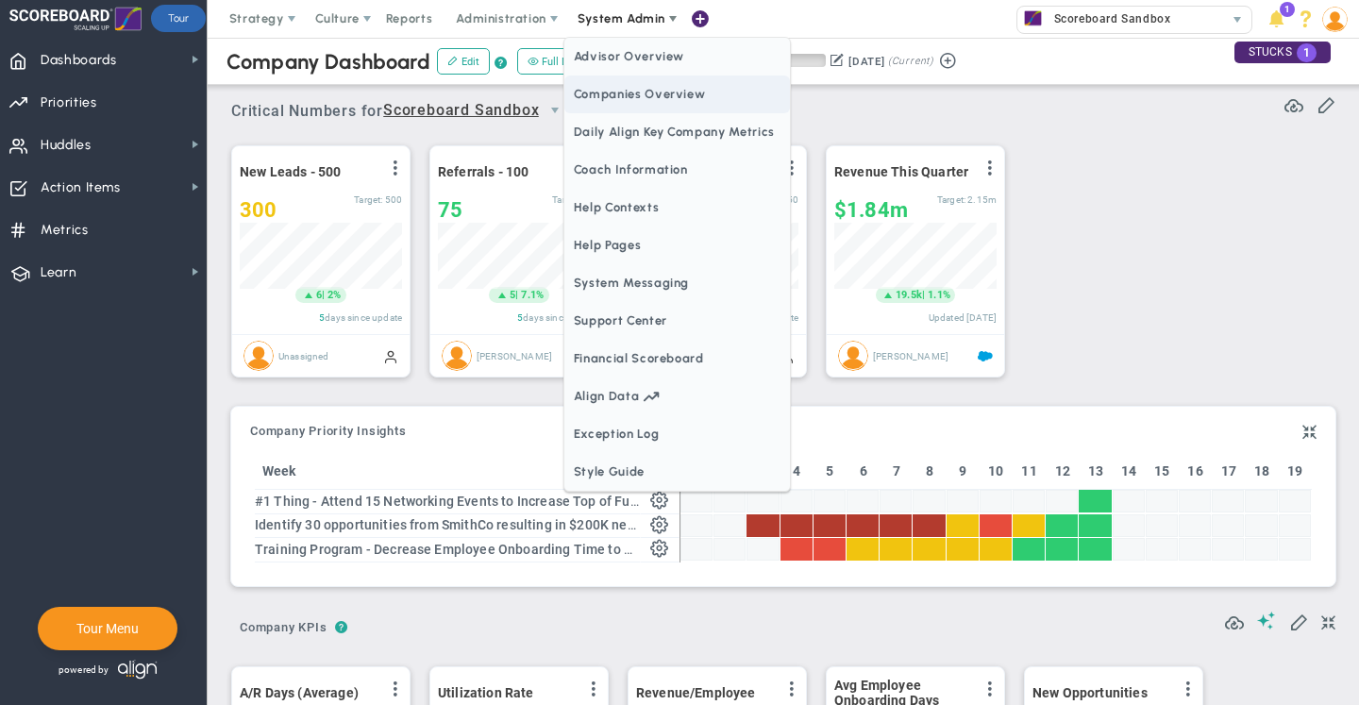
click at [630, 85] on span "Companies Overview" at bounding box center [677, 94] width 226 height 38
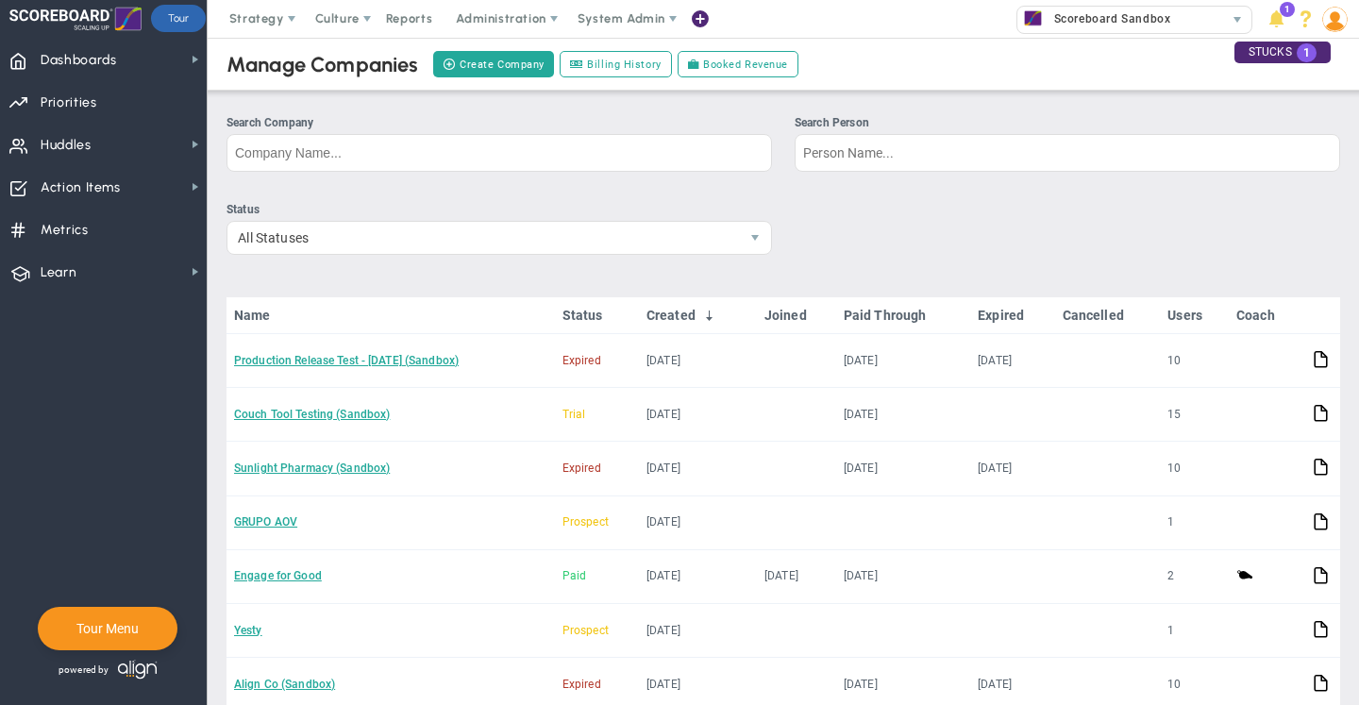
click at [618, 277] on div "Search Company Search Person Status All Statuses Name Status Created Joined Pai…" at bounding box center [783, 516] width 1114 height 805
click at [1110, 260] on ul "Status All Statuses" at bounding box center [783, 235] width 1114 height 68
click at [1136, 9] on span "Scoreboard Sandbox" at bounding box center [1108, 19] width 126 height 25
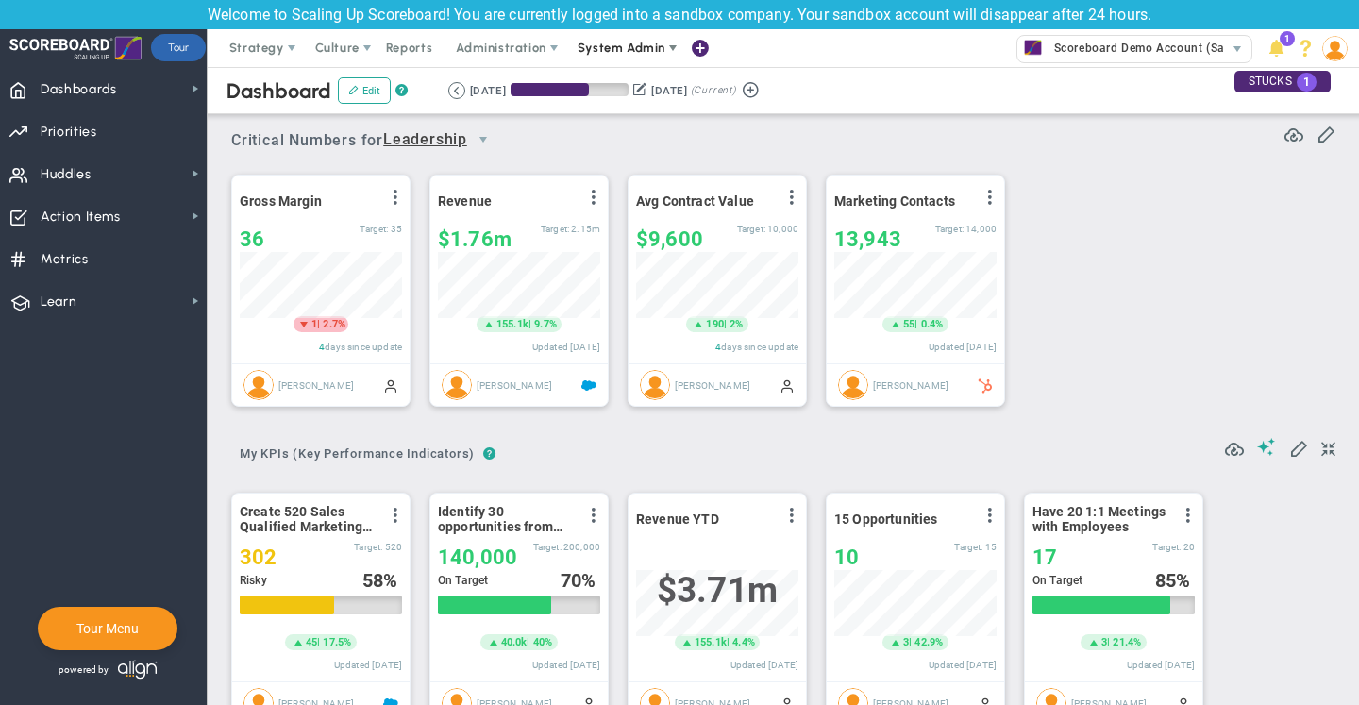
click at [612, 36] on span "System Admin" at bounding box center [622, 48] width 119 height 38
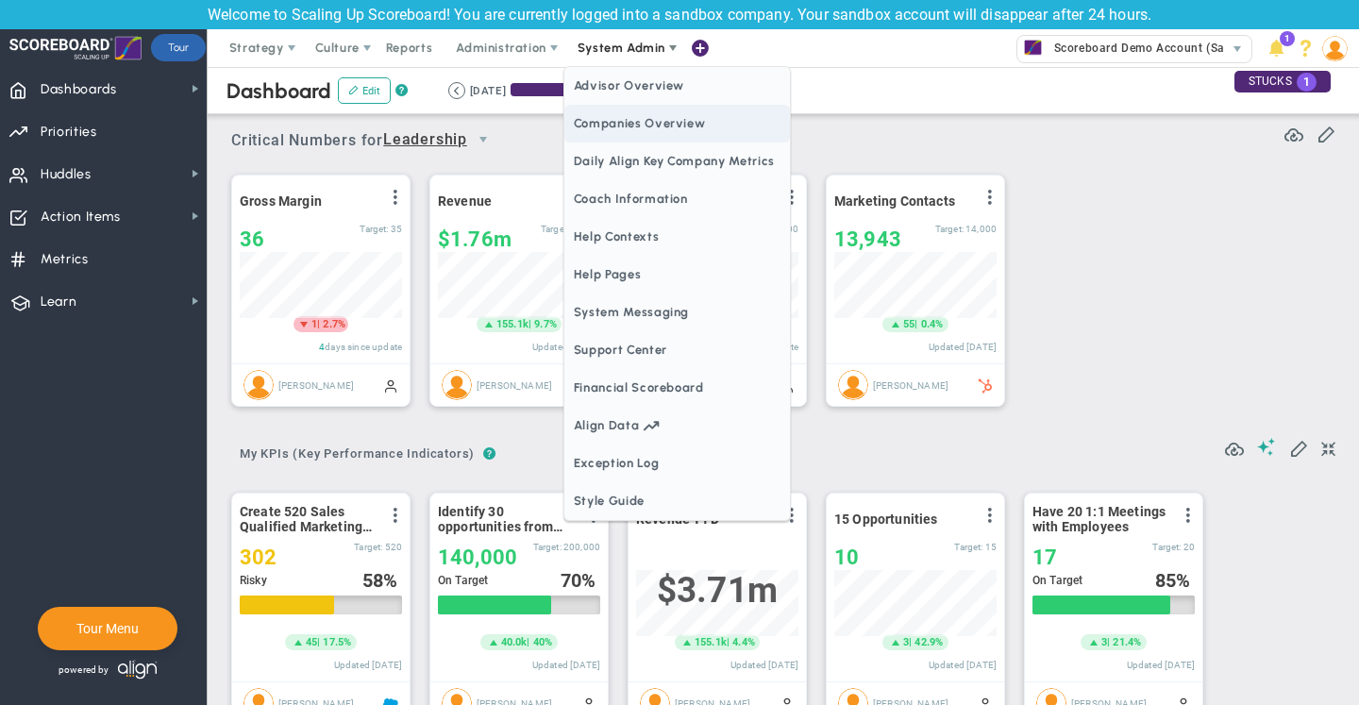
click at [637, 111] on span "Companies Overview" at bounding box center [677, 124] width 226 height 38
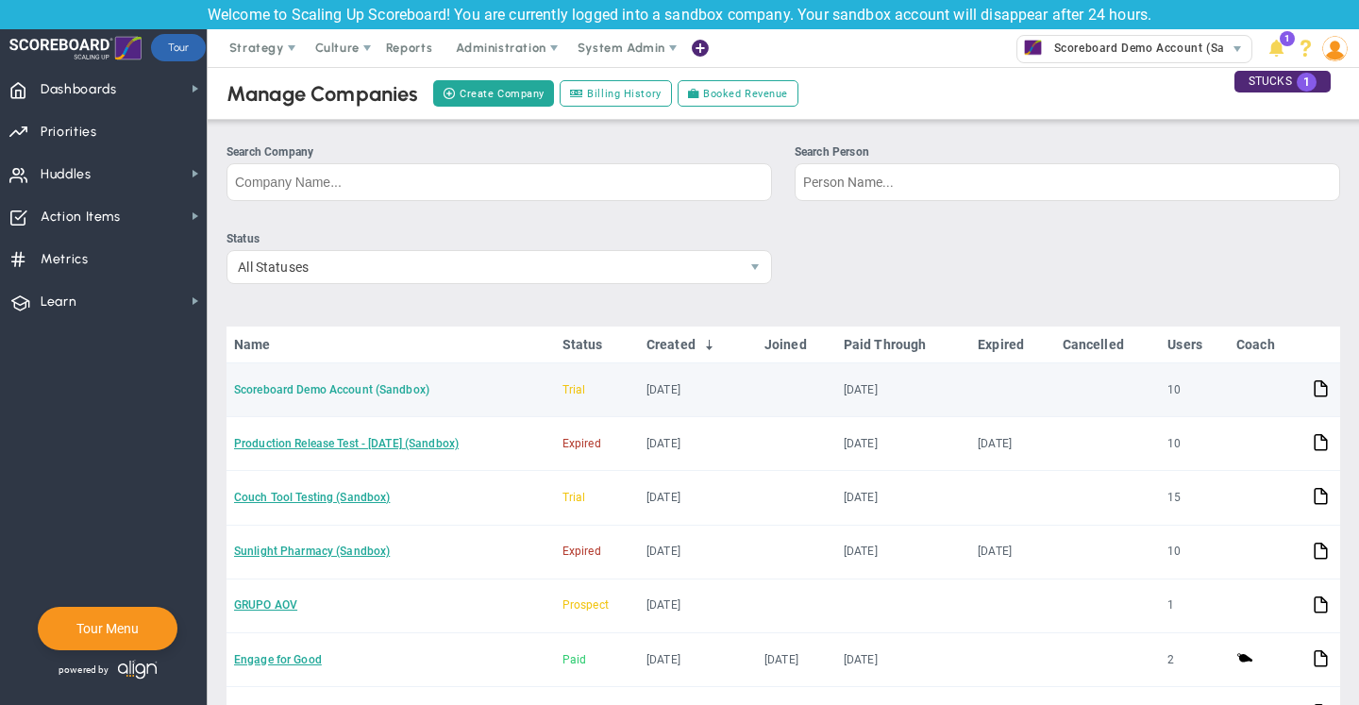
click at [394, 390] on link "Scoreboard Demo Account (Sandbox)" at bounding box center [331, 389] width 195 height 13
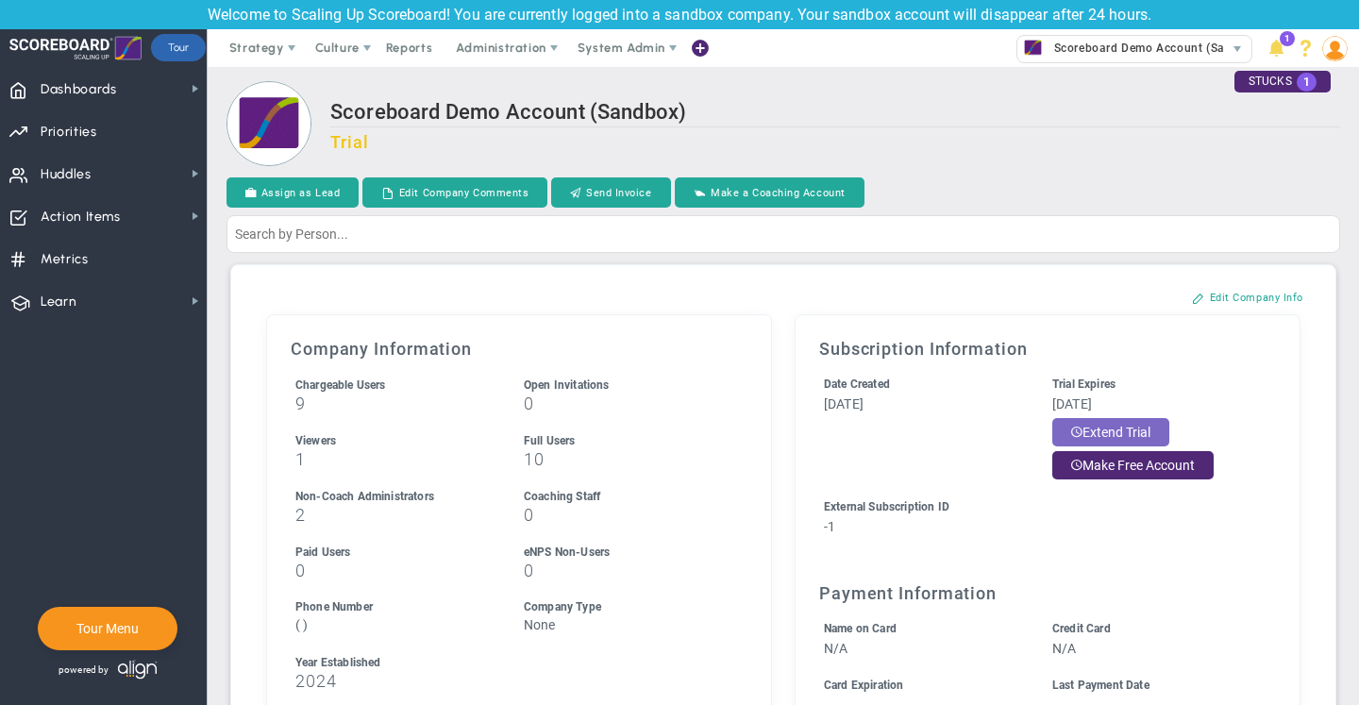
click at [1097, 424] on button "Extend Trial" at bounding box center [1110, 432] width 117 height 28
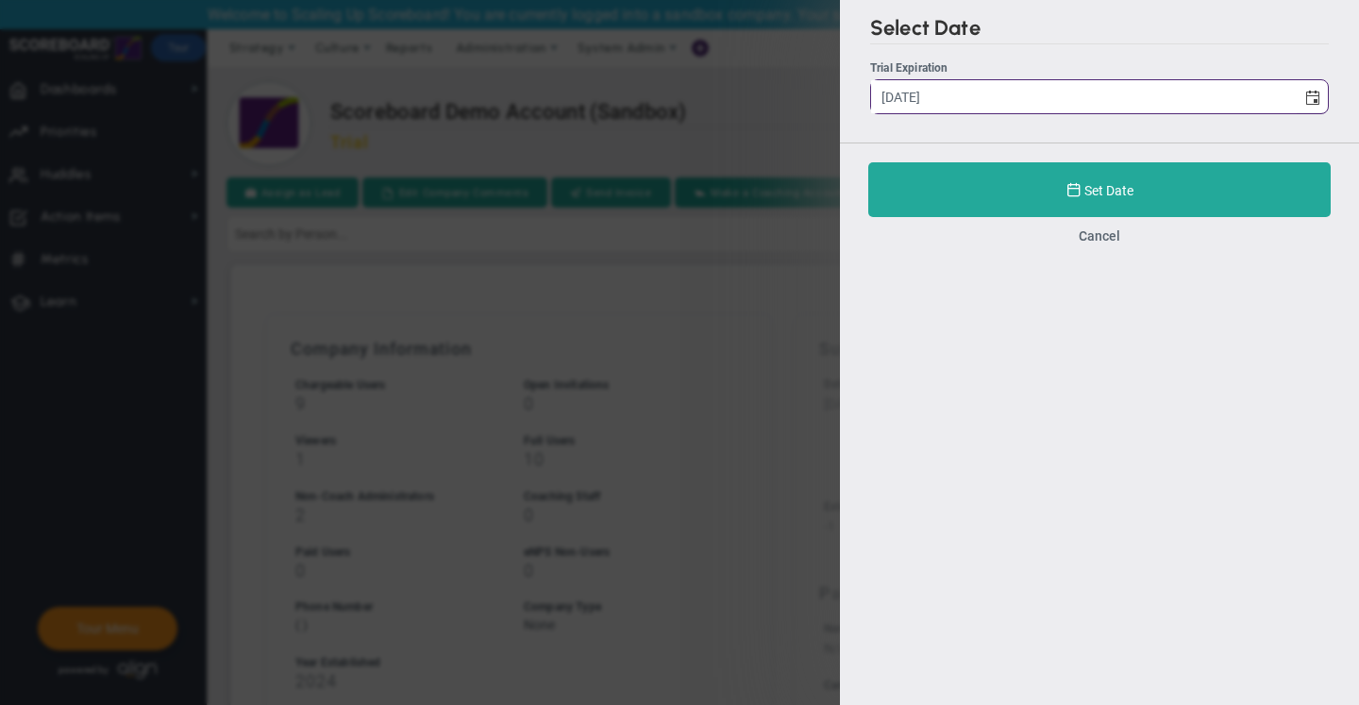
drag, startPoint x: 889, startPoint y: 97, endPoint x: 861, endPoint y: 93, distance: 28.6
click at [861, 93] on div "Select Date Trial Expiration 8/19/2025" at bounding box center [1099, 71] width 519 height 142
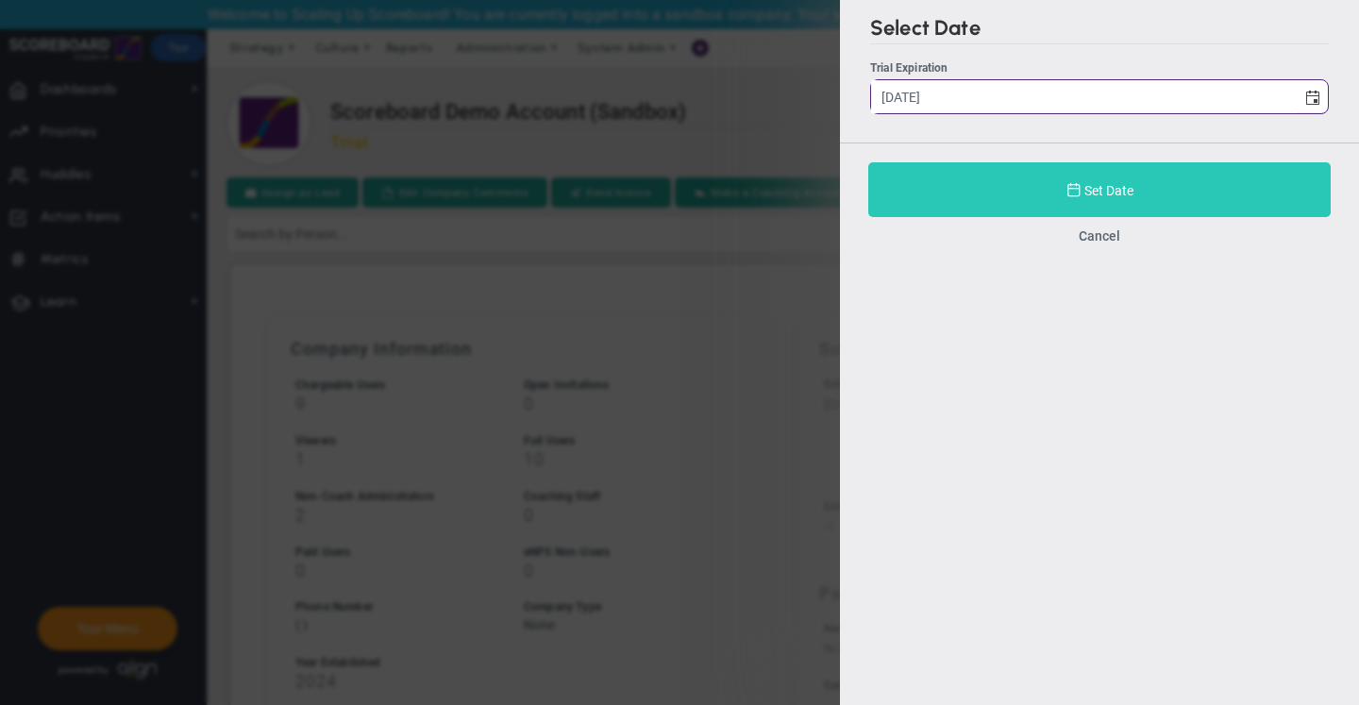
type input "[DATE]"
click at [991, 189] on button "Set Date" at bounding box center [1099, 189] width 462 height 55
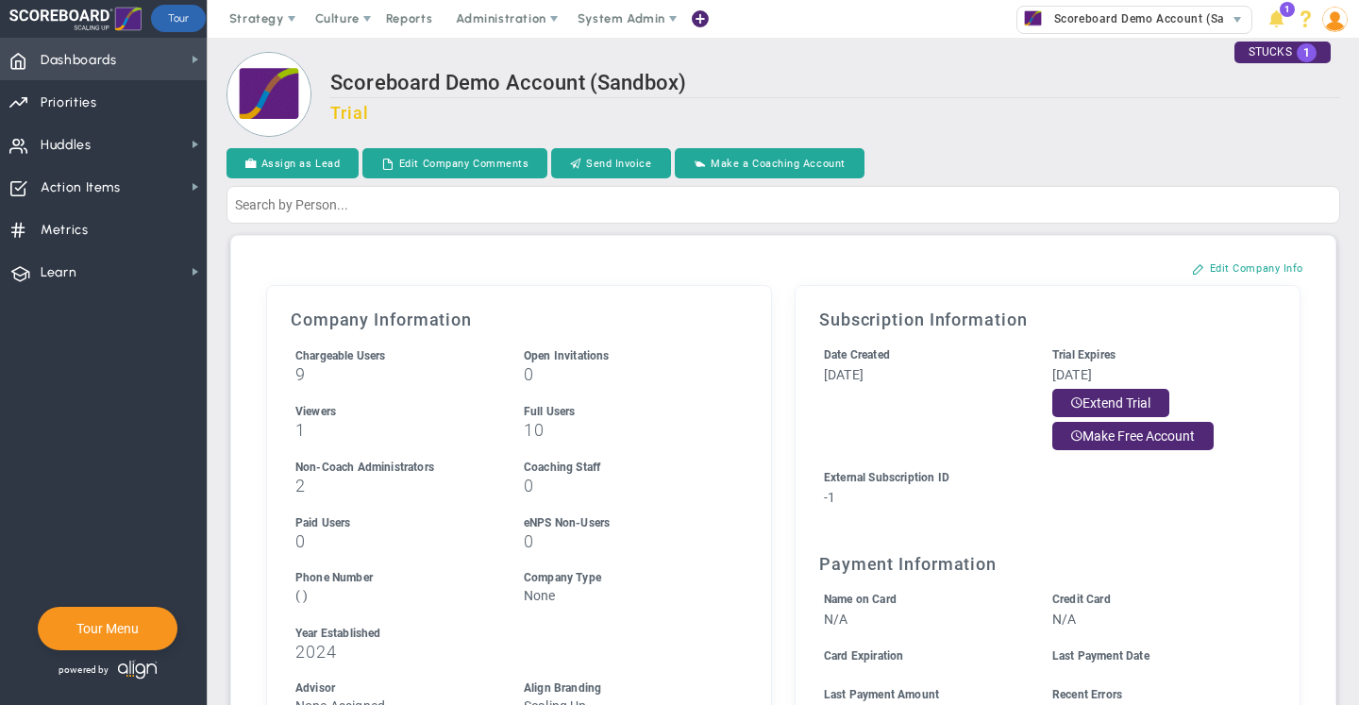
click at [54, 46] on span "Dashboards" at bounding box center [79, 61] width 76 height 40
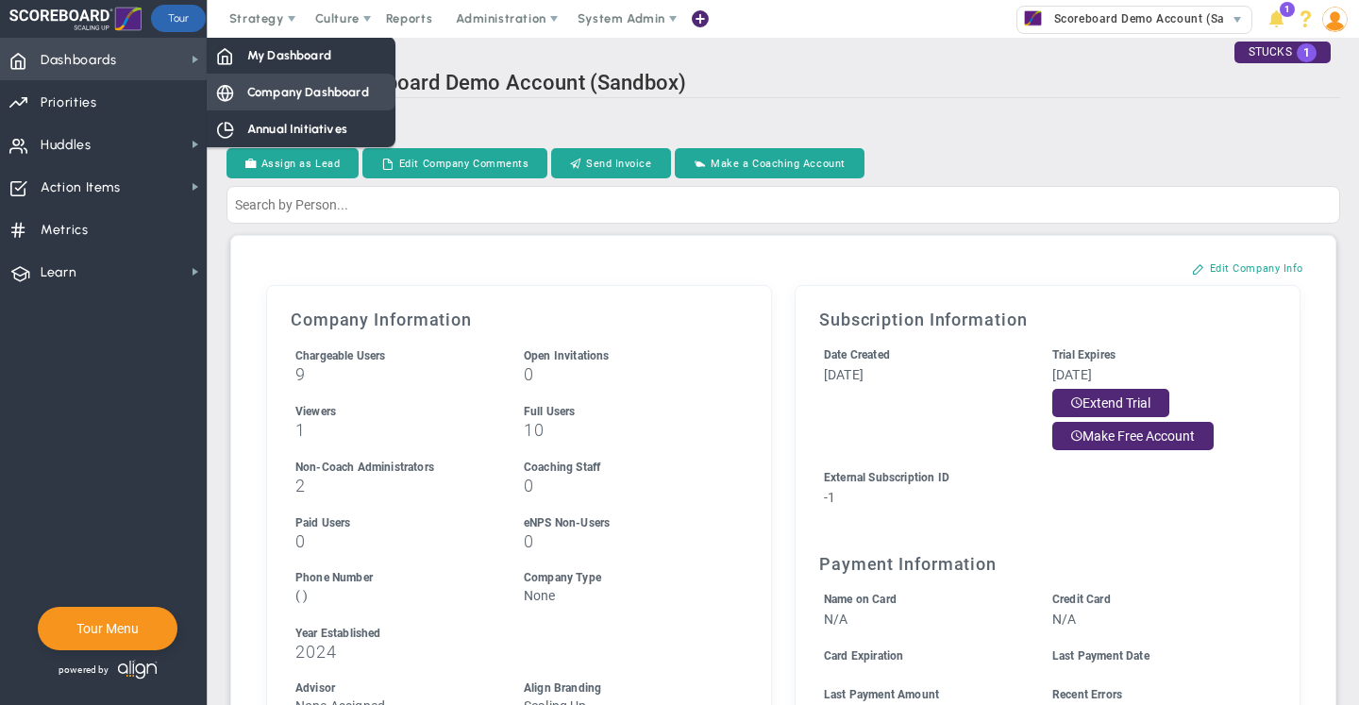
click at [273, 94] on span "Company Dashboard" at bounding box center [308, 92] width 122 height 18
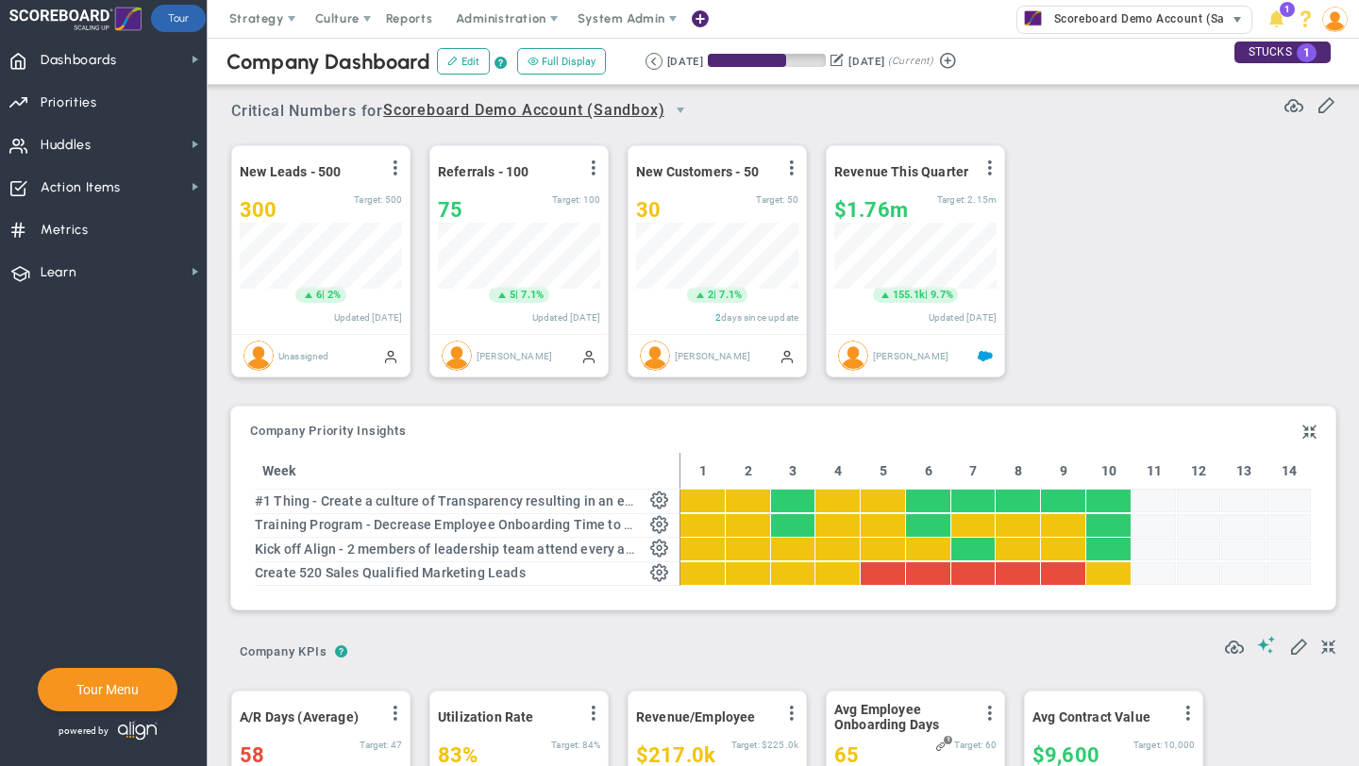
drag, startPoint x: 1151, startPoint y: 267, endPoint x: 1158, endPoint y: 6, distance: 261.5
click at [1151, 266] on div "New Leads - 500 View Historical Graph Edit Make "No Change" Update Add Past Upd…" at bounding box center [776, 261] width 1128 height 265
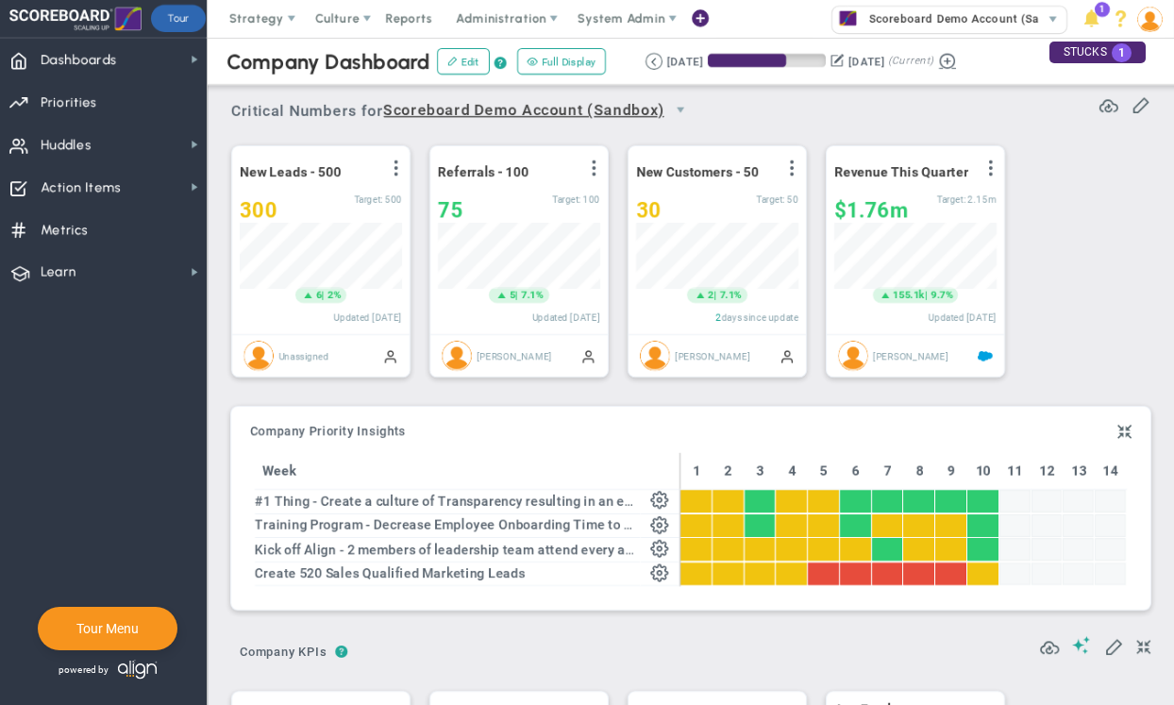
click at [962, 54] on button at bounding box center [947, 59] width 28 height 22
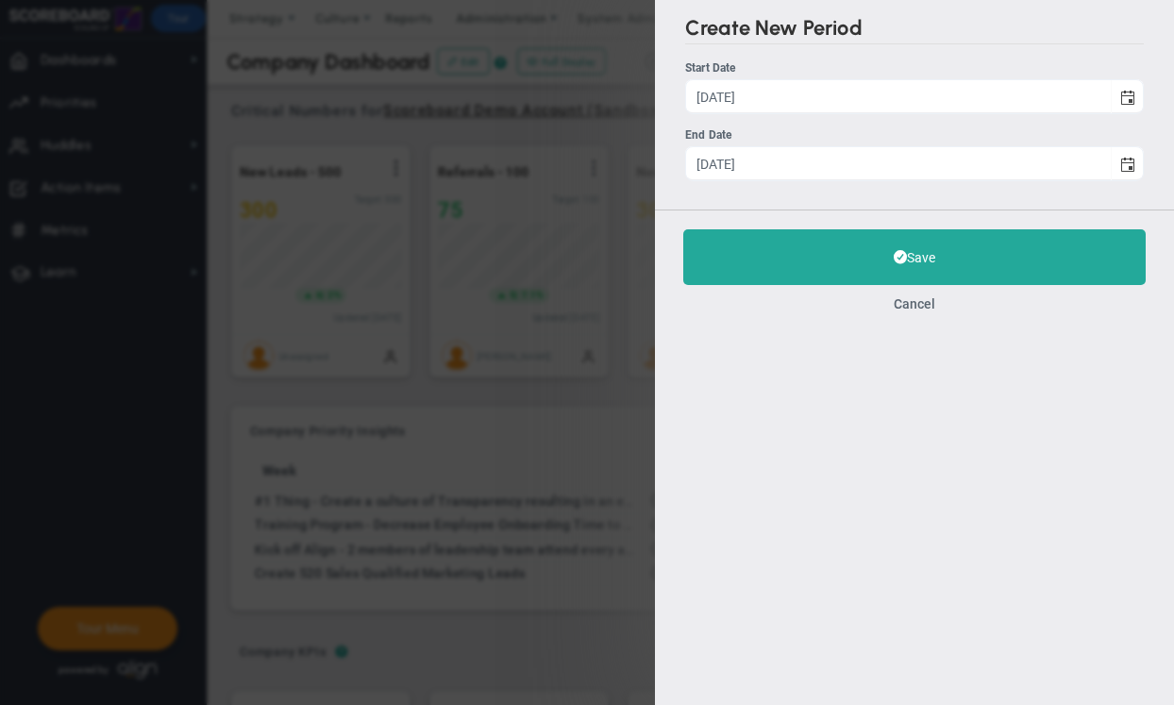
click at [907, 304] on button "Cancel" at bounding box center [915, 303] width 42 height 15
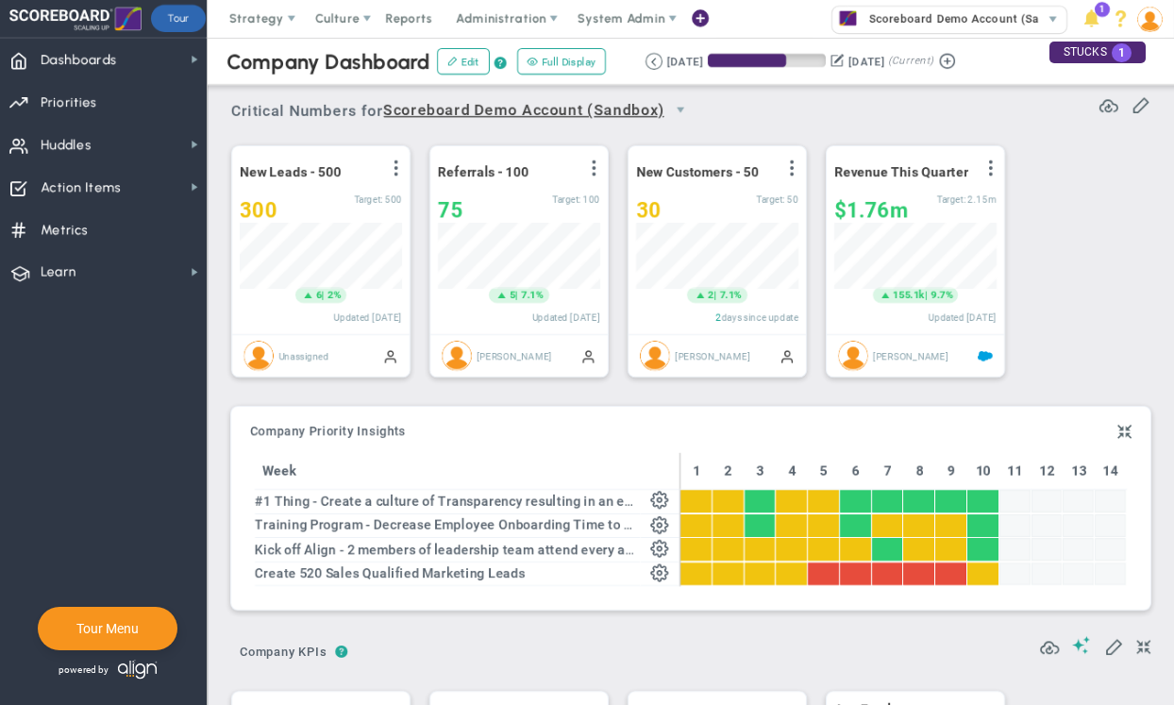
click at [844, 65] on button at bounding box center [836, 60] width 13 height 20
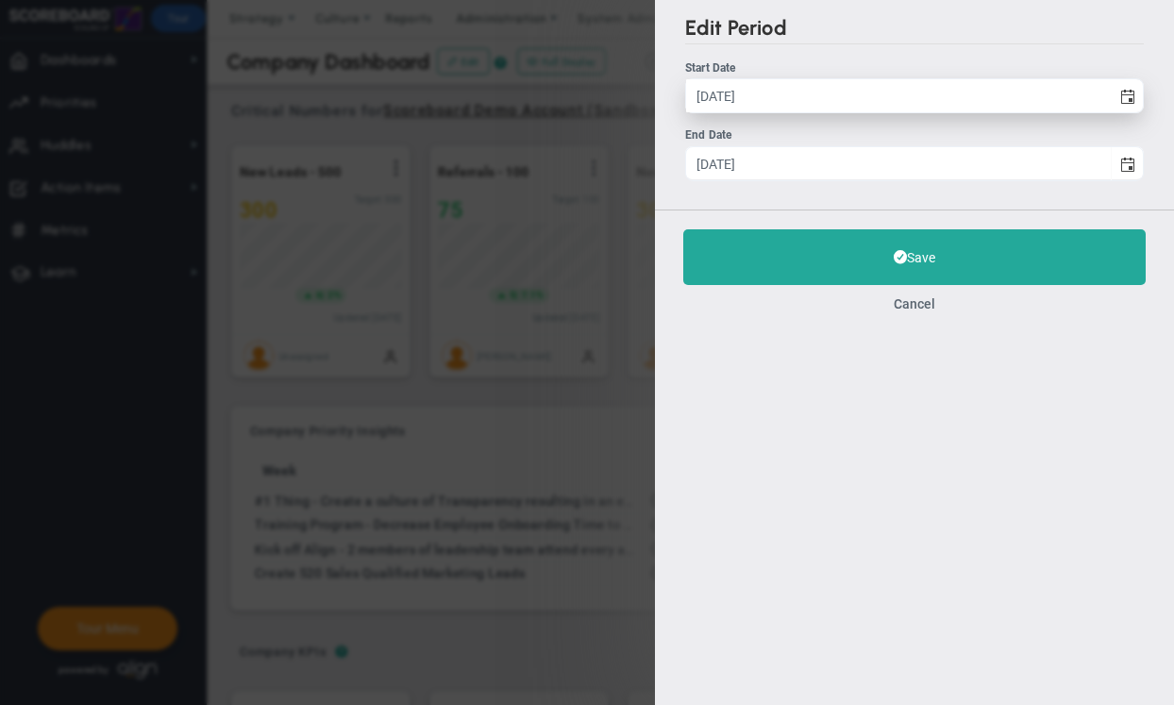
click at [711, 97] on input "[DATE]" at bounding box center [898, 95] width 425 height 33
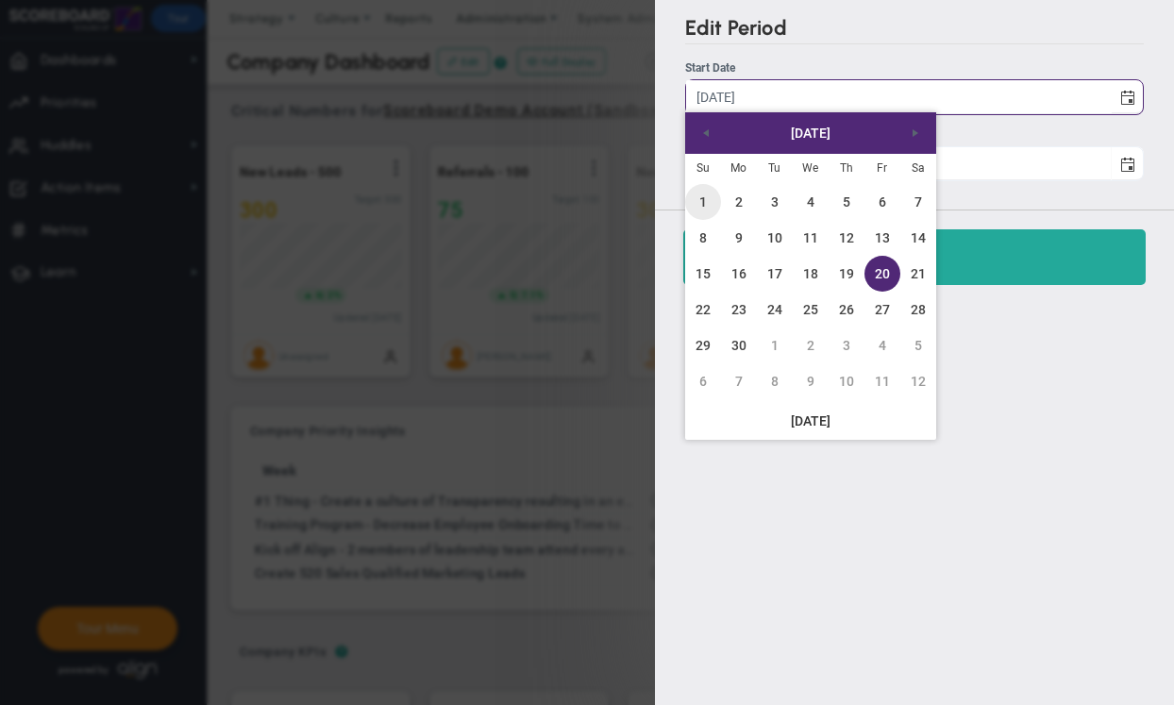
click at [703, 193] on link "1" at bounding box center [703, 202] width 36 height 36
type input "[DATE]"
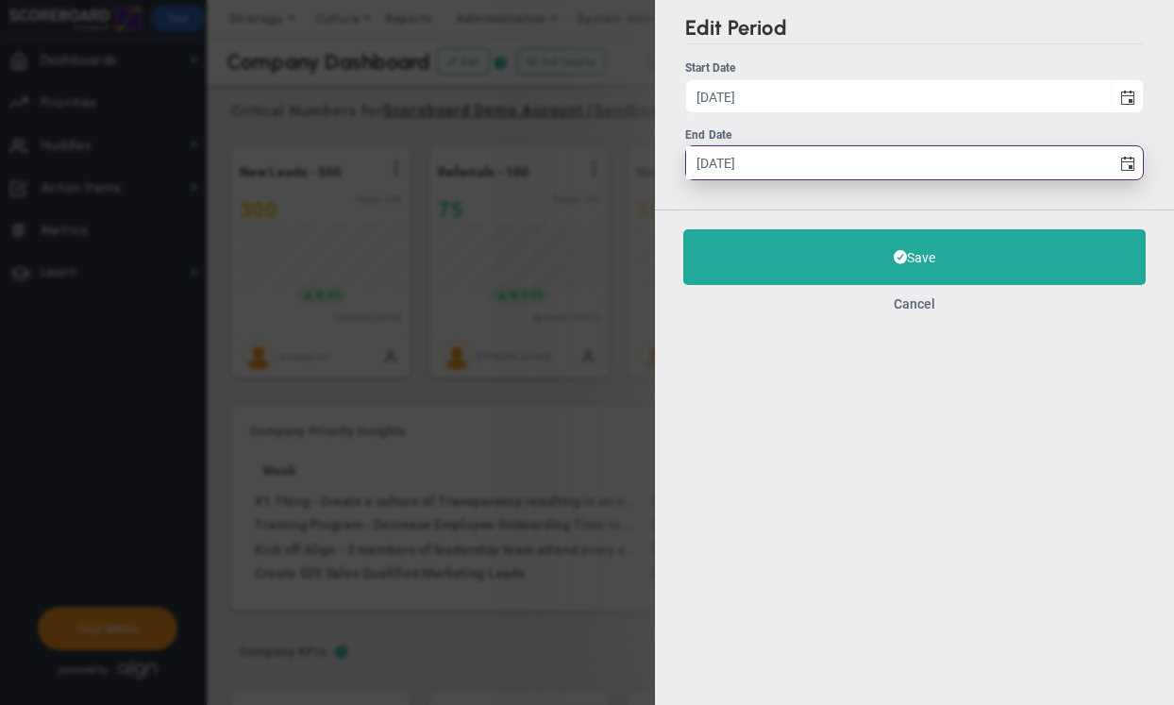
click at [763, 166] on input "[DATE]" at bounding box center [898, 162] width 425 height 33
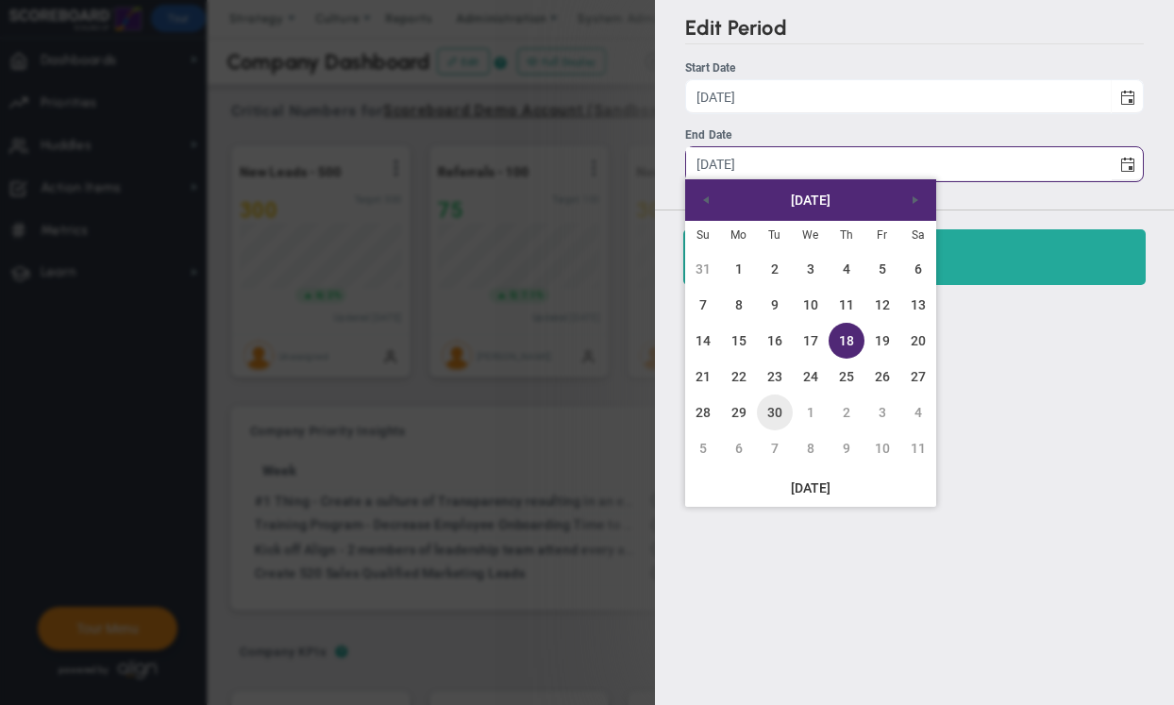
click at [771, 416] on link "30" at bounding box center [775, 412] width 36 height 36
type input "[DATE]"
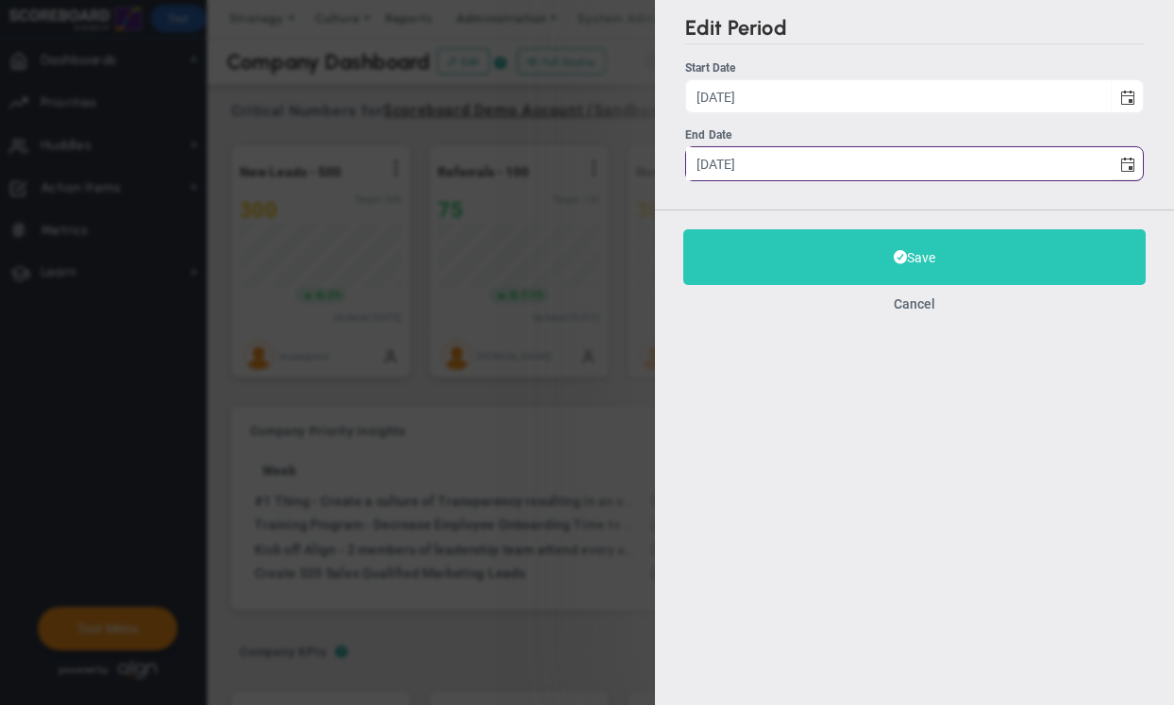
click at [865, 269] on button "Save" at bounding box center [914, 257] width 462 height 56
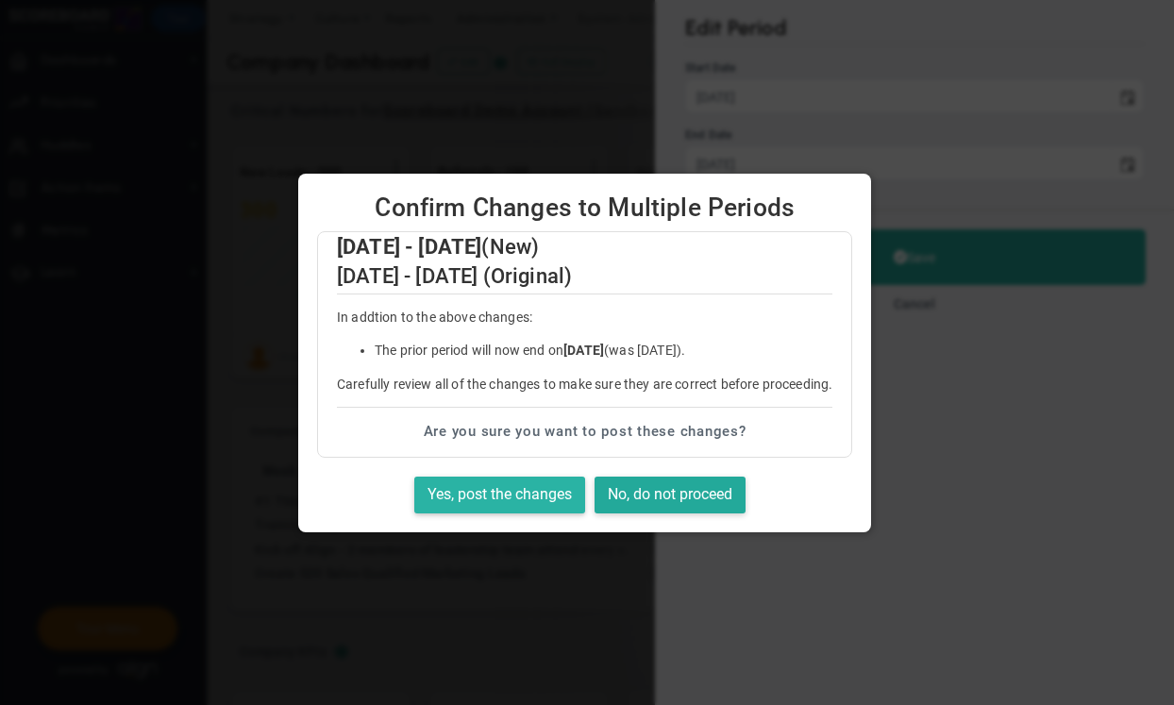
click at [491, 490] on button "Yes, post the changes" at bounding box center [499, 495] width 171 height 37
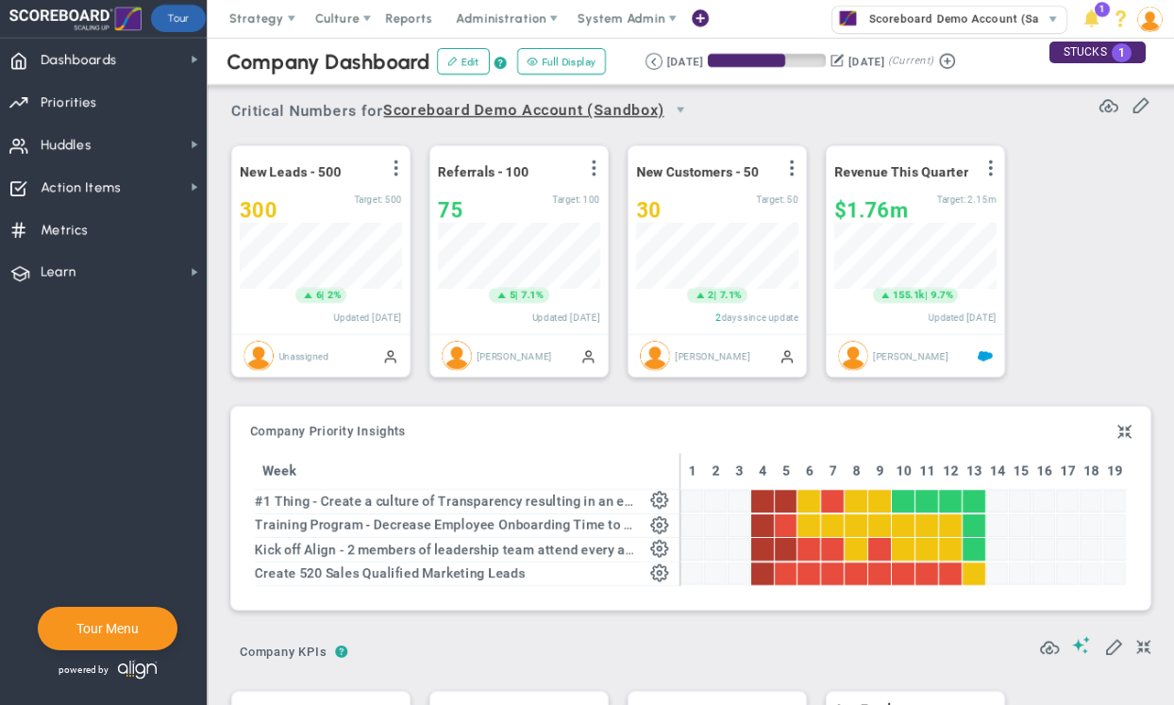
scroll to position [66, 162]
click at [844, 59] on button at bounding box center [836, 60] width 13 height 20
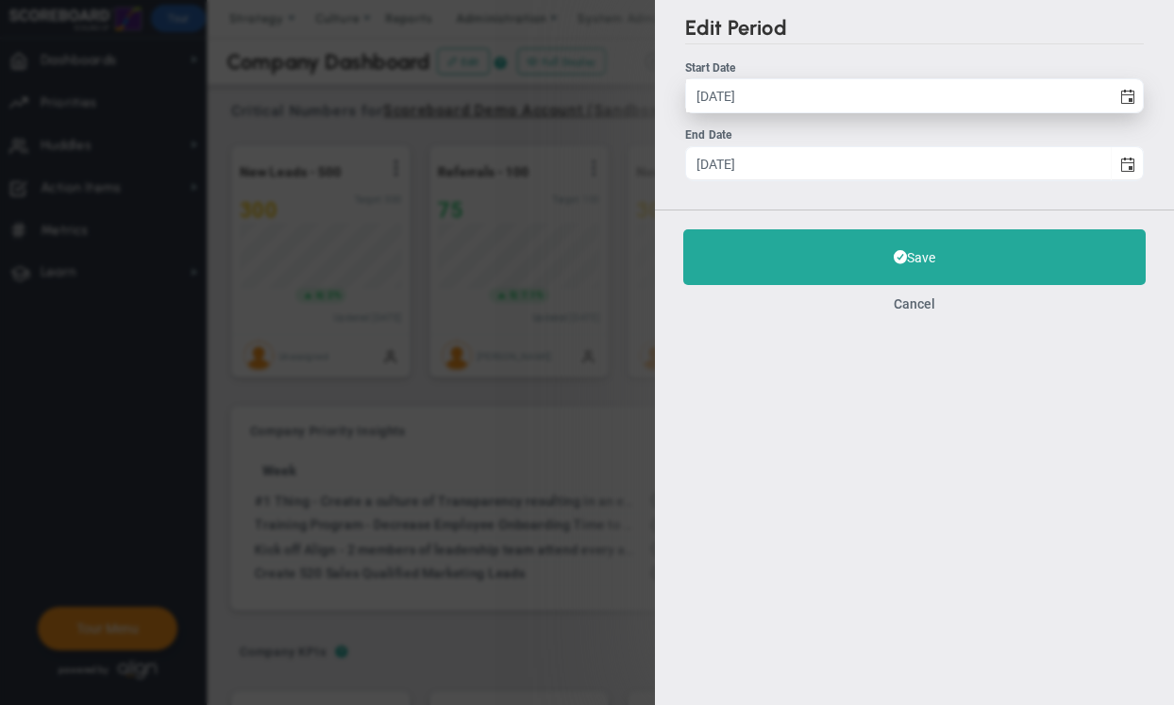
click at [728, 92] on input "[DATE]" at bounding box center [898, 95] width 425 height 33
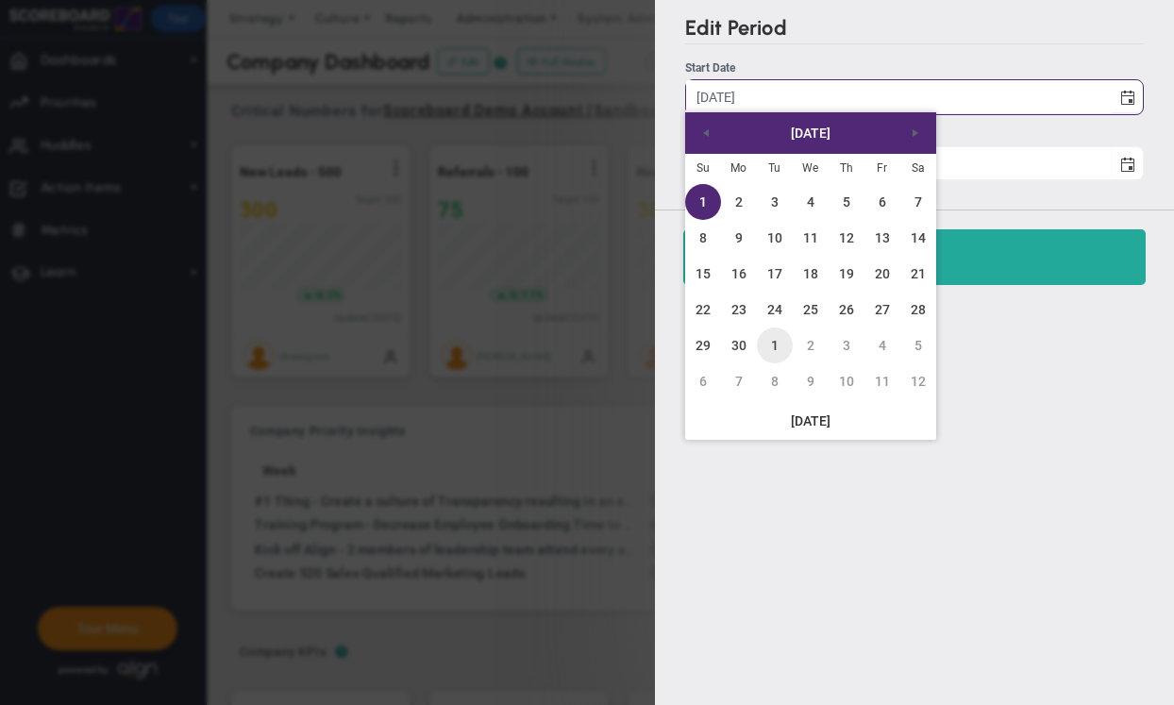
click at [765, 346] on link "1" at bounding box center [775, 345] width 36 height 36
type input "[DATE]"
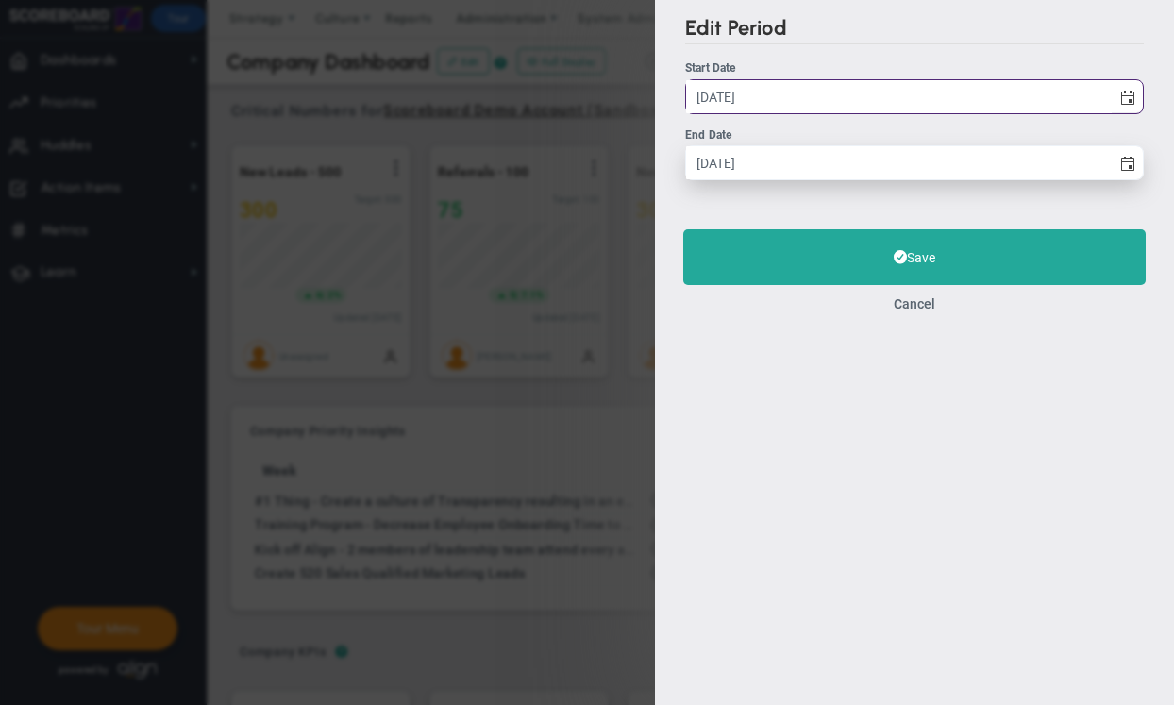
click at [709, 163] on input "[DATE]" at bounding box center [898, 162] width 425 height 33
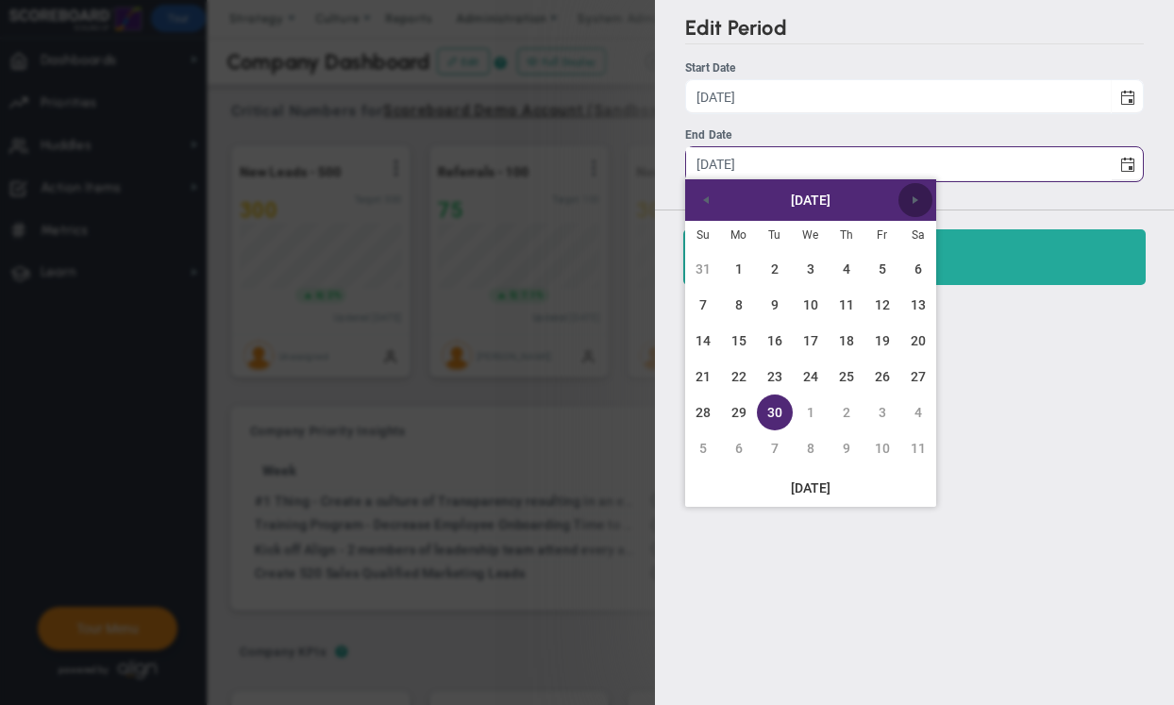
click at [917, 199] on span "Next" at bounding box center [915, 200] width 15 height 15
click at [871, 411] on link "31" at bounding box center [882, 412] width 36 height 36
type input "[DATE]"
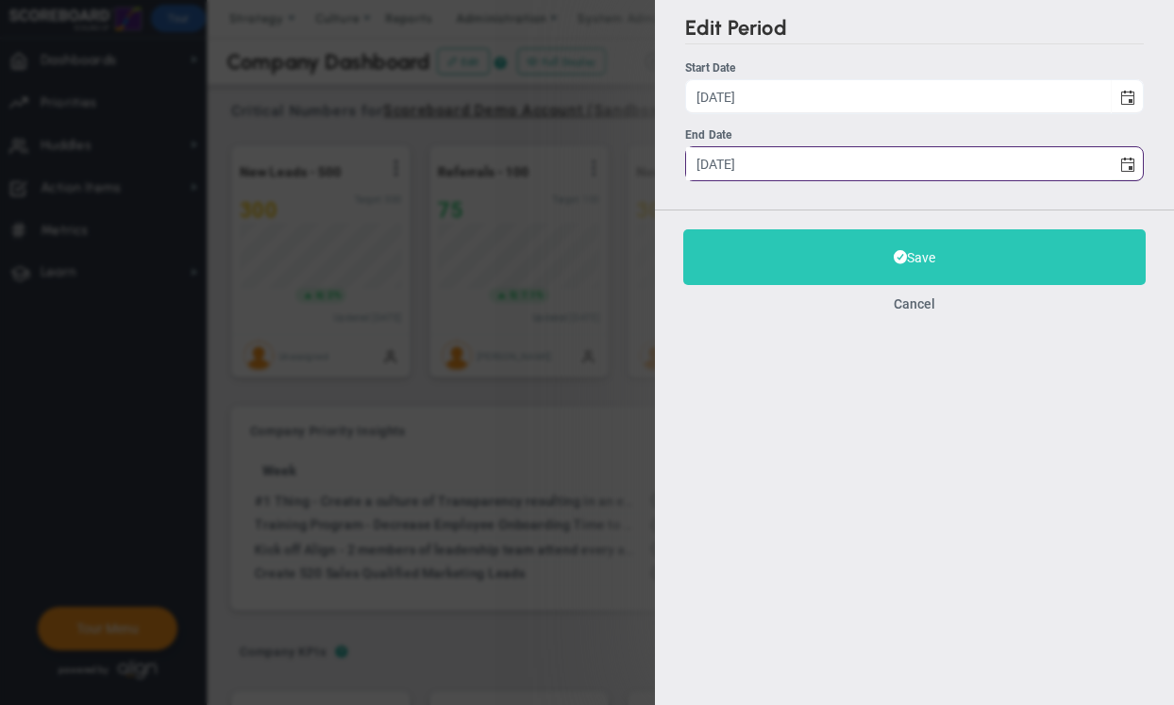
click at [731, 252] on button "Save" at bounding box center [914, 257] width 462 height 56
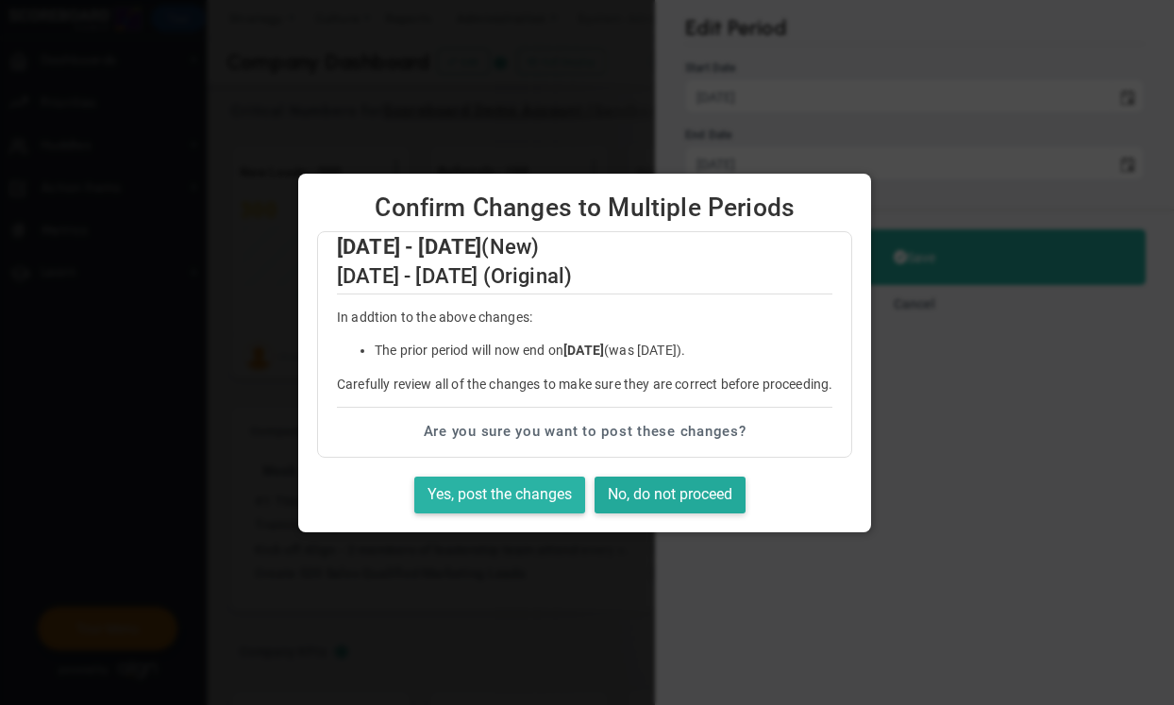
click at [529, 496] on button "Yes, post the changes" at bounding box center [499, 495] width 171 height 37
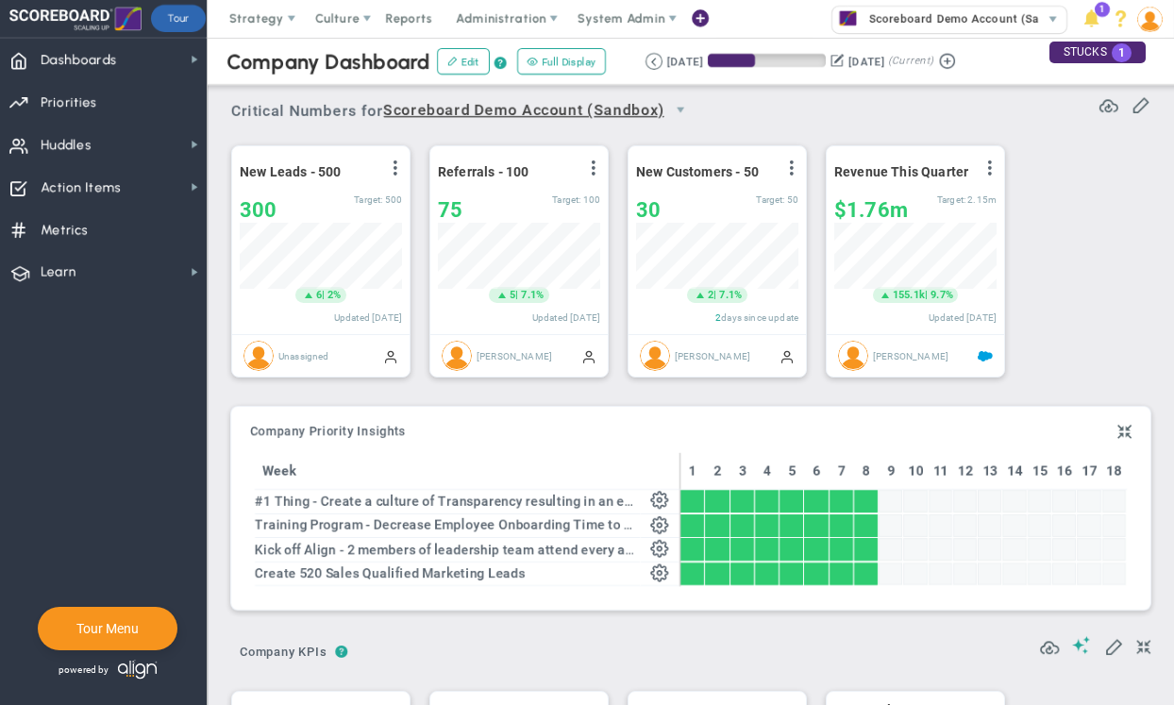
scroll to position [66, 162]
